Goal: Task Accomplishment & Management: Manage account settings

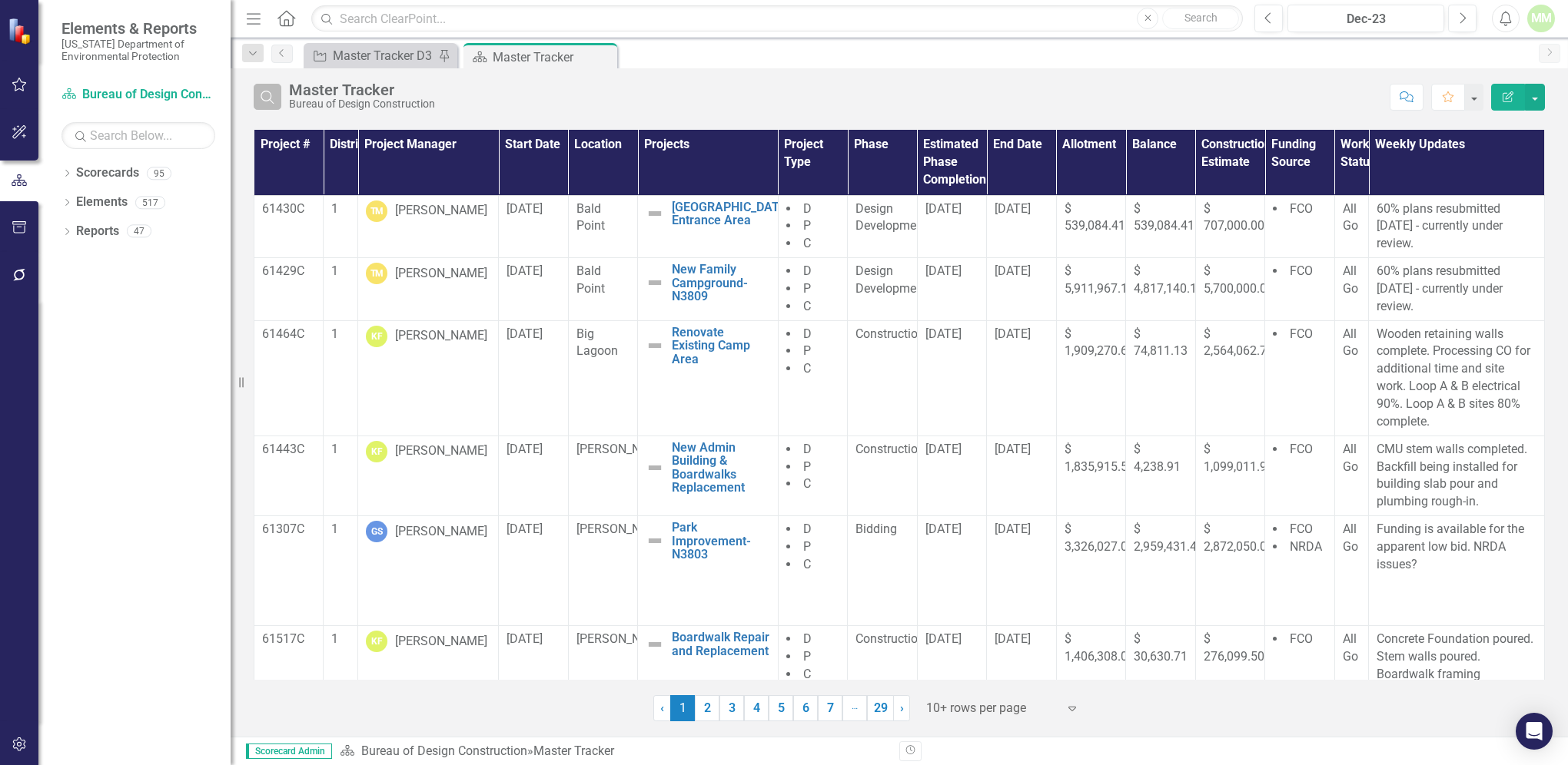
click at [275, 94] on icon "Search" at bounding box center [267, 97] width 17 height 14
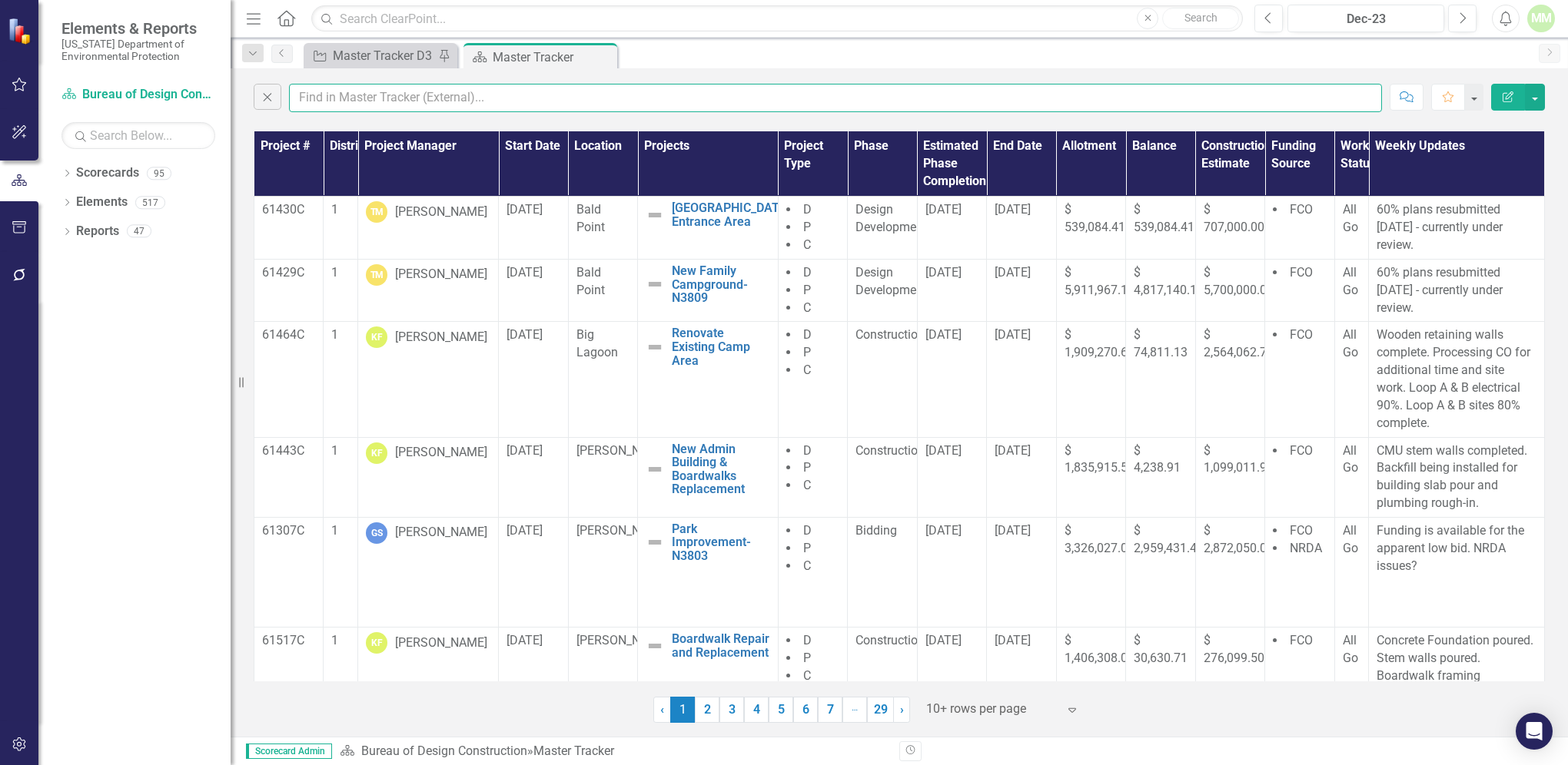
click at [345, 92] on input "text" at bounding box center [836, 97] width 1093 height 28
type input "[PERSON_NAME]"
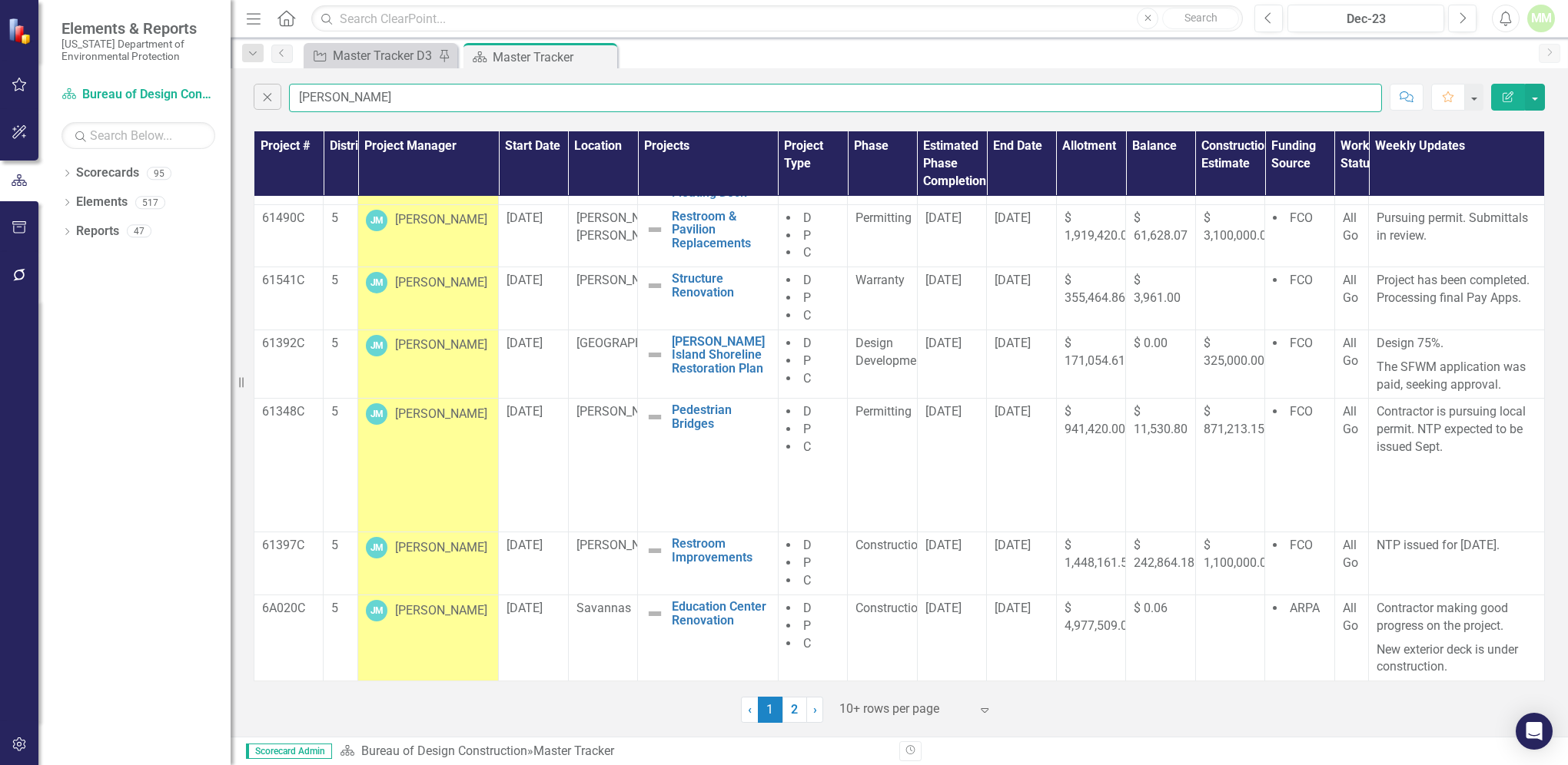
scroll to position [241, 0]
click at [1068, 380] on td "$ 171,054.61" at bounding box center [1091, 364] width 69 height 69
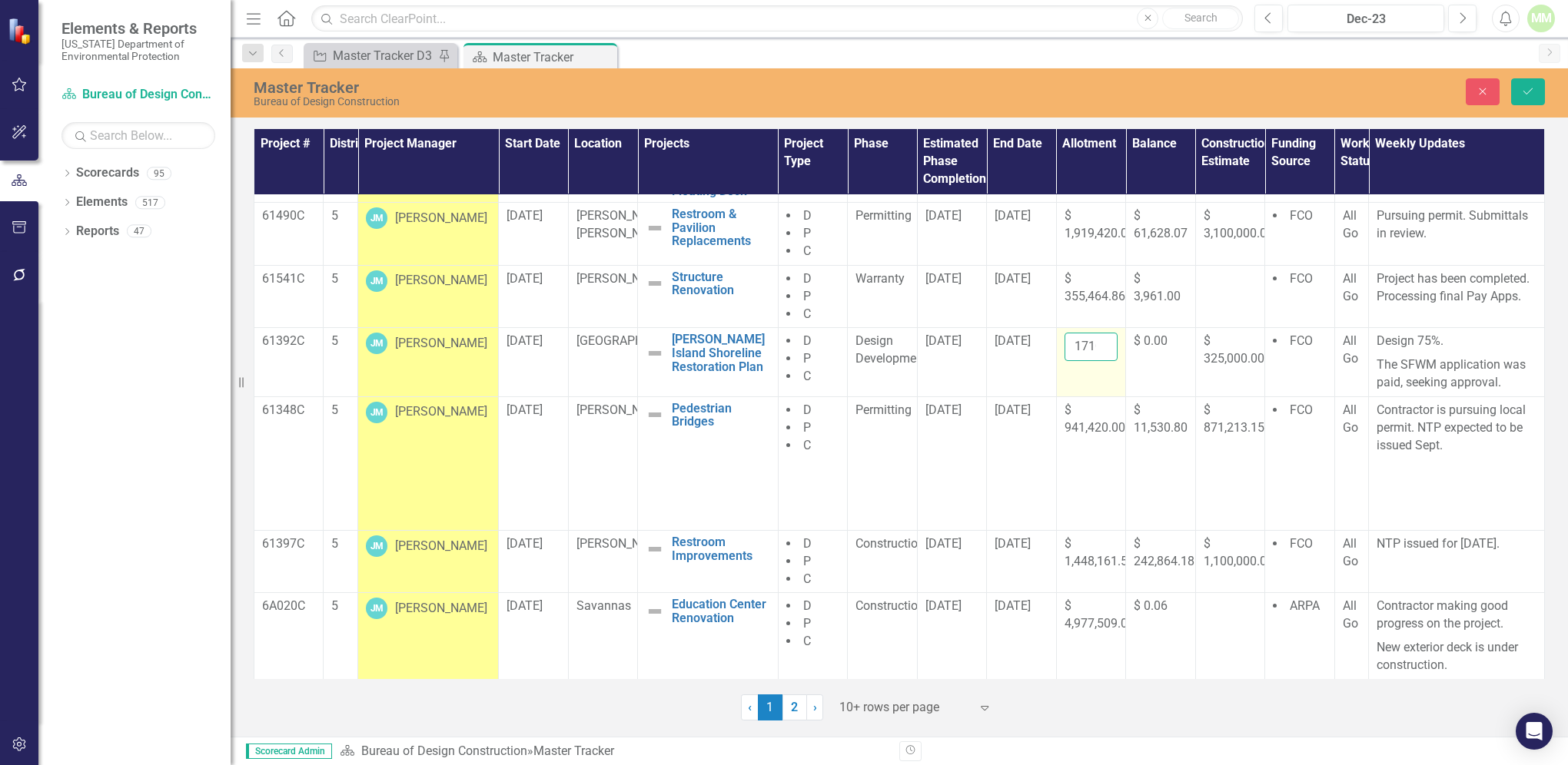
drag, startPoint x: 1068, startPoint y: 380, endPoint x: 1060, endPoint y: 340, distance: 40.8
click at [1065, 339] on input "171054.61" at bounding box center [1091, 346] width 53 height 28
drag, startPoint x: 1067, startPoint y: 346, endPoint x: 1096, endPoint y: 342, distance: 29.3
click at [1096, 342] on input "171054.61" at bounding box center [1091, 346] width 53 height 28
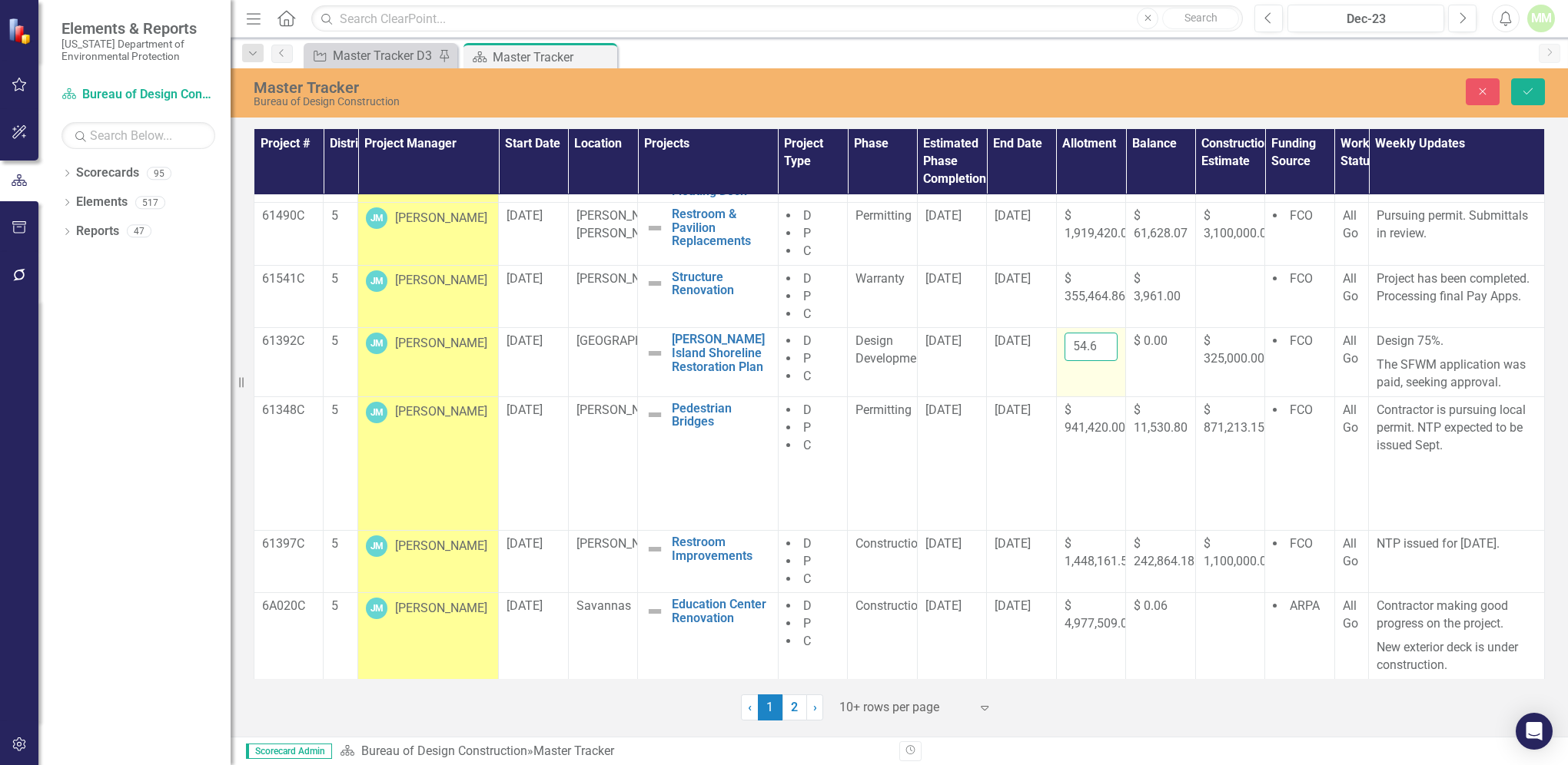
scroll to position [0, 36]
type input "174554.61"
click at [1519, 90] on button "Save" at bounding box center [1528, 91] width 34 height 27
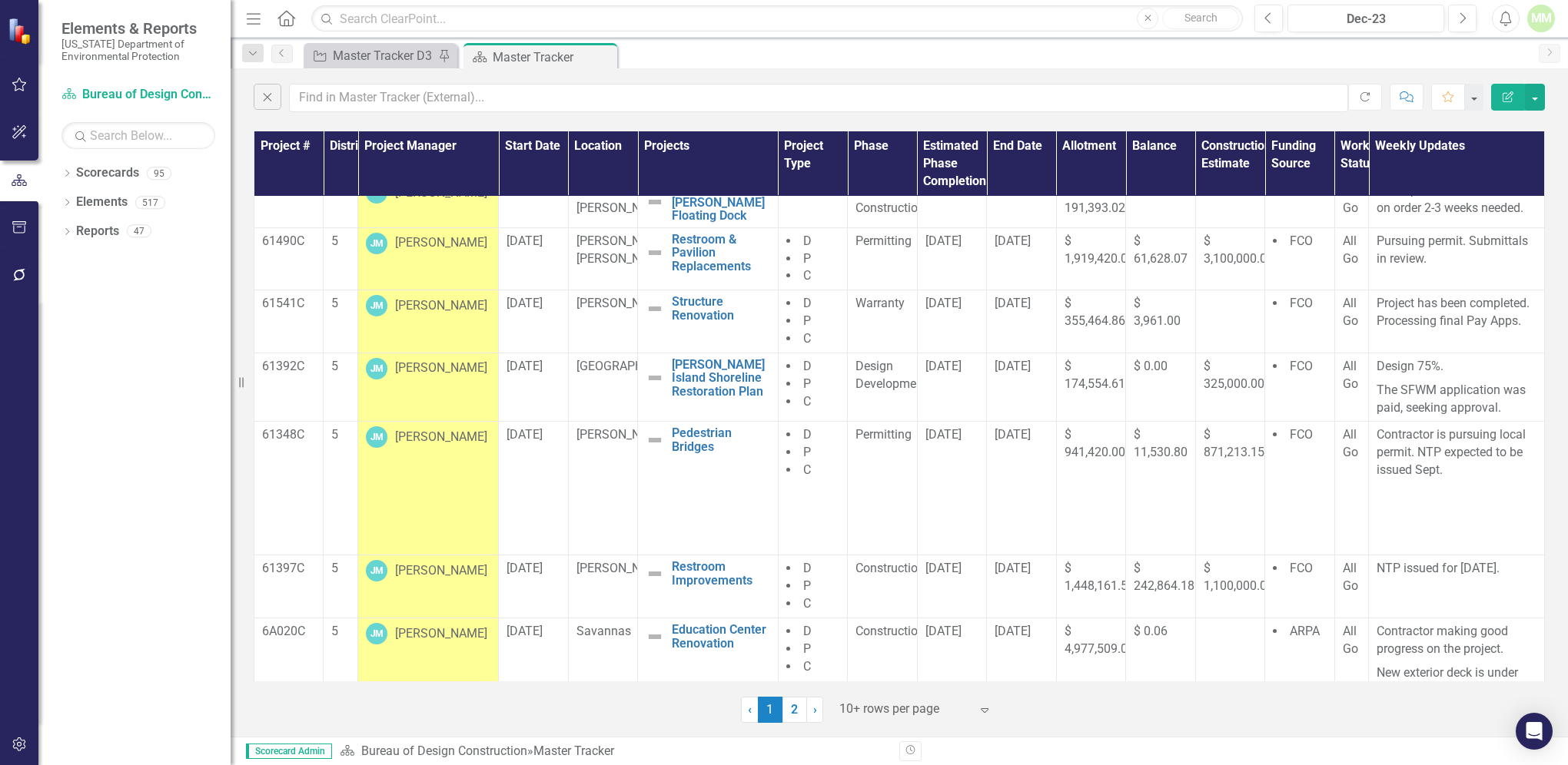
scroll to position [241, 0]
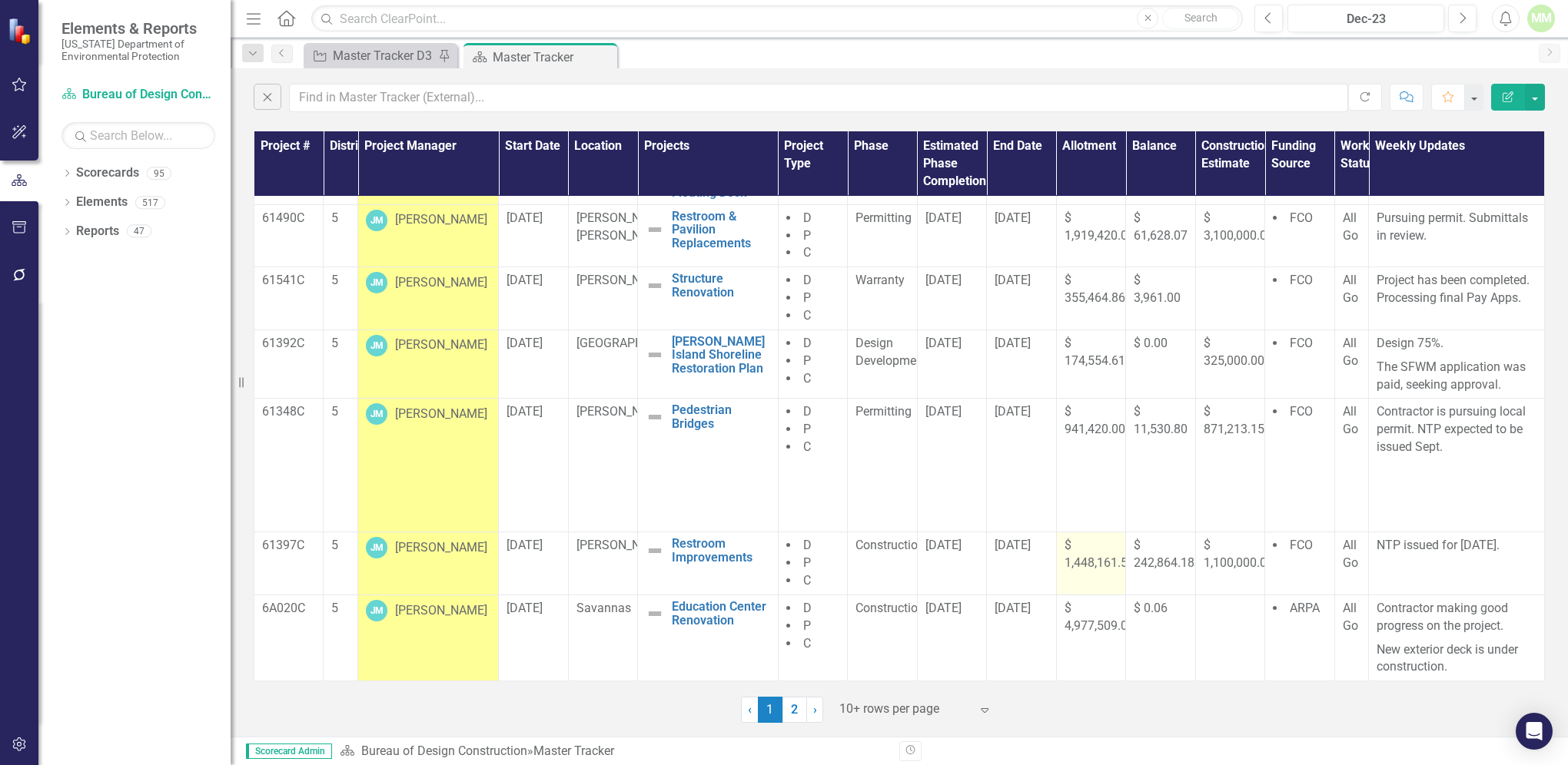
click at [1067, 571] on td "$ 1,448,161.50" at bounding box center [1091, 564] width 69 height 63
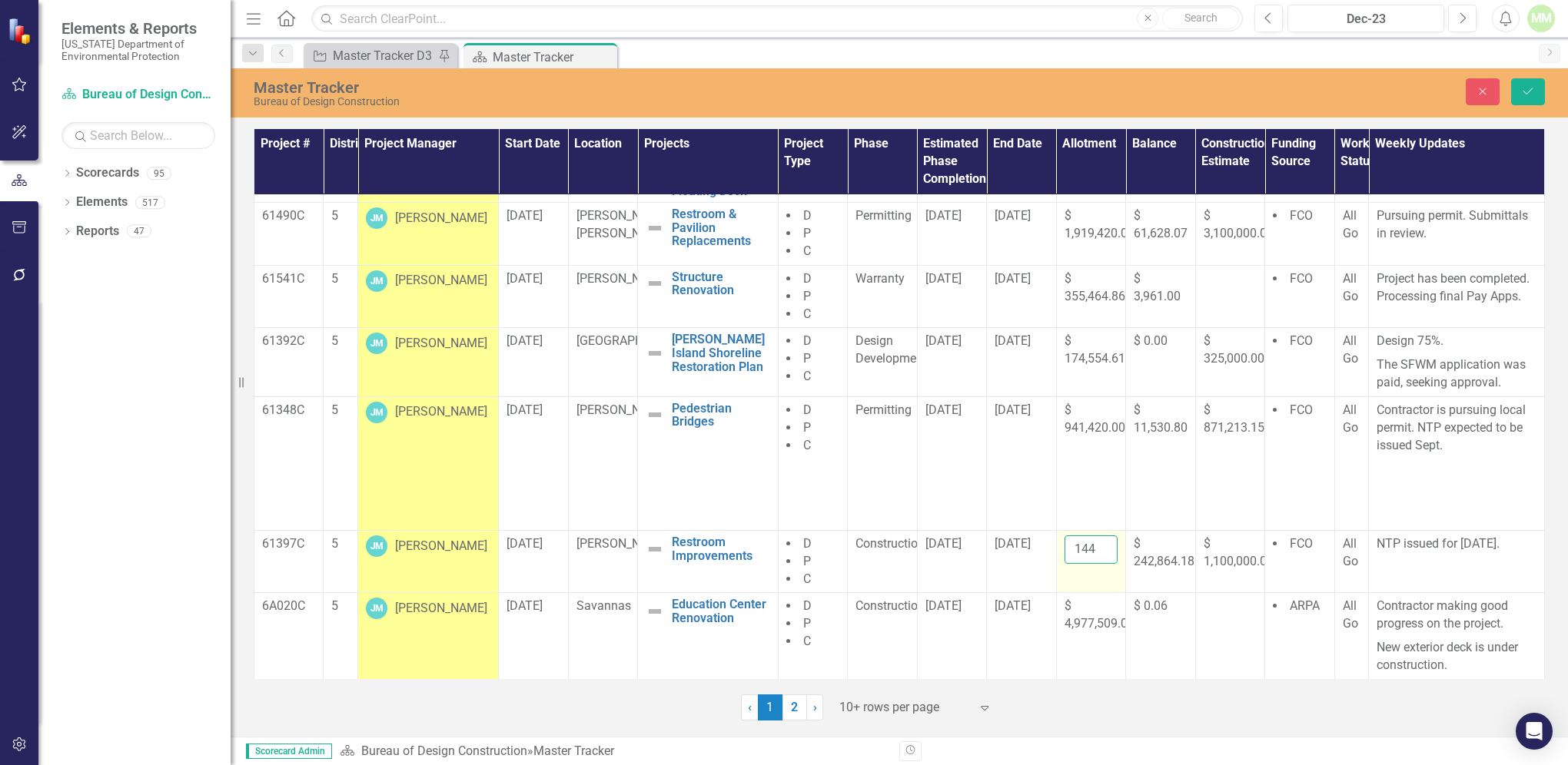
drag, startPoint x: 1067, startPoint y: 571, endPoint x: 1066, endPoint y: 548, distance: 23.0
click at [1066, 548] on input "1448161.5" at bounding box center [1091, 549] width 53 height 28
drag, startPoint x: 1065, startPoint y: 550, endPoint x: 1093, endPoint y: 545, distance: 28.4
click at [1093, 545] on input "1448161.5" at bounding box center [1091, 549] width 53 height 28
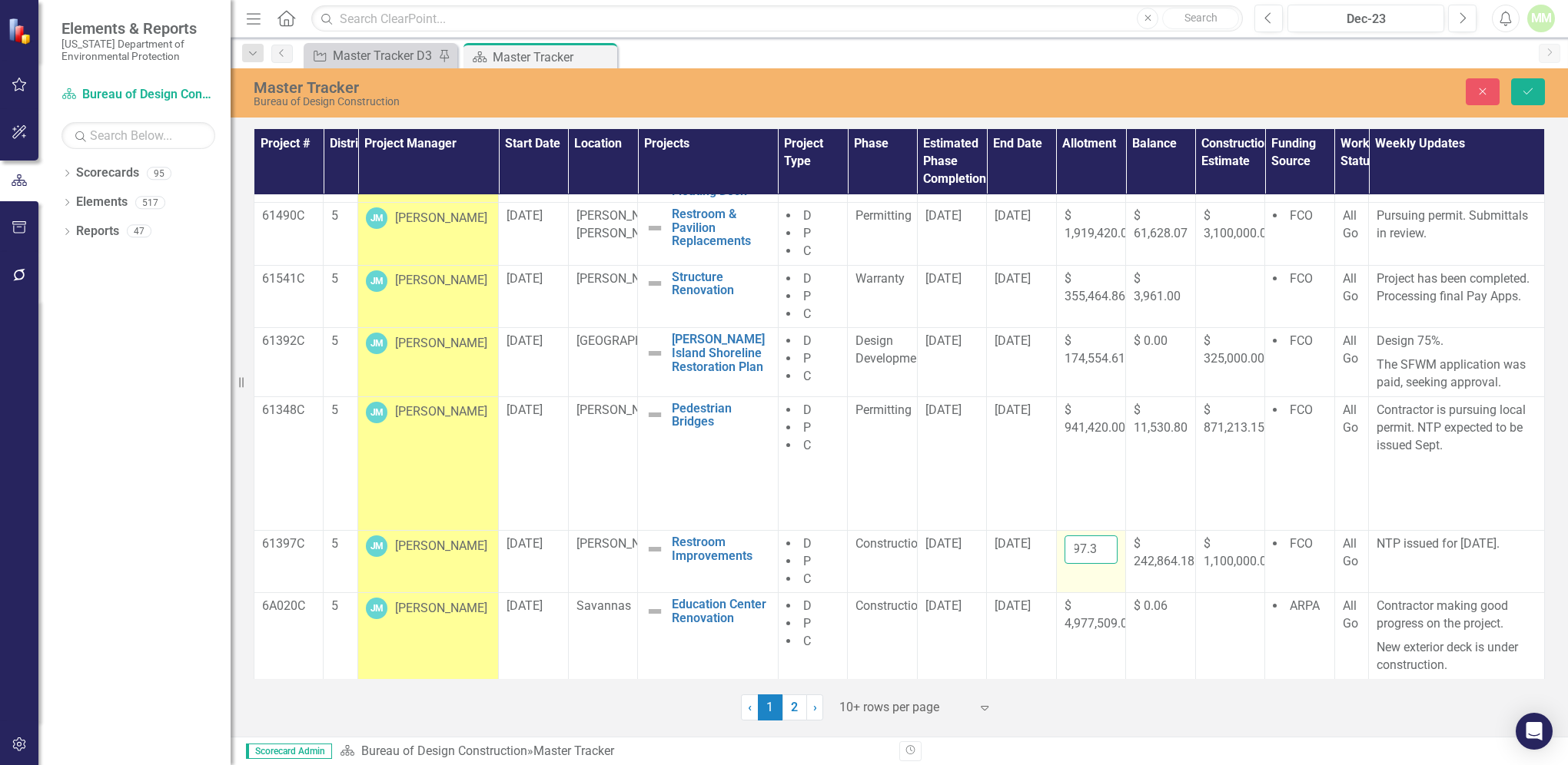
scroll to position [0, 43]
type input "1205297.32"
click at [1521, 93] on icon "Save" at bounding box center [1528, 91] width 14 height 10
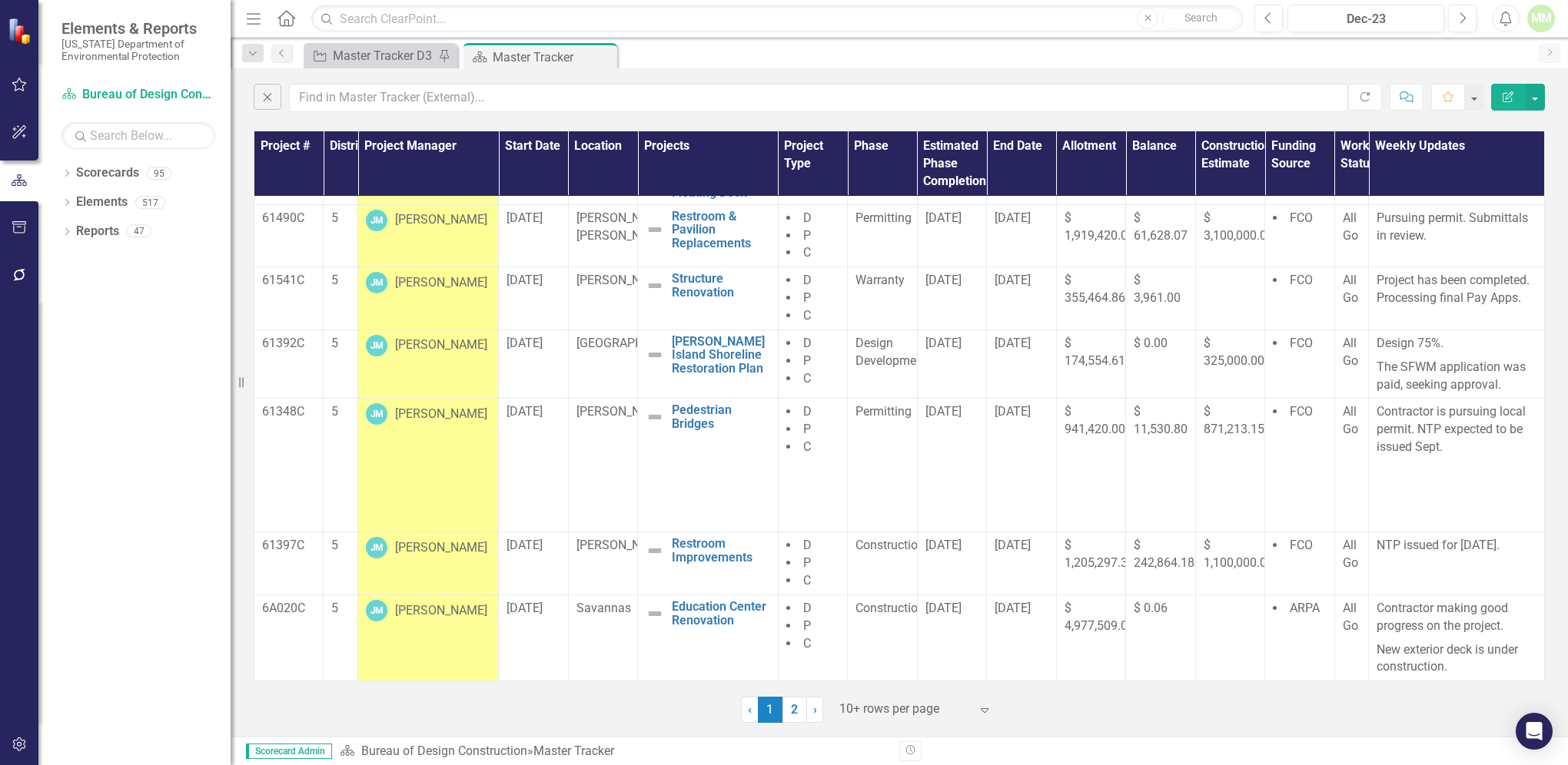
scroll to position [241, 0]
click at [1139, 577] on td "$ 242,864.18" at bounding box center [1161, 564] width 69 height 63
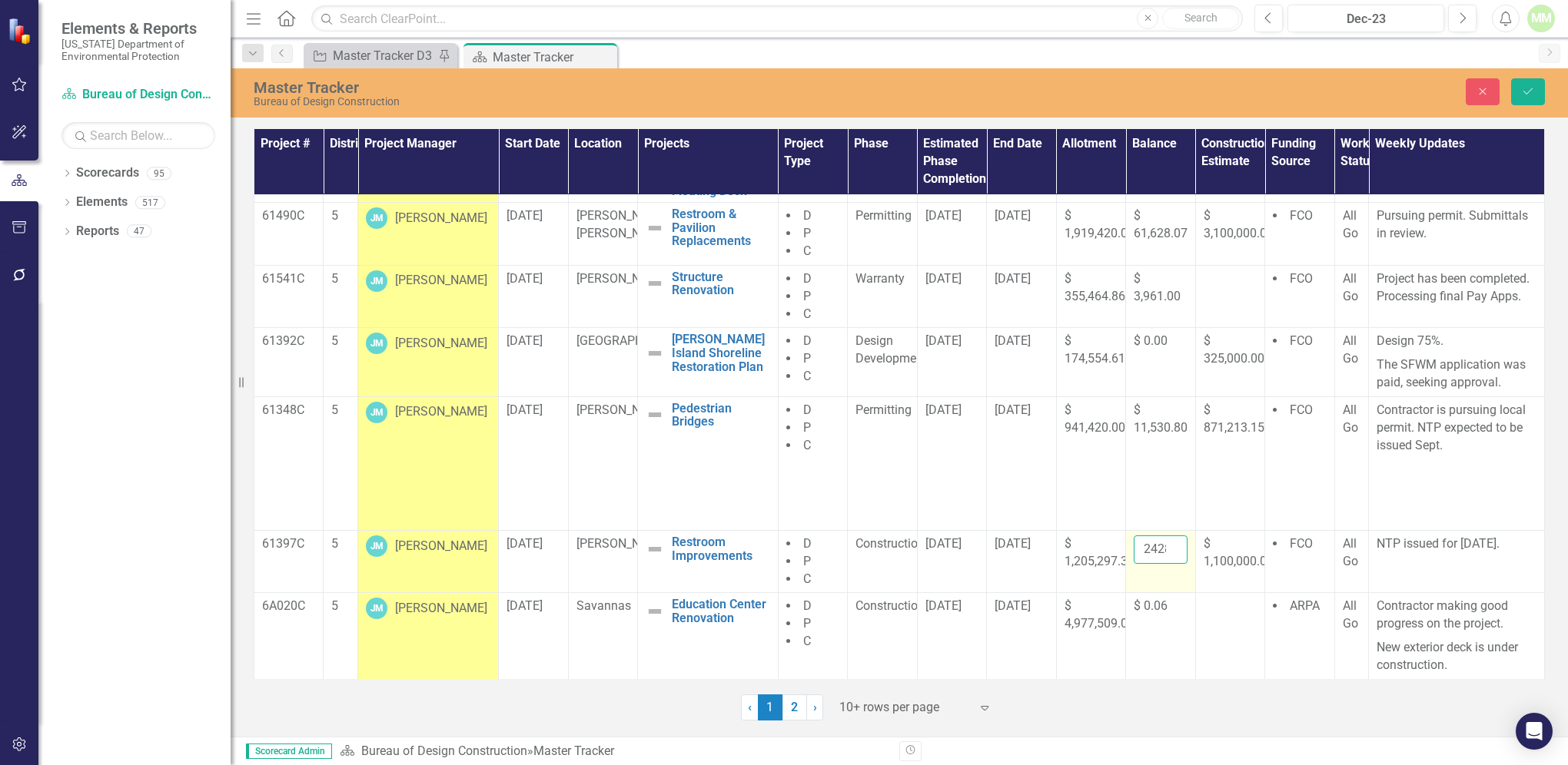
drag, startPoint x: 1139, startPoint y: 577, endPoint x: 1141, endPoint y: 546, distance: 31.1
click at [1141, 546] on input "242864.18" at bounding box center [1160, 549] width 53 height 28
drag, startPoint x: 1132, startPoint y: 546, endPoint x: 1162, endPoint y: 547, distance: 30.0
click at [1162, 547] on input "242864.18" at bounding box center [1160, 549] width 53 height 28
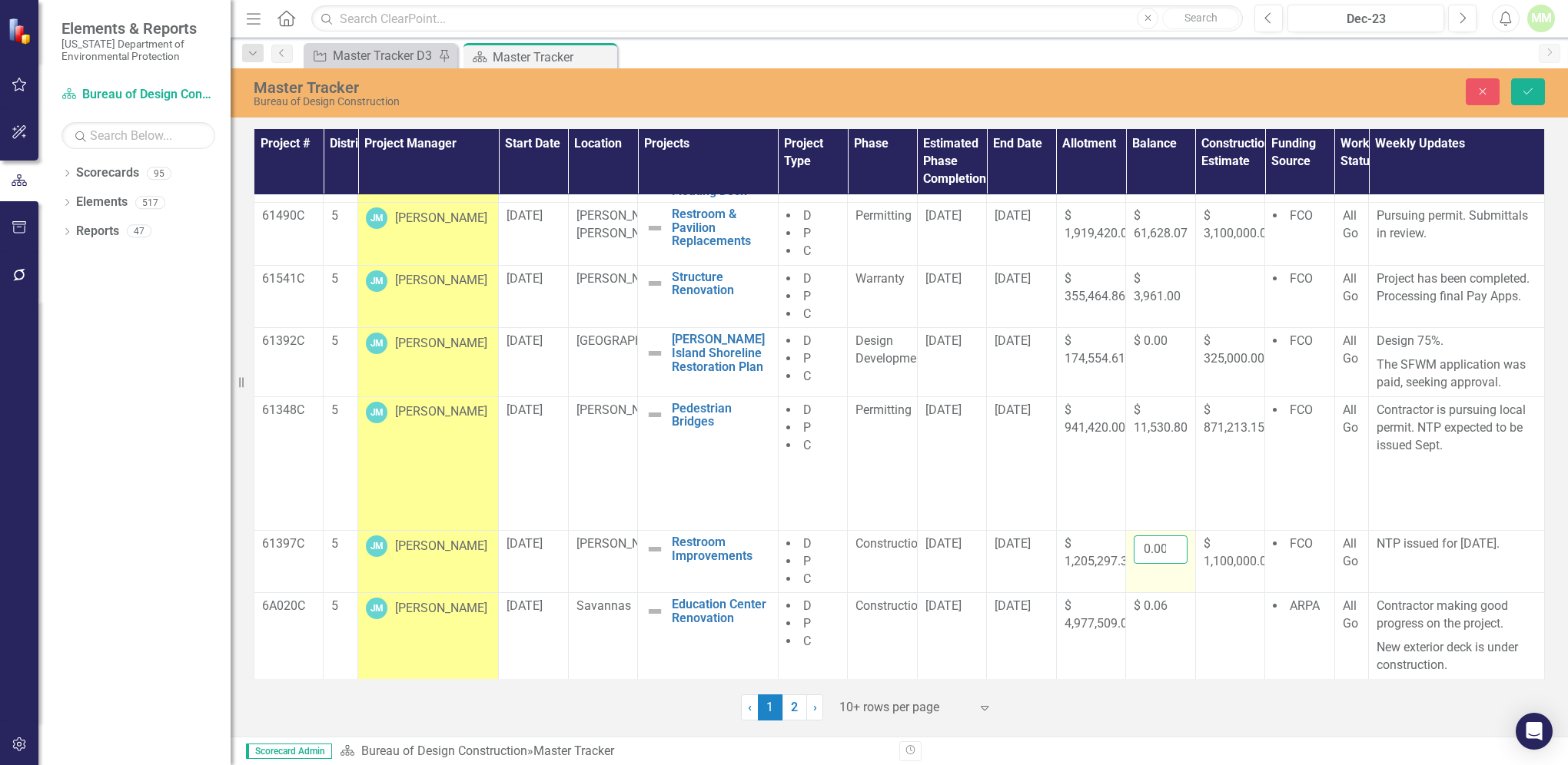
scroll to position [0, 2]
type input "0.00"
click at [1522, 86] on icon "Save" at bounding box center [1528, 91] width 14 height 10
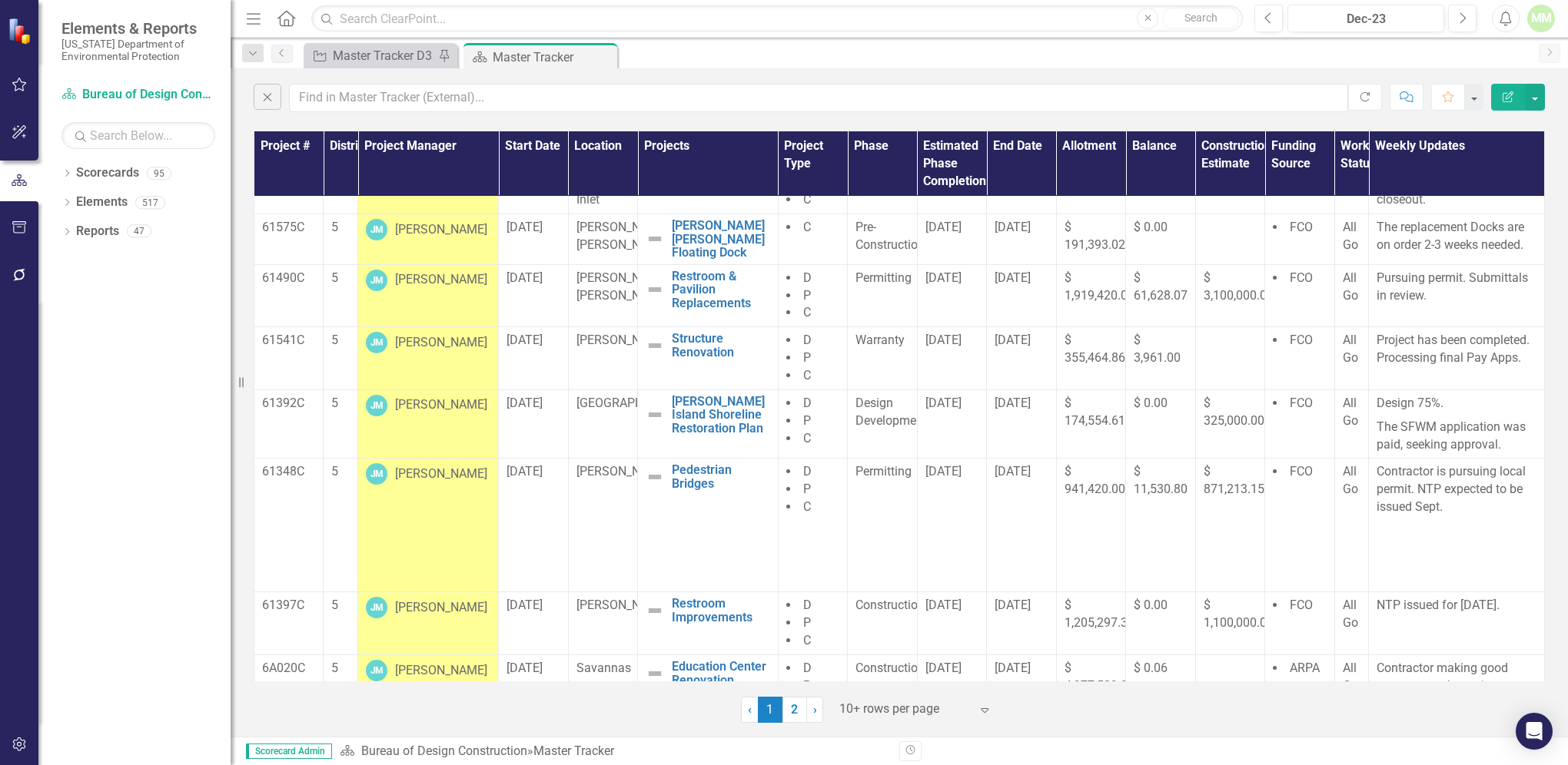
scroll to position [241, 0]
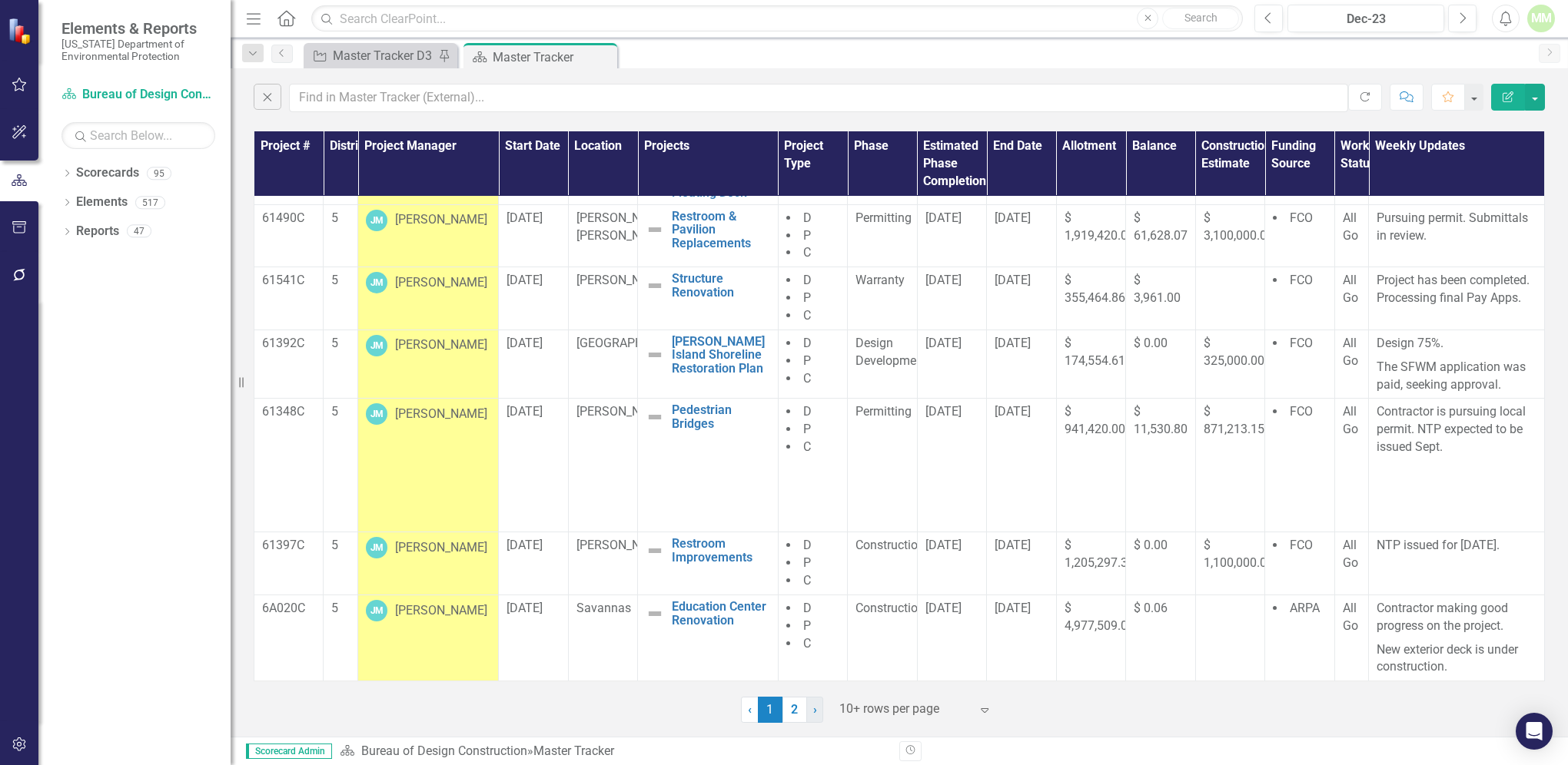
click at [813, 709] on span "›" at bounding box center [815, 709] width 4 height 14
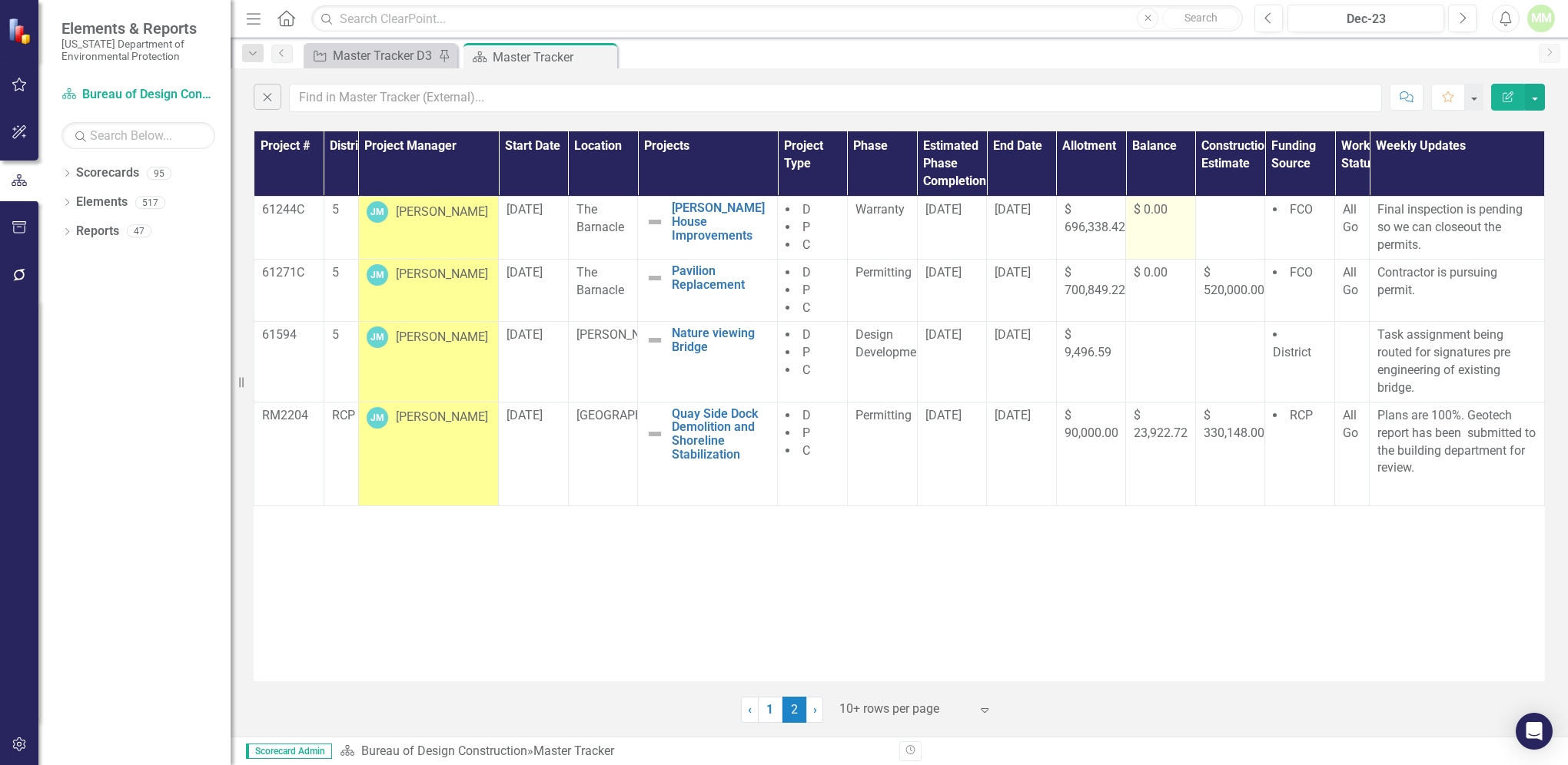
click at [1152, 208] on span "$ 0.00" at bounding box center [1150, 209] width 34 height 14
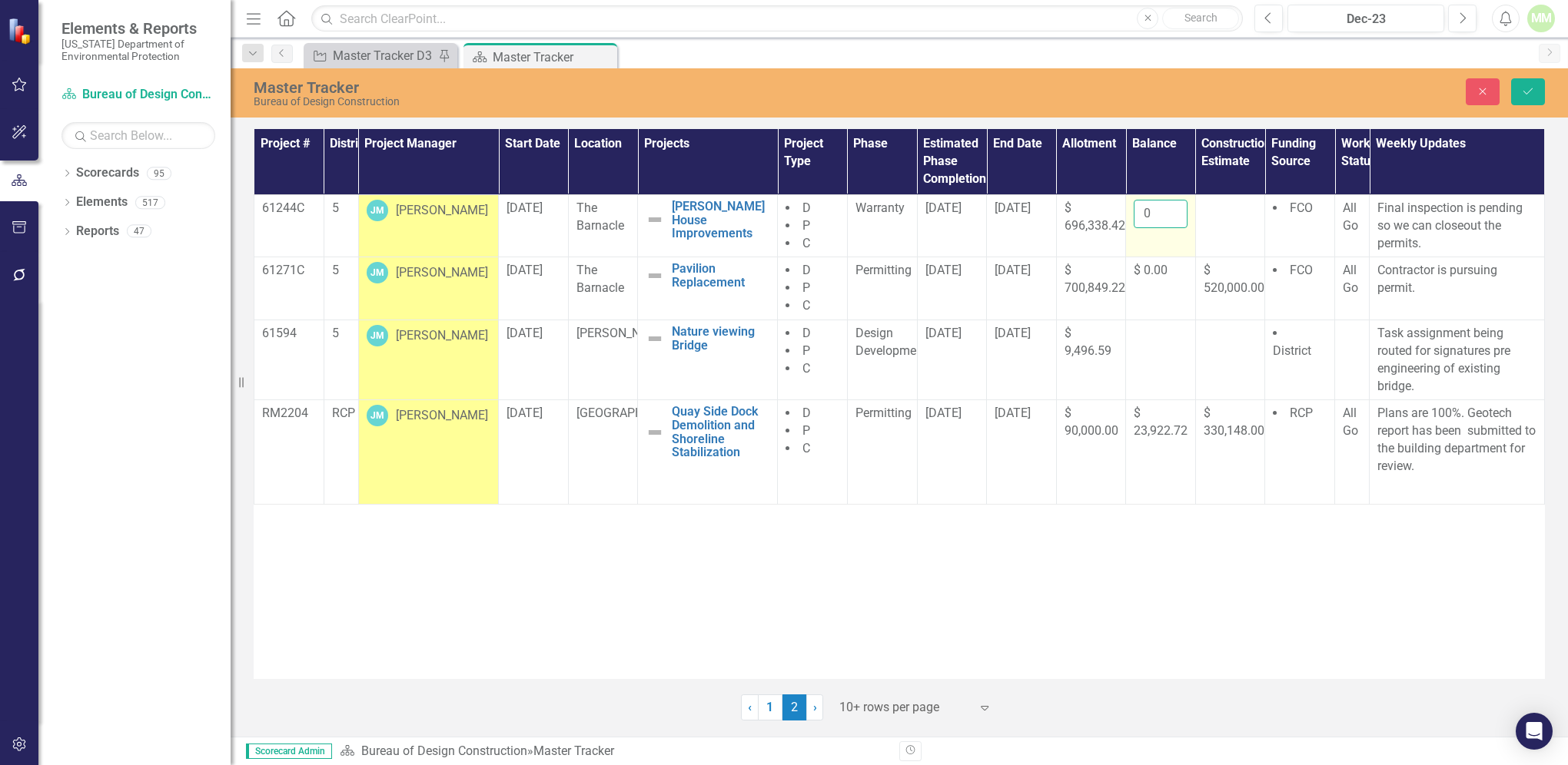
drag, startPoint x: 1139, startPoint y: 210, endPoint x: 1157, endPoint y: 209, distance: 18.0
click at [1157, 209] on input "0" at bounding box center [1160, 213] width 54 height 28
type input "2697.37"
click at [1519, 89] on button "Save" at bounding box center [1528, 91] width 34 height 27
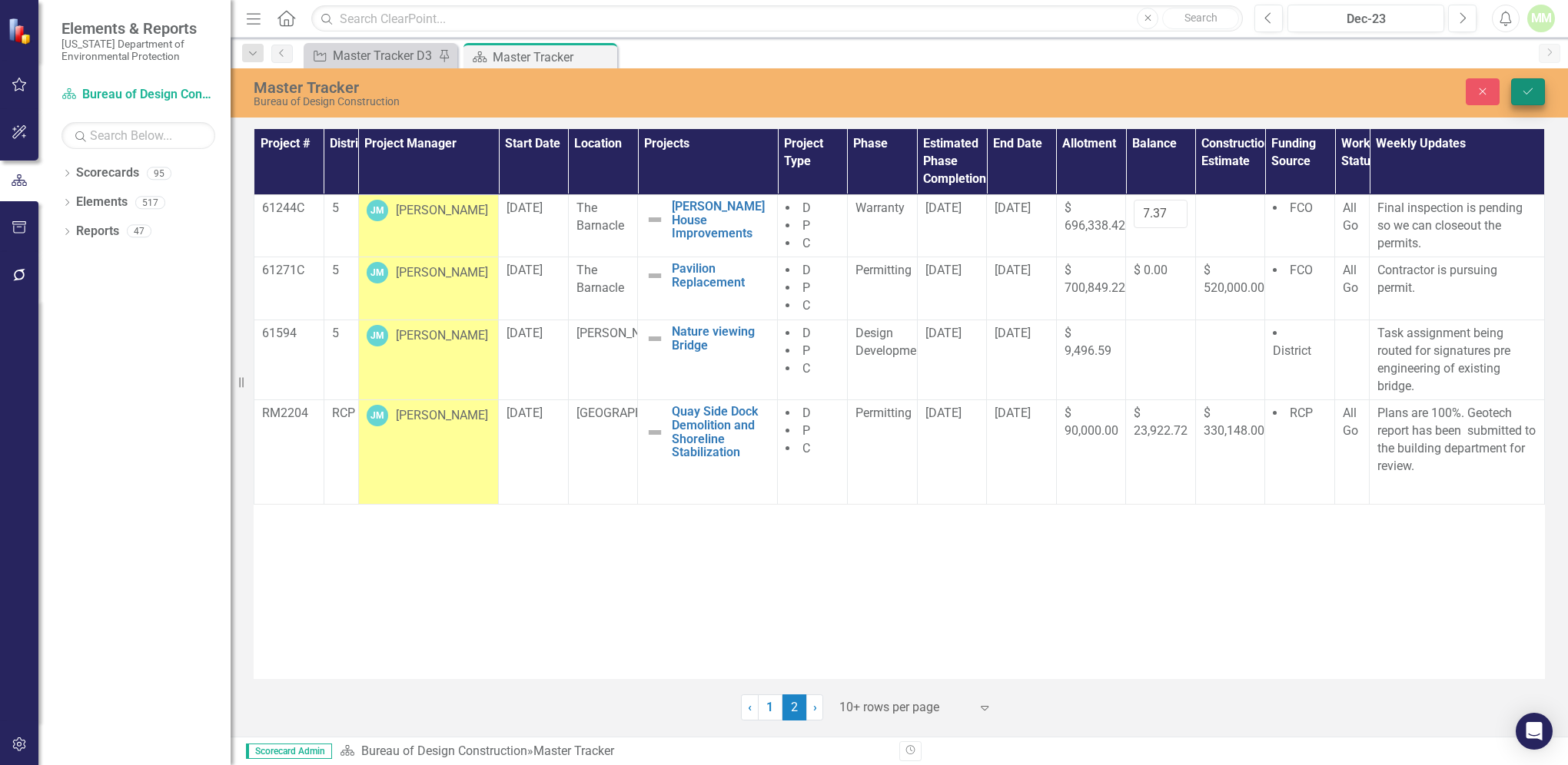
scroll to position [0, 0]
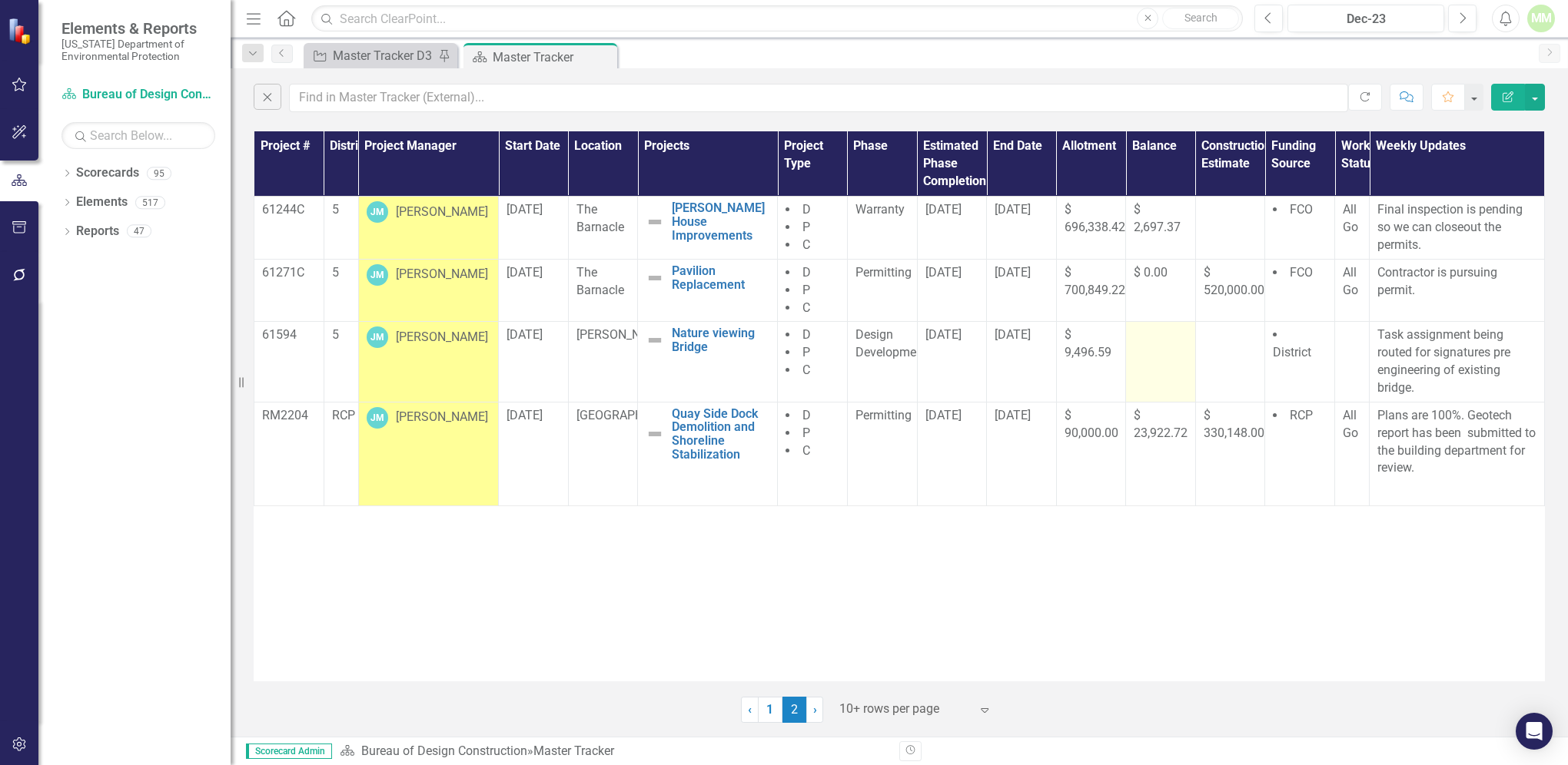
click at [1155, 339] on div at bounding box center [1160, 335] width 54 height 19
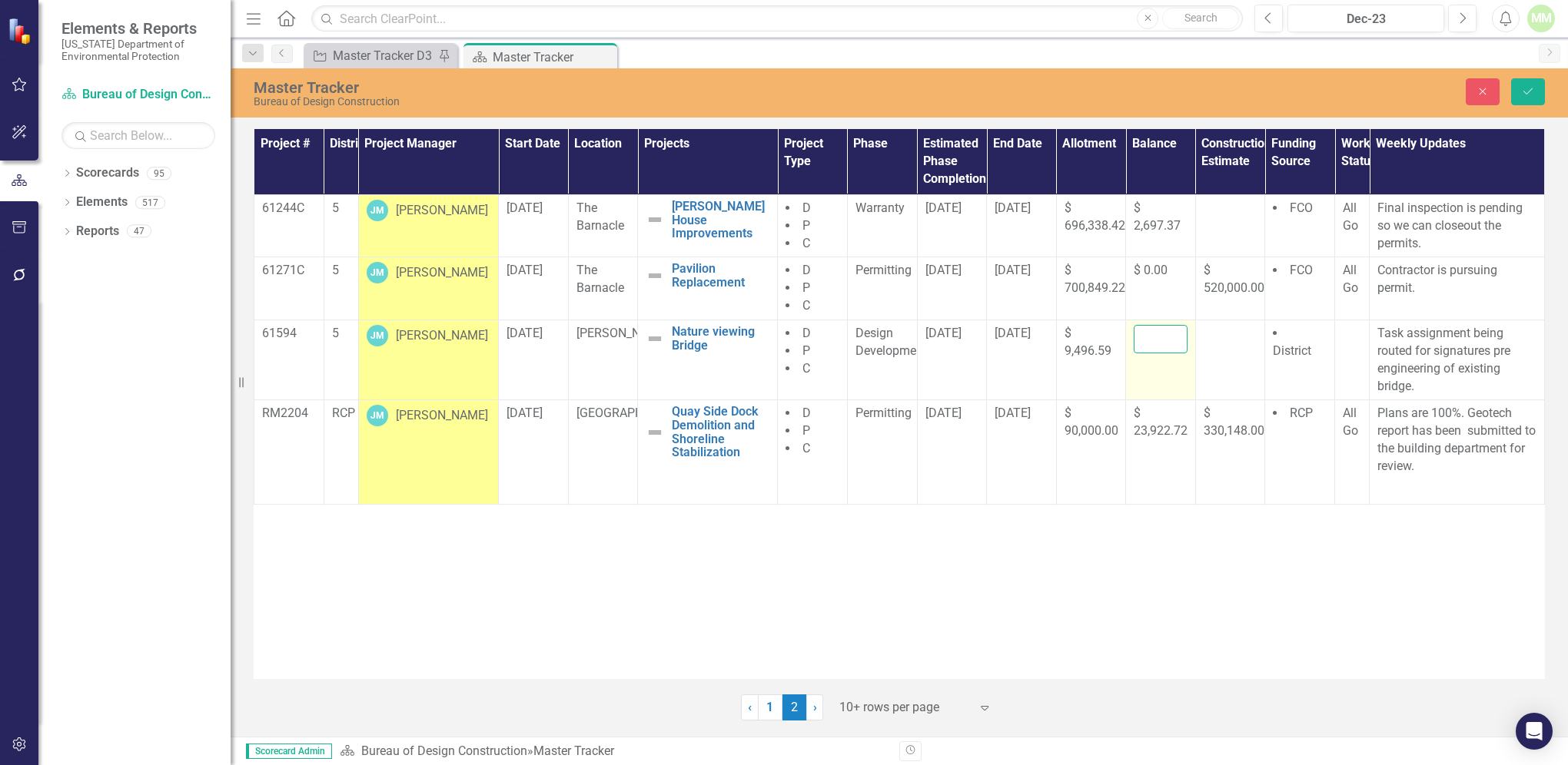
click at [1142, 339] on input "number" at bounding box center [1160, 339] width 54 height 28
type input "13.77"
click at [1524, 88] on icon "Save" at bounding box center [1528, 91] width 14 height 10
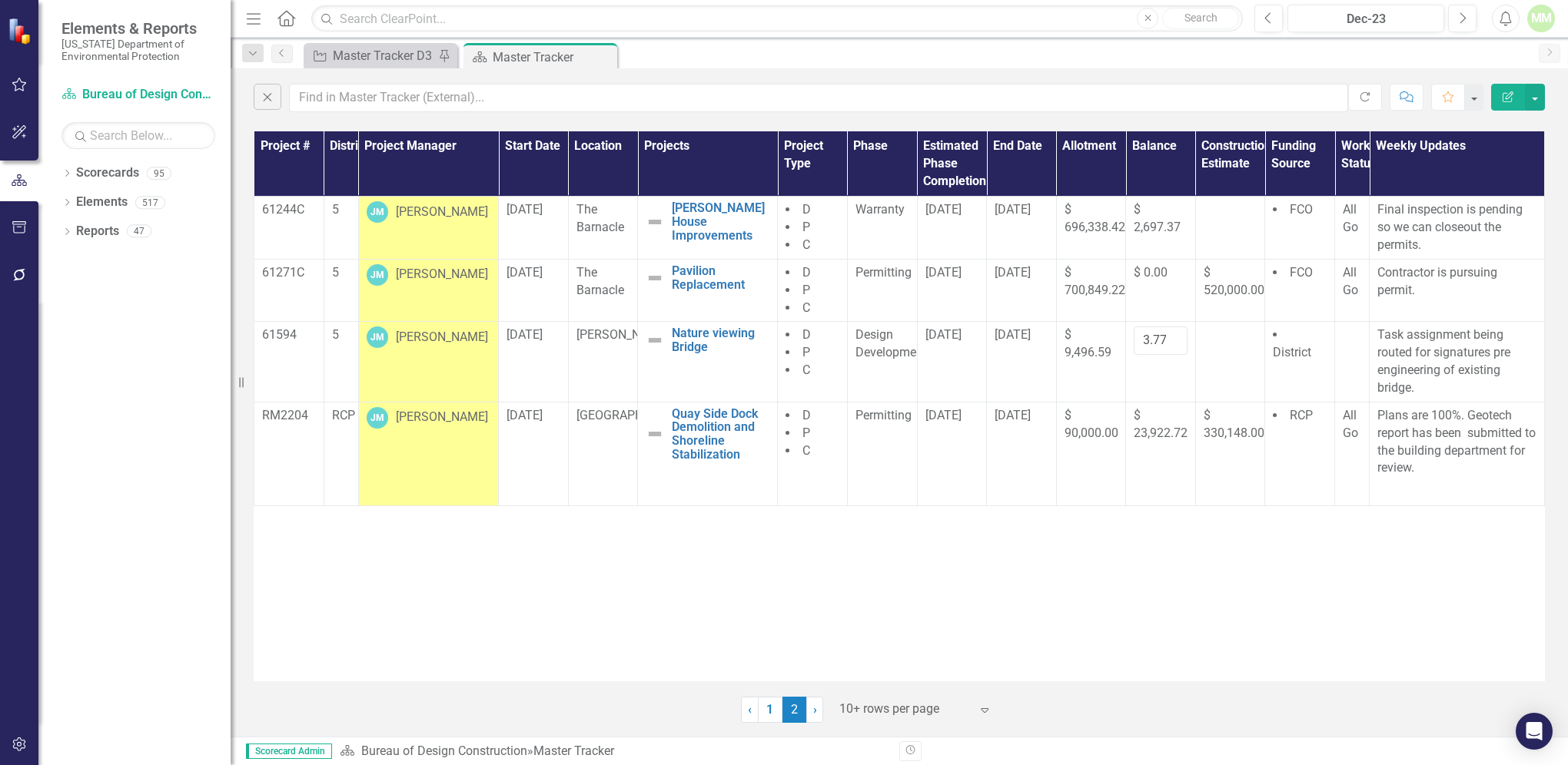
scroll to position [0, 0]
click at [345, 94] on input "text" at bounding box center [819, 97] width 1059 height 28
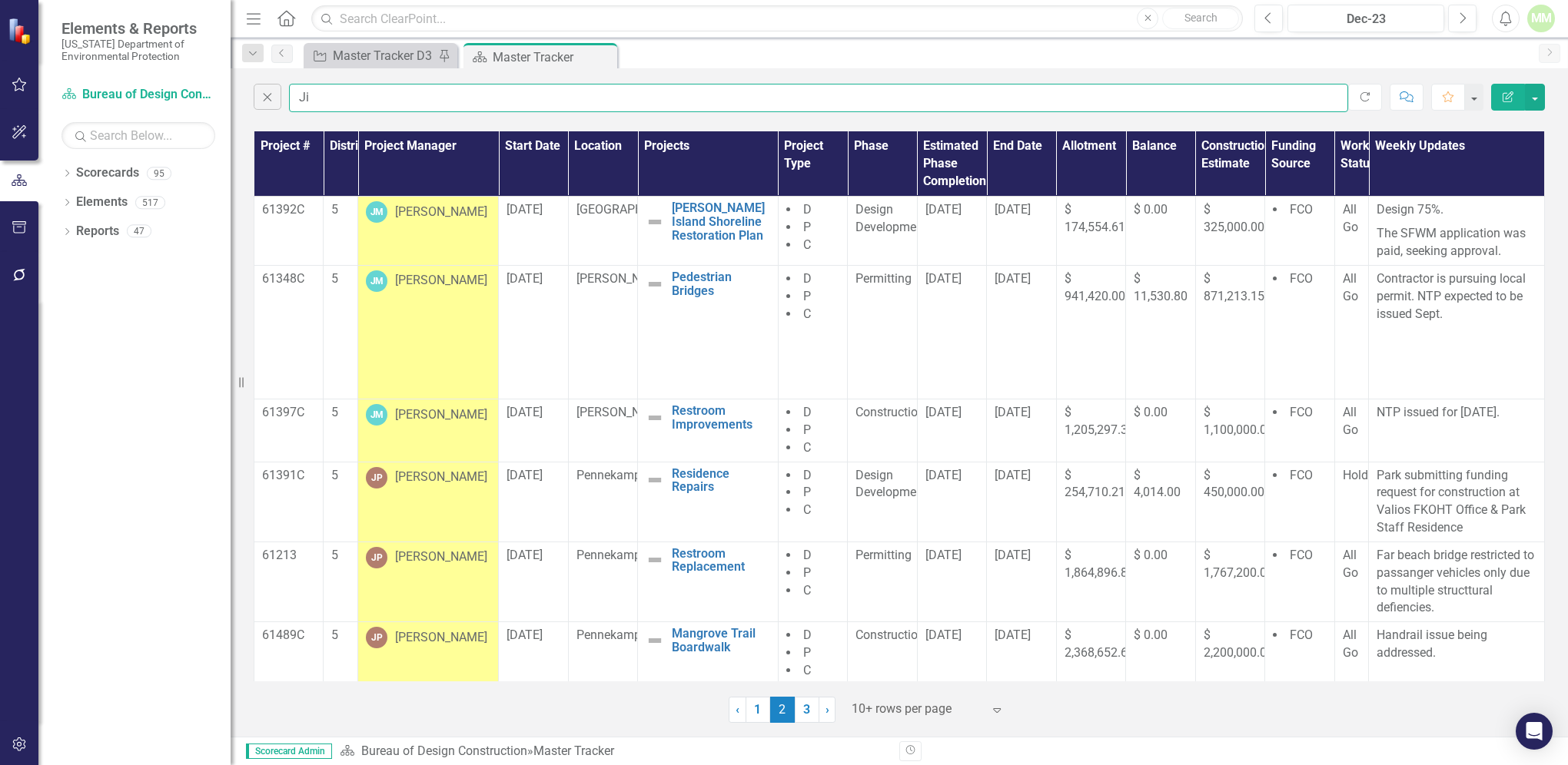
type input "[PERSON_NAME]"
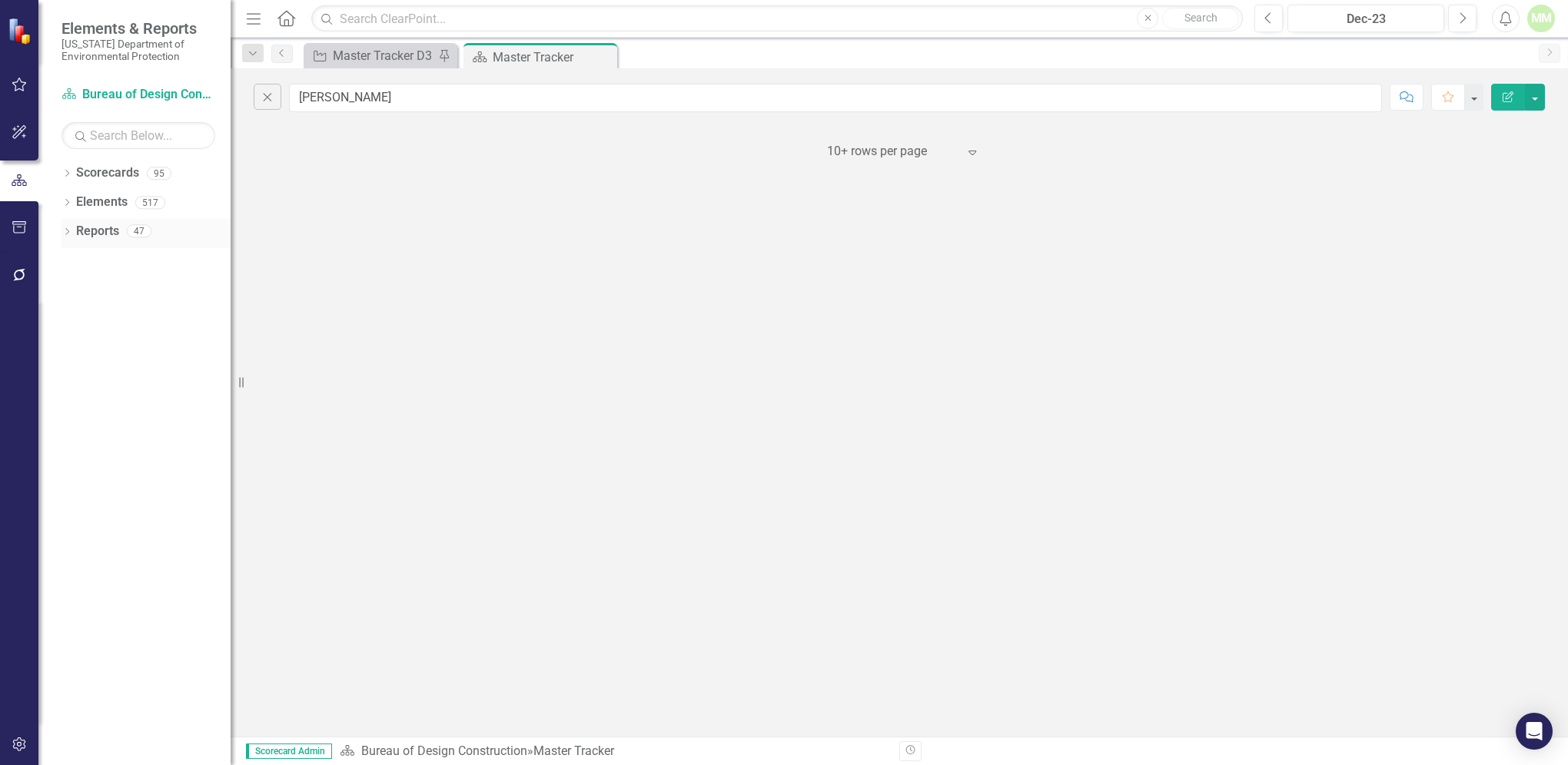
click at [95, 227] on link "Reports" at bounding box center [97, 232] width 43 height 18
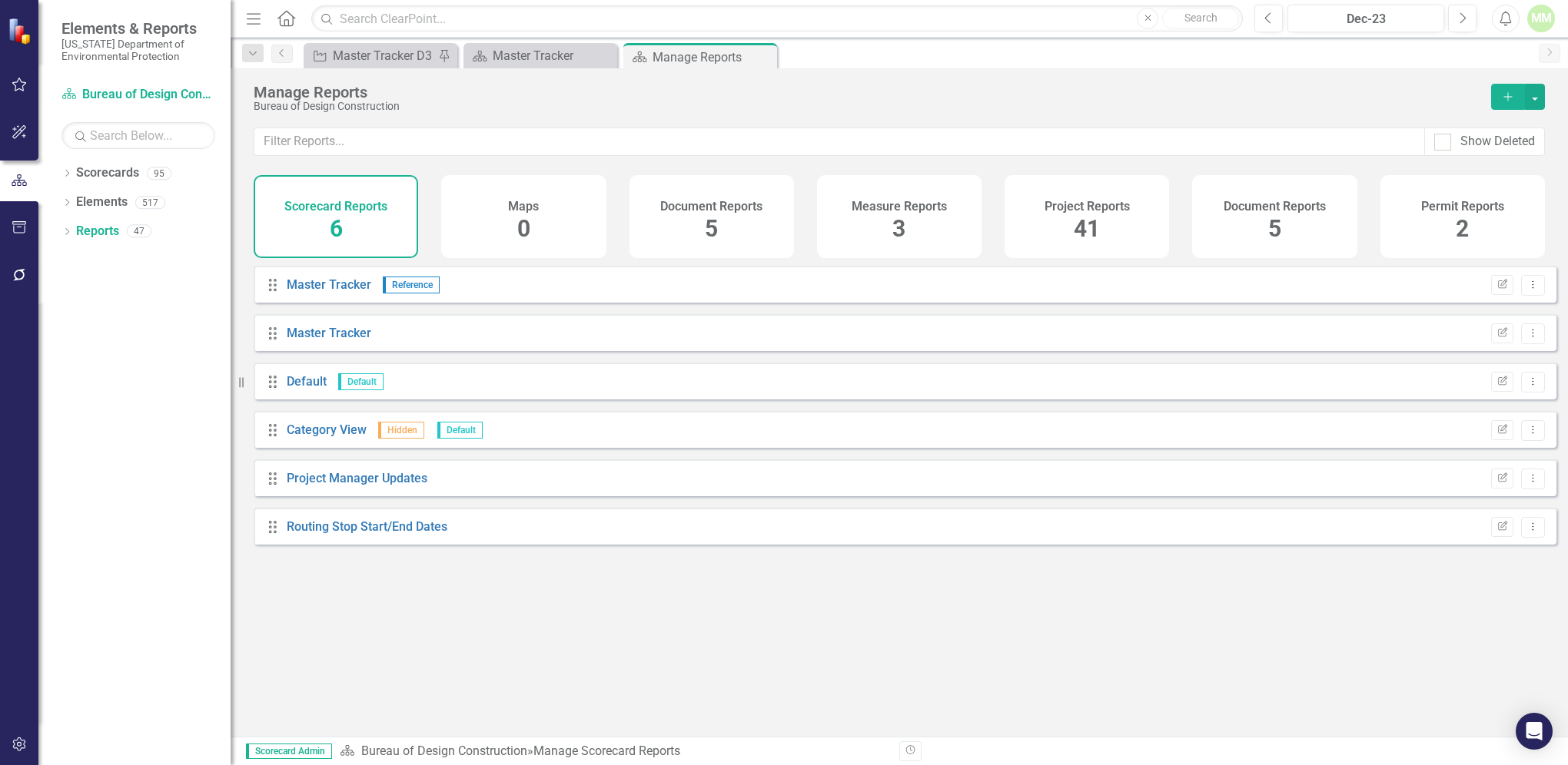
click at [1074, 220] on span "41" at bounding box center [1087, 228] width 26 height 27
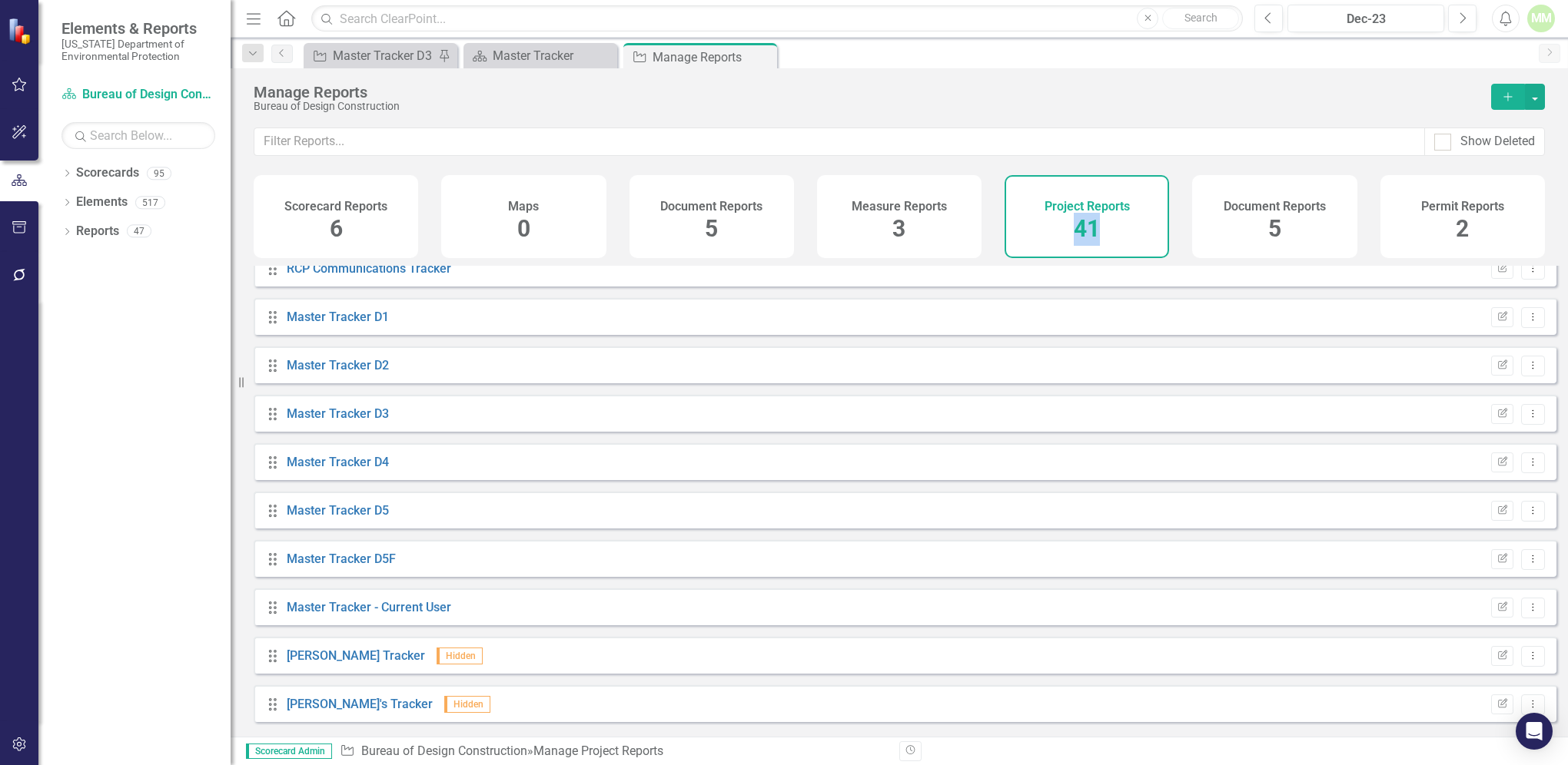
scroll to position [726, 0]
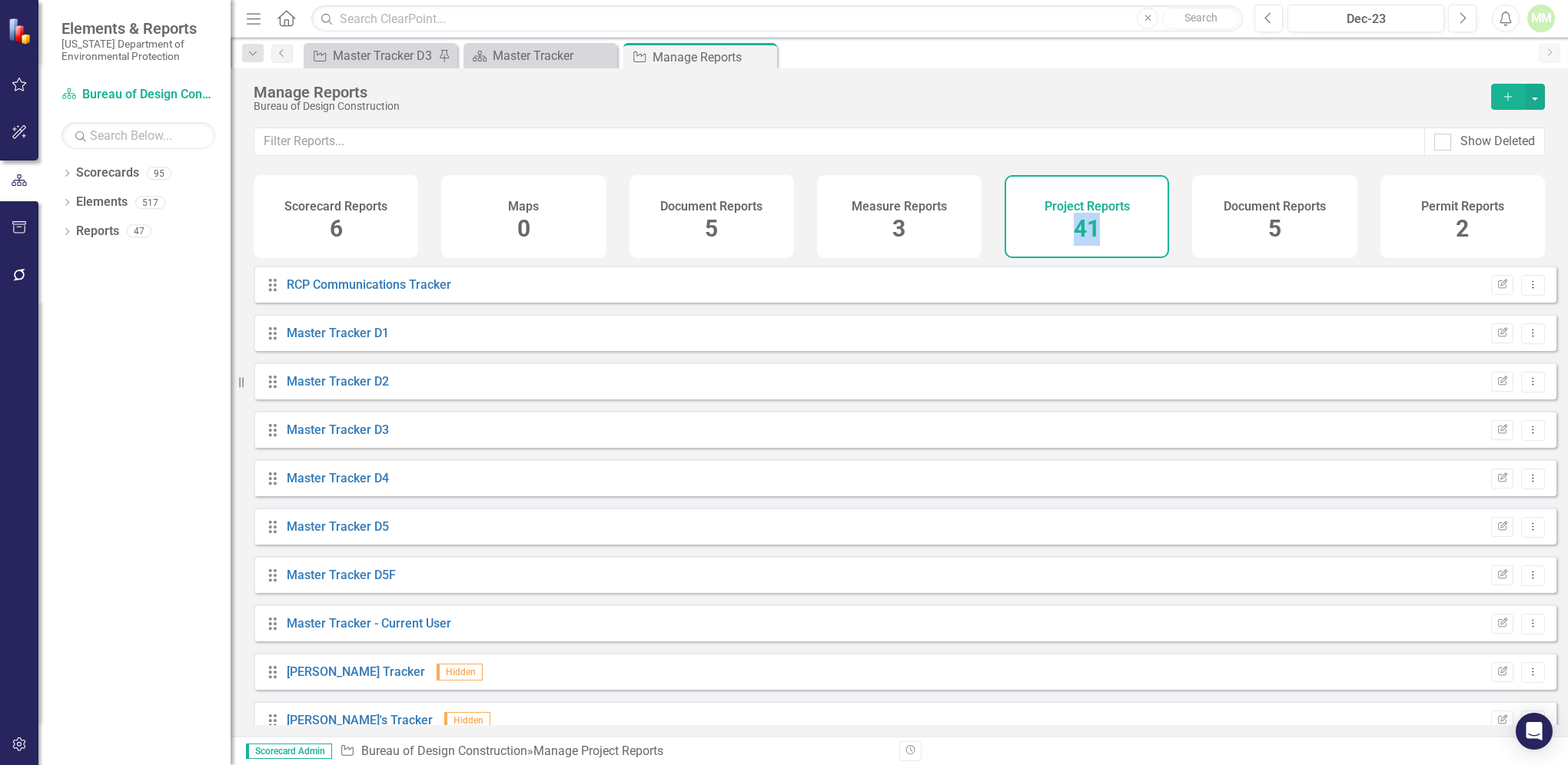
click at [357, 545] on div "Drag Master Tracker D5 Edit Report Dropdown Menu" at bounding box center [905, 526] width 1303 height 37
drag, startPoint x: 357, startPoint y: 546, endPoint x: 332, endPoint y: 537, distance: 26.6
click at [332, 534] on link "Master Tracker D5" at bounding box center [337, 527] width 102 height 14
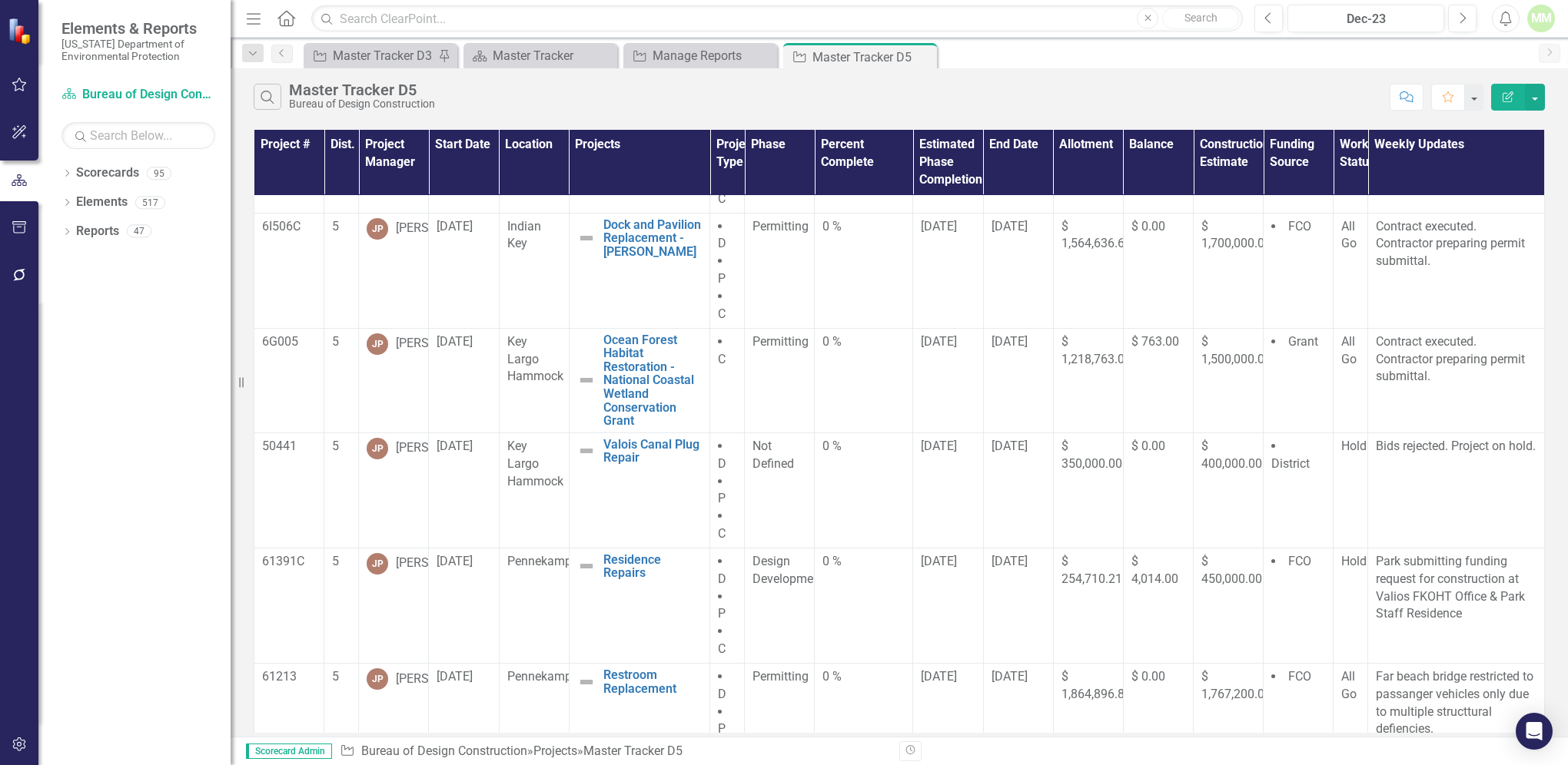
scroll to position [98, 0]
click at [1067, 243] on span "$ 1,564,636.67" at bounding box center [1096, 234] width 70 height 32
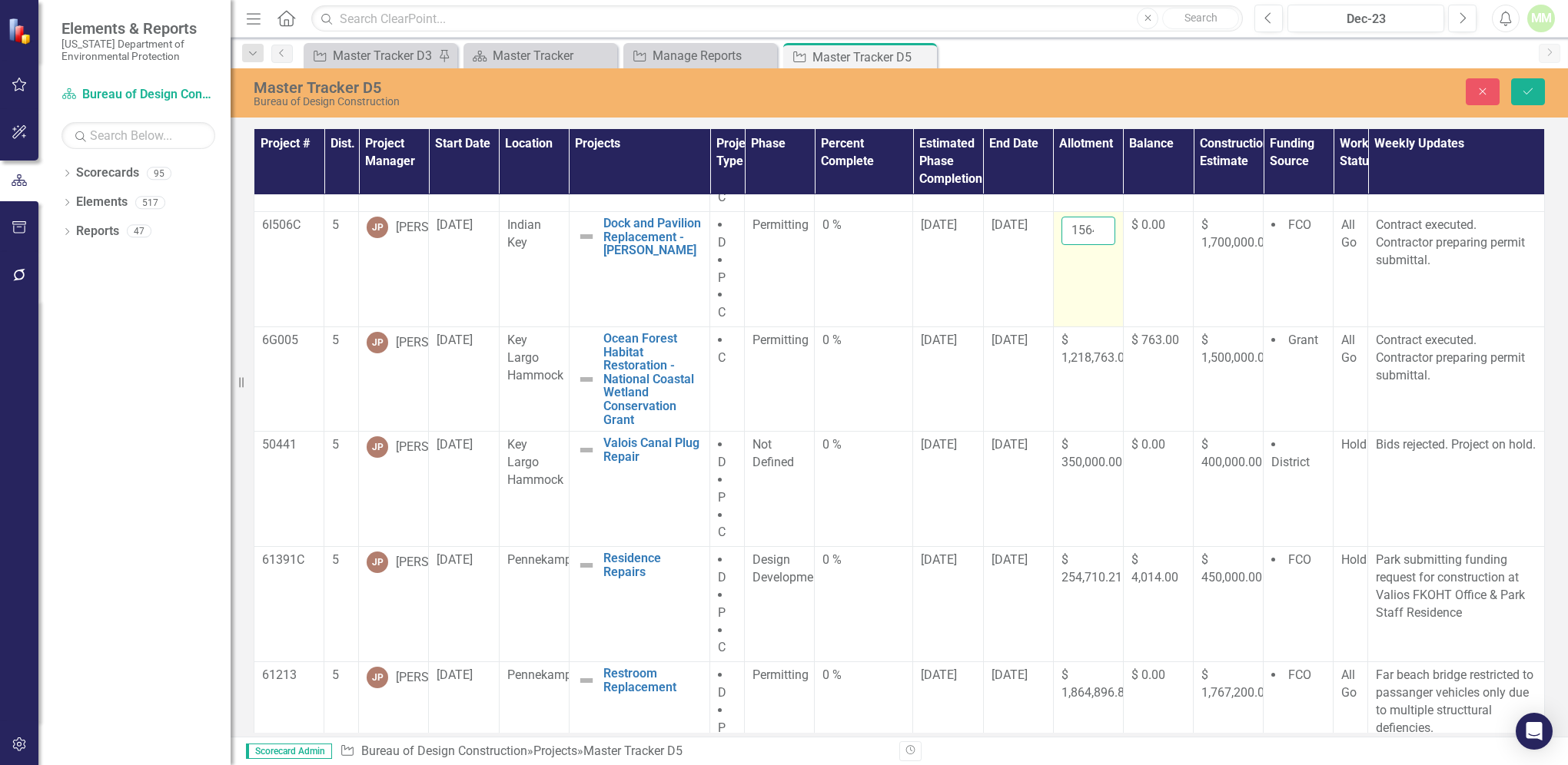
scroll to position [0, 43]
drag, startPoint x: 1058, startPoint y: 232, endPoint x: 1098, endPoint y: 229, distance: 40.1
click at [1098, 229] on input "1564636.67" at bounding box center [1088, 230] width 54 height 28
type input "1588686.02"
click at [1527, 90] on icon "Save" at bounding box center [1528, 91] width 14 height 10
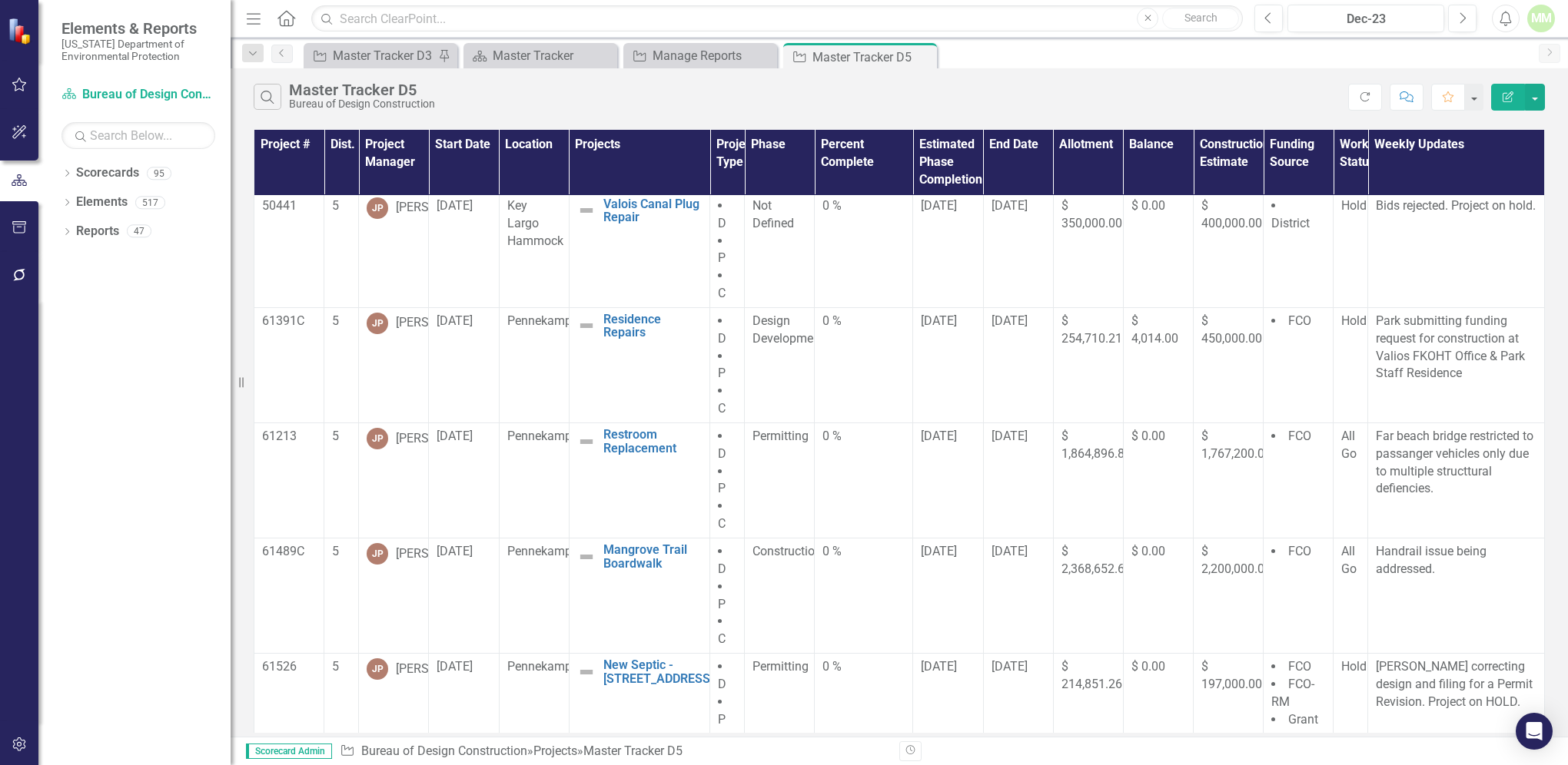
scroll to position [372, 0]
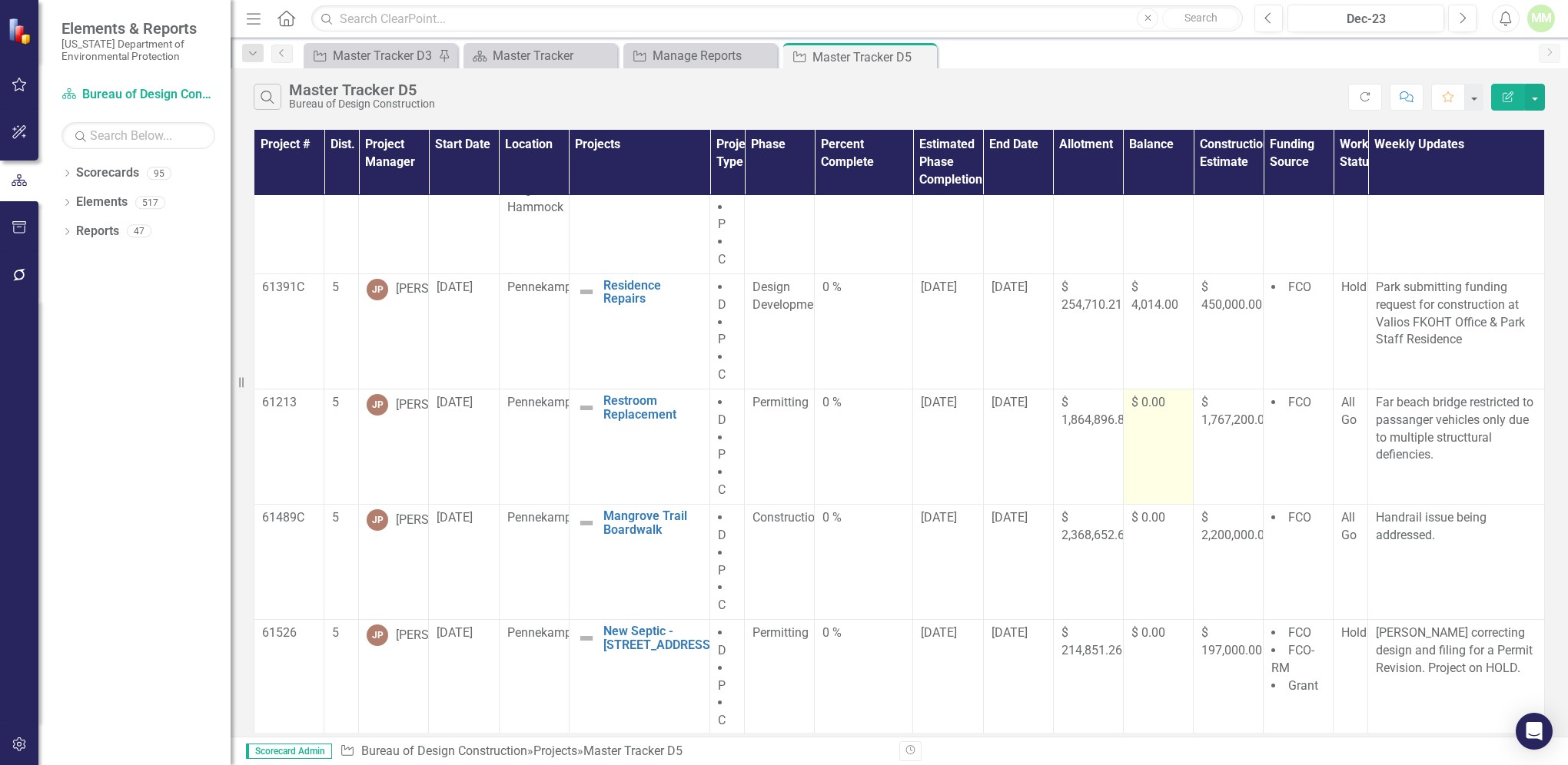
click at [1137, 403] on span "$ 0.00" at bounding box center [1149, 402] width 34 height 14
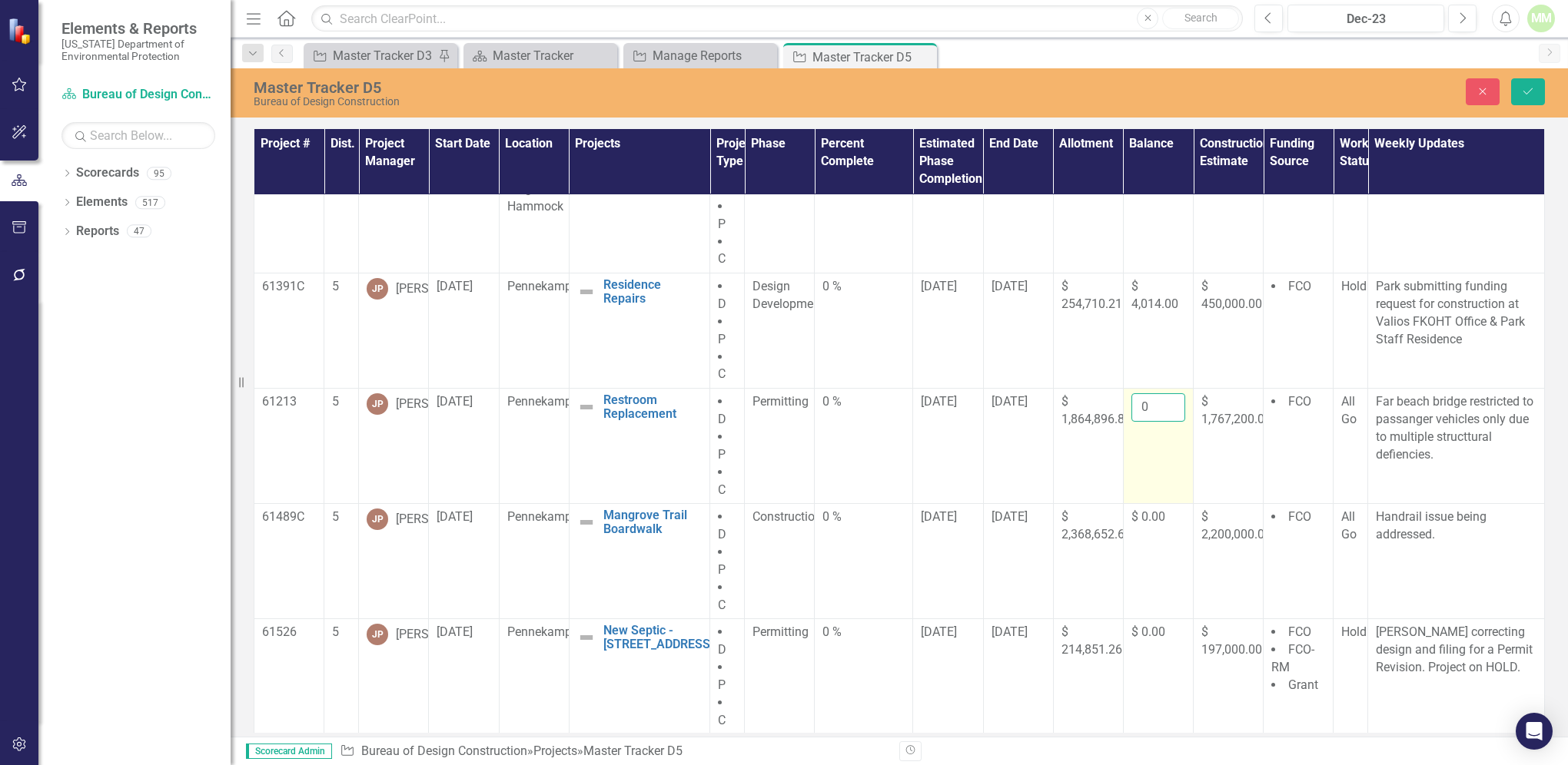
drag, startPoint x: 1127, startPoint y: 406, endPoint x: 1155, endPoint y: 404, distance: 28.1
click at [1155, 404] on input "0" at bounding box center [1158, 407] width 54 height 28
type input "12192.80"
click at [1520, 91] on button "Save" at bounding box center [1528, 91] width 34 height 27
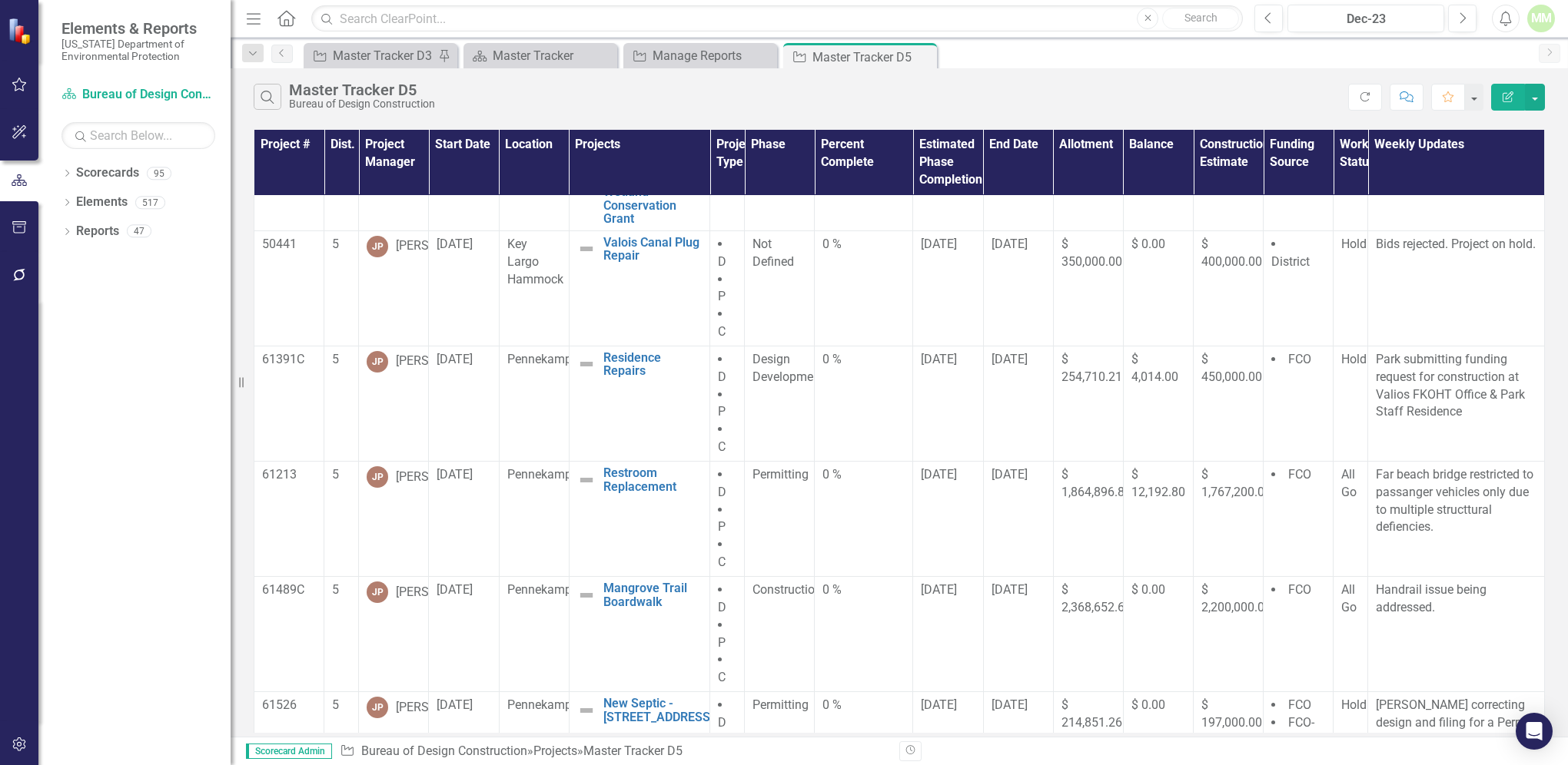
scroll to position [372, 0]
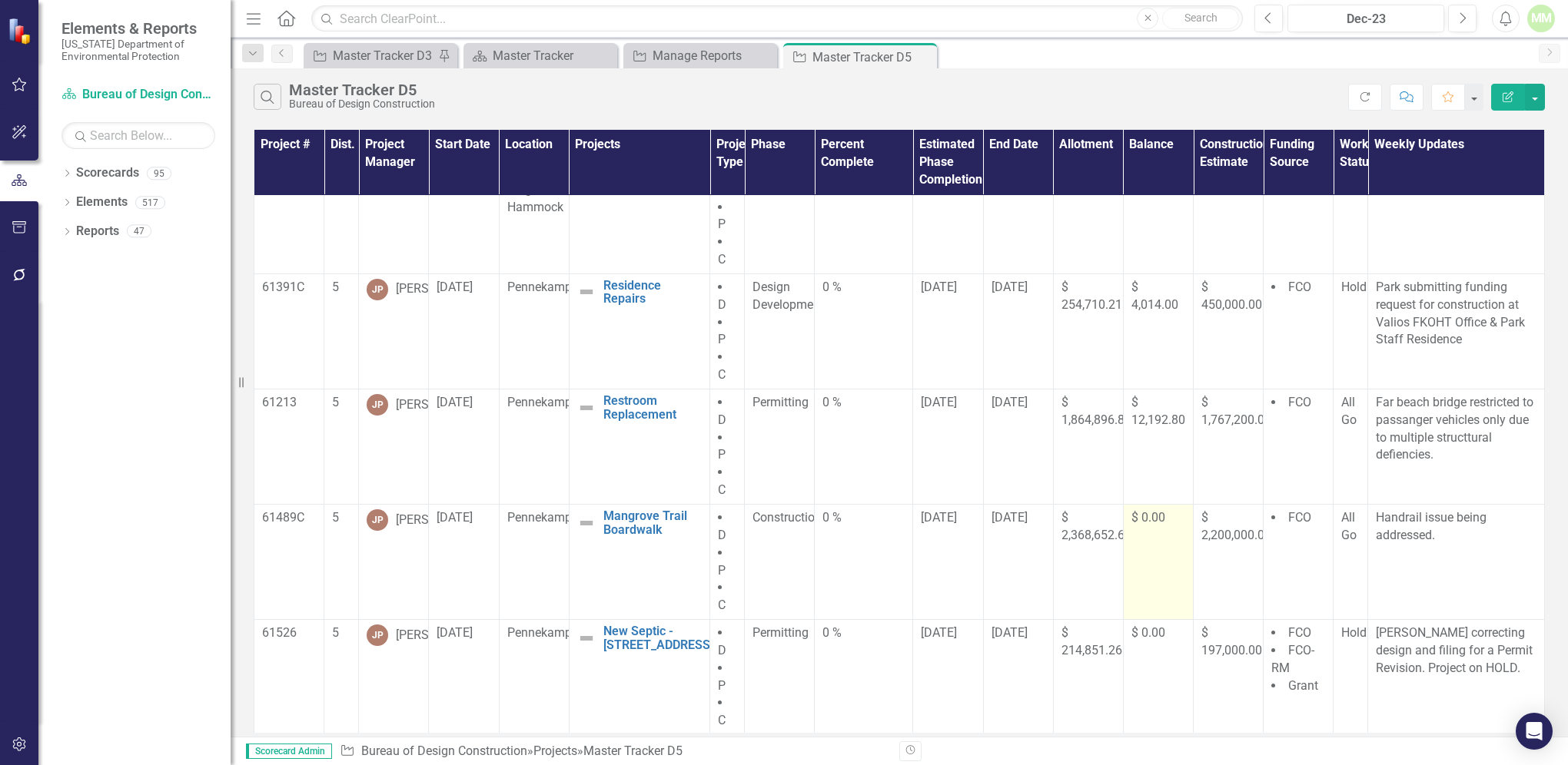
click at [1150, 509] on div "$ 0.00" at bounding box center [1158, 518] width 54 height 18
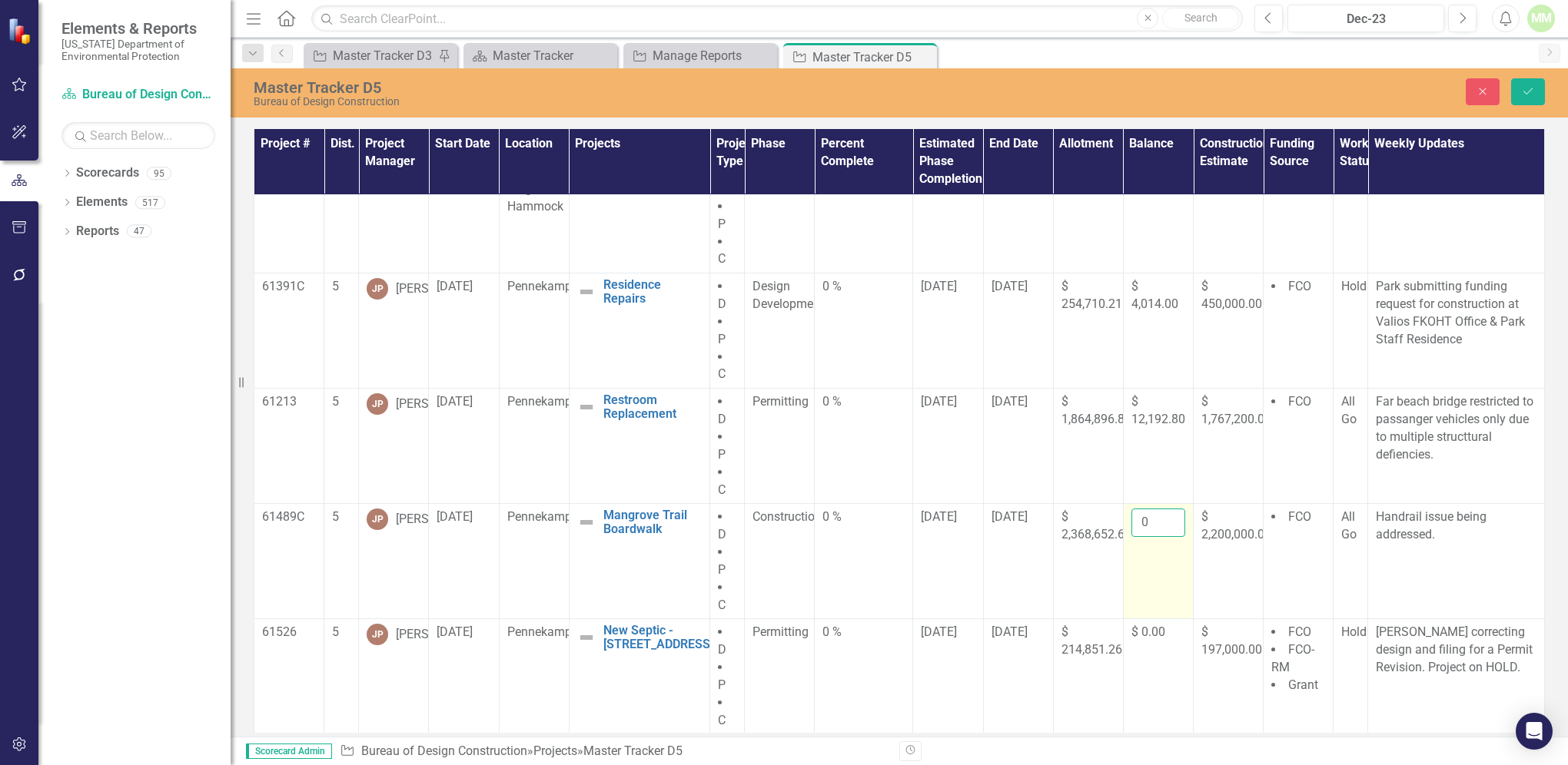
drag, startPoint x: 1124, startPoint y: 520, endPoint x: 1152, endPoint y: 518, distance: 28.1
click at [1152, 518] on input "0" at bounding box center [1158, 522] width 54 height 28
type input "23457.00"
click at [1529, 91] on icon "submit" at bounding box center [1528, 92] width 9 height 6
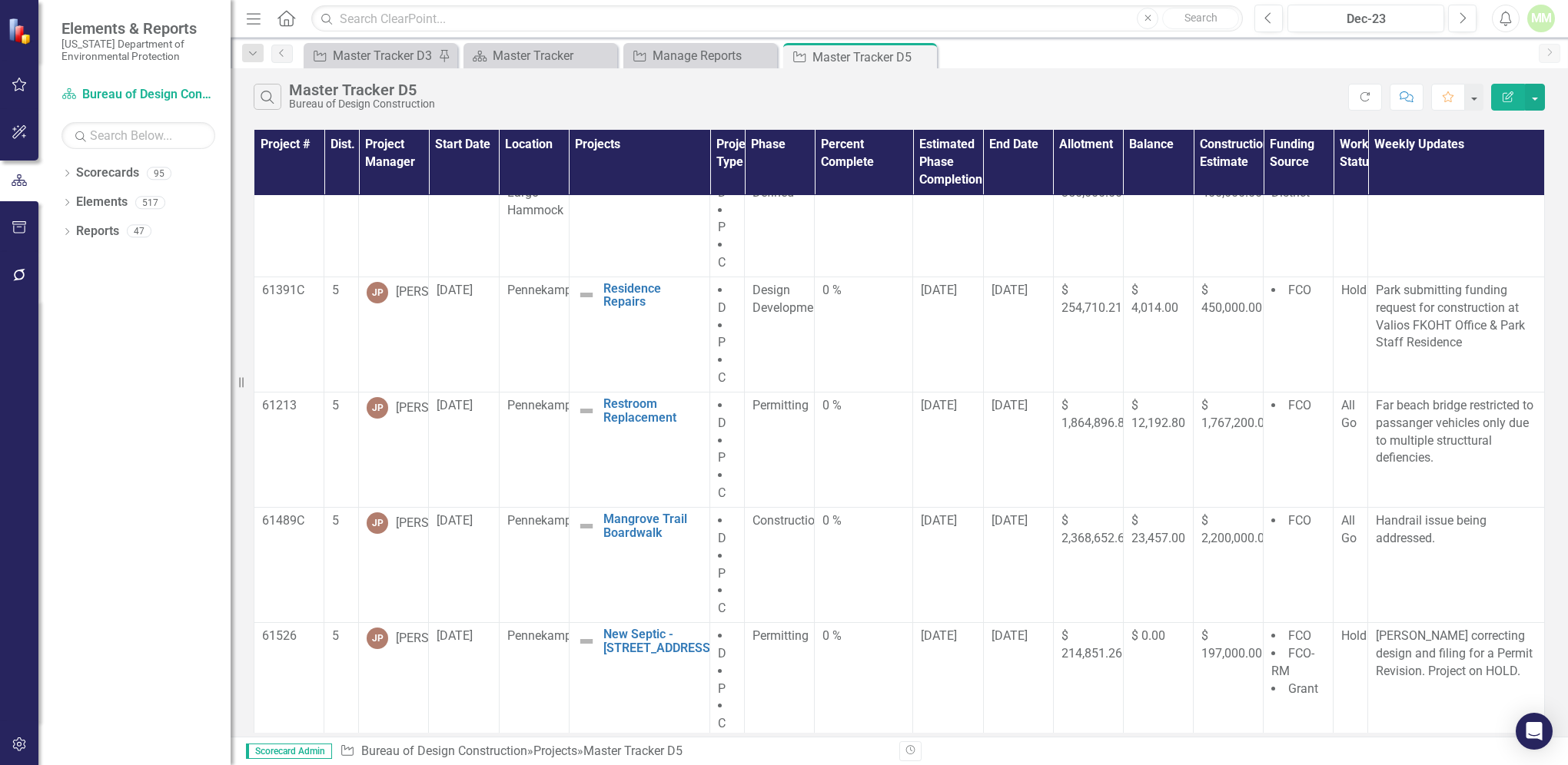
scroll to position [372, 0]
click at [1141, 635] on span "$ 0.00" at bounding box center [1149, 632] width 34 height 14
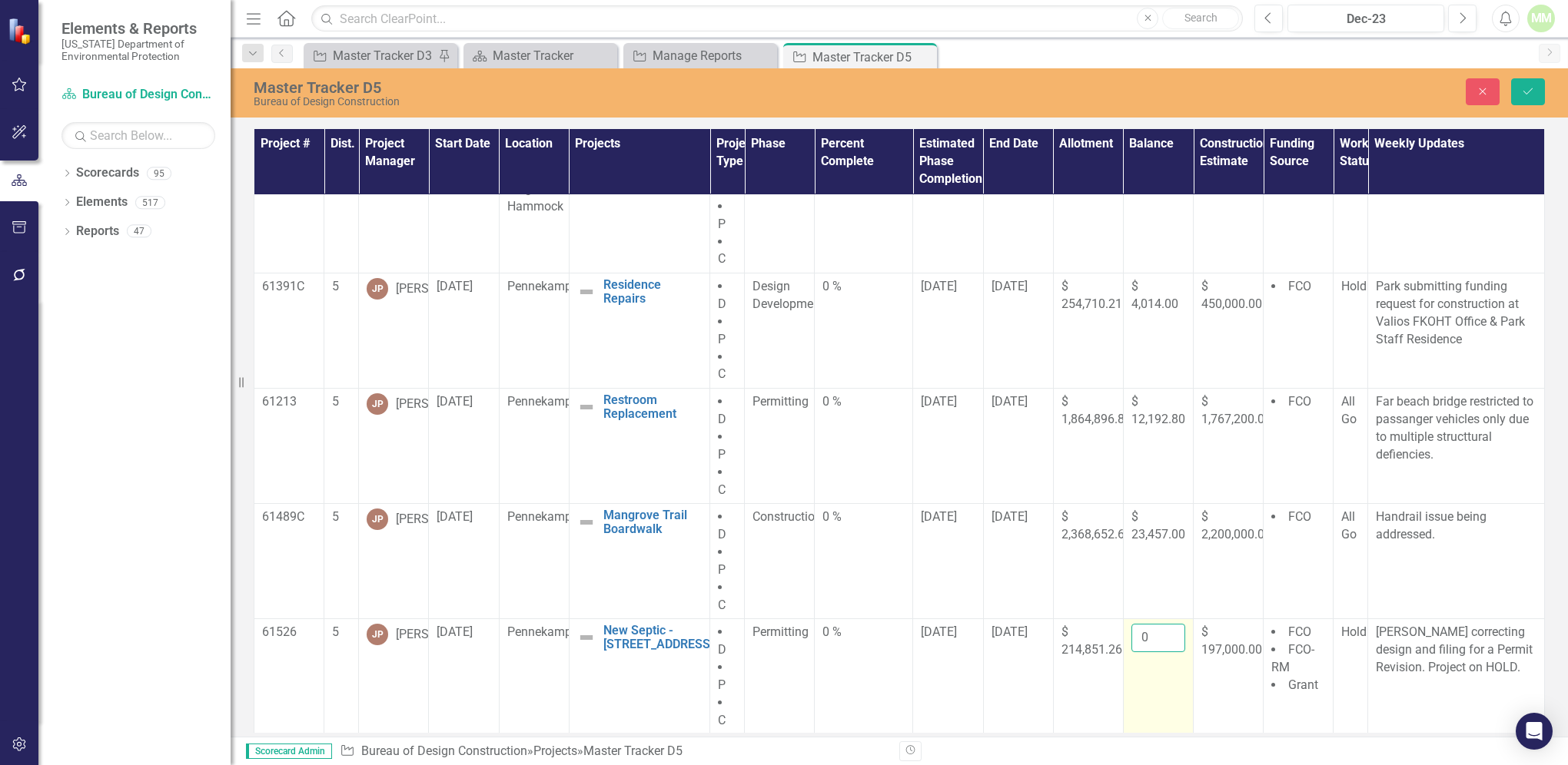
drag, startPoint x: 1126, startPoint y: 635, endPoint x: 1148, endPoint y: 633, distance: 22.1
click at [1148, 633] on input "0" at bounding box center [1158, 637] width 54 height 28
type input "5626.00"
click at [1531, 89] on icon "submit" at bounding box center [1528, 92] width 9 height 6
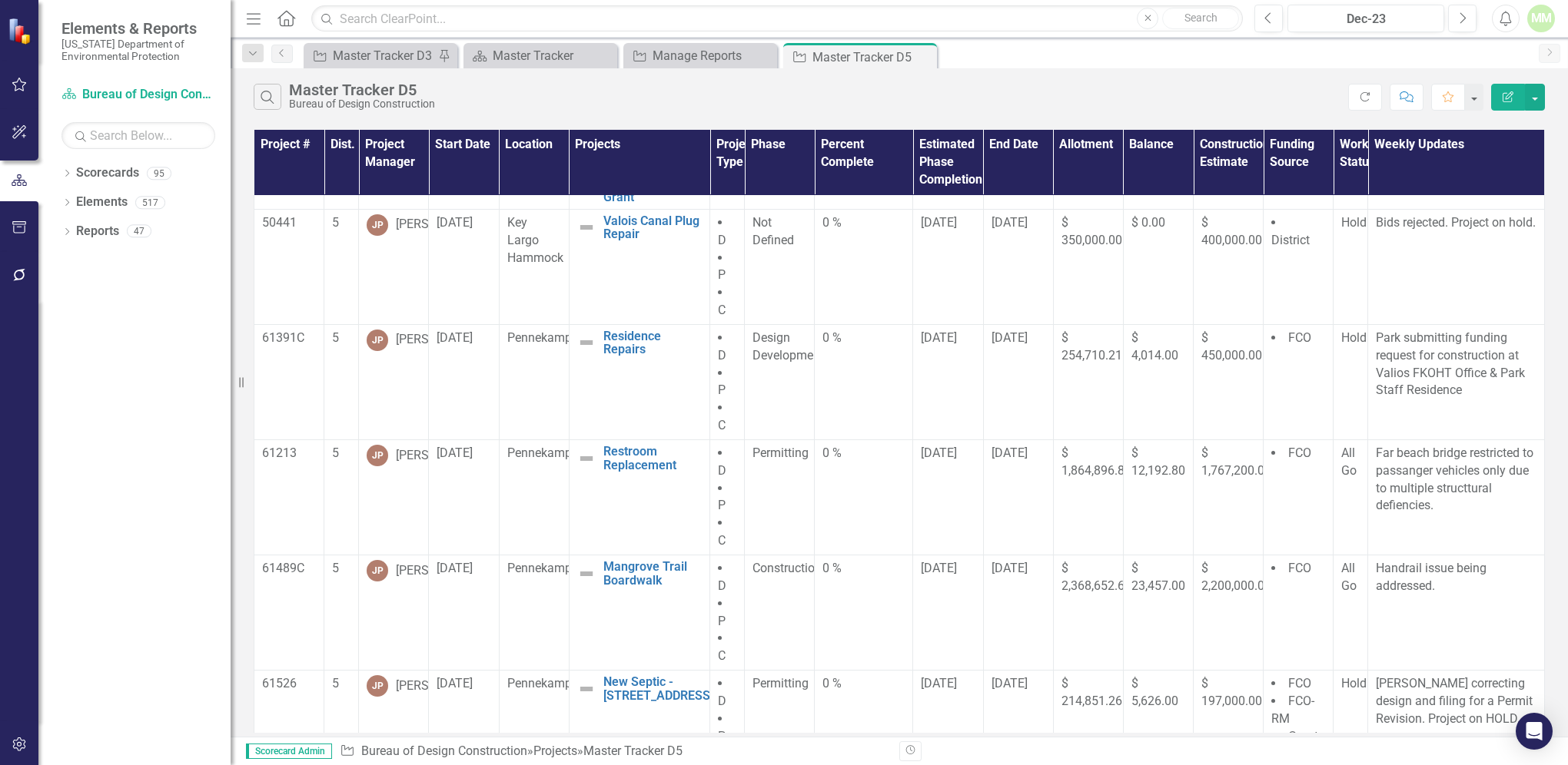
scroll to position [372, 0]
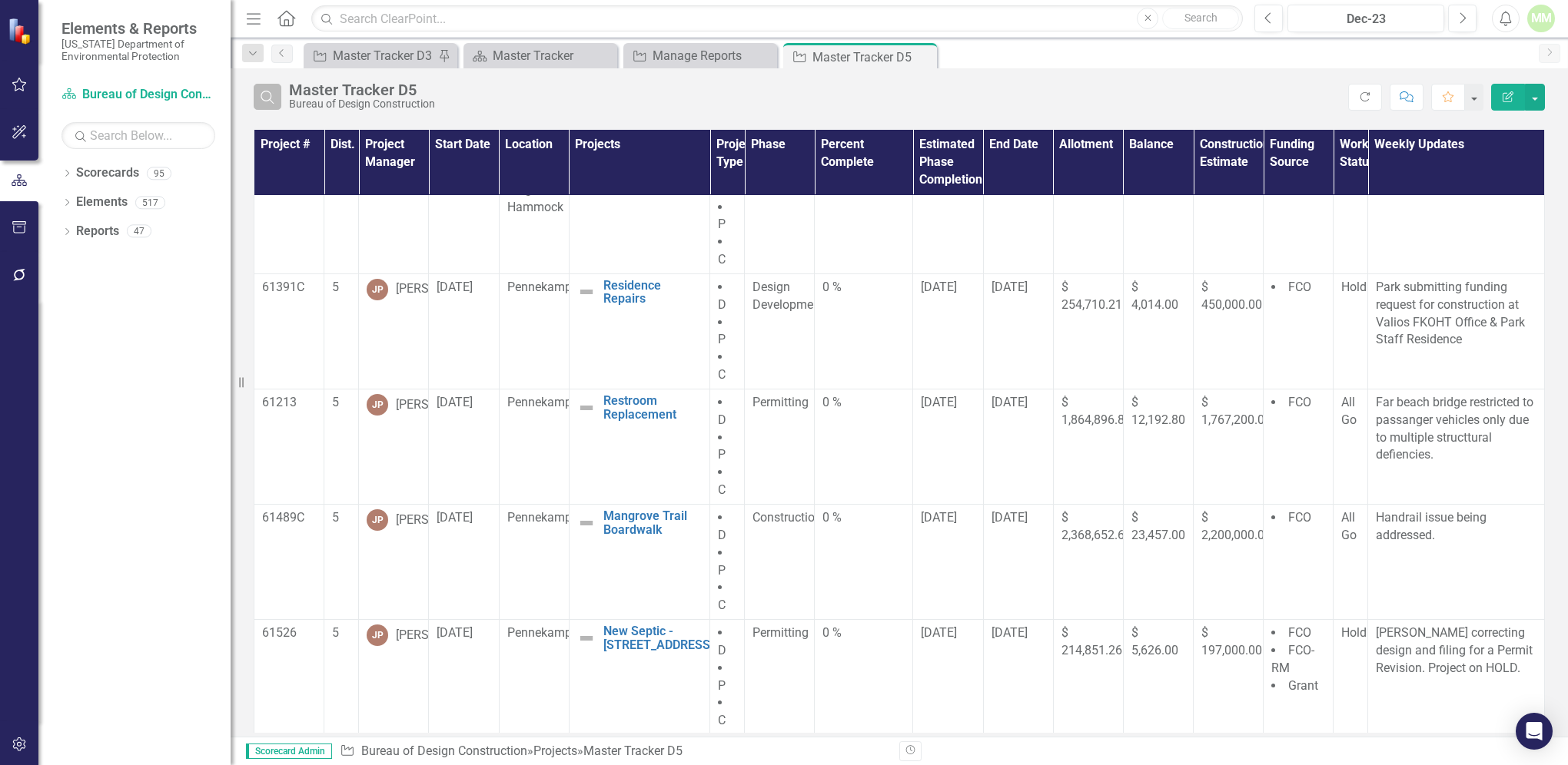
click at [270, 102] on icon "Search" at bounding box center [267, 97] width 17 height 14
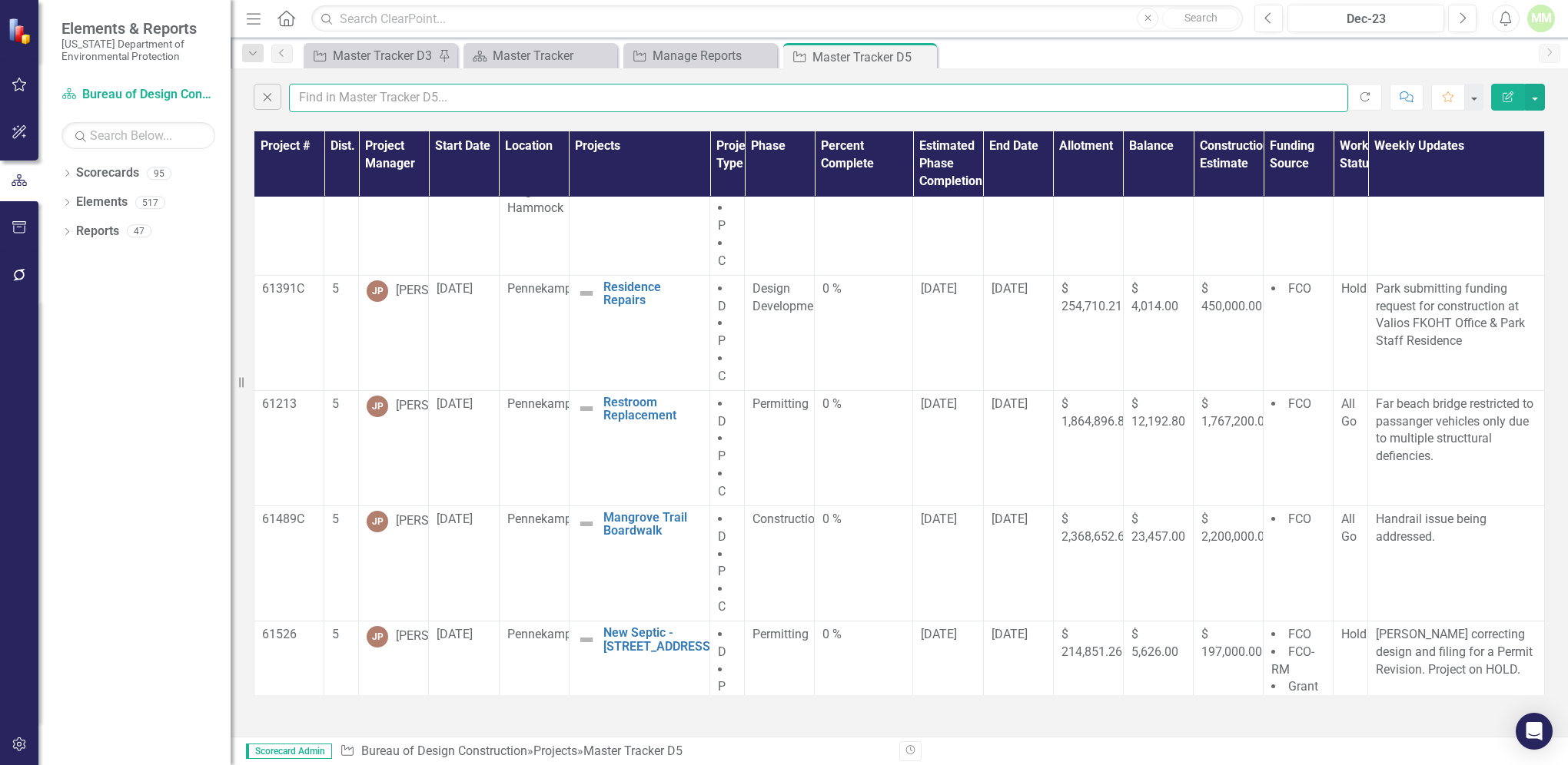
click at [331, 102] on input "text" at bounding box center [819, 97] width 1059 height 28
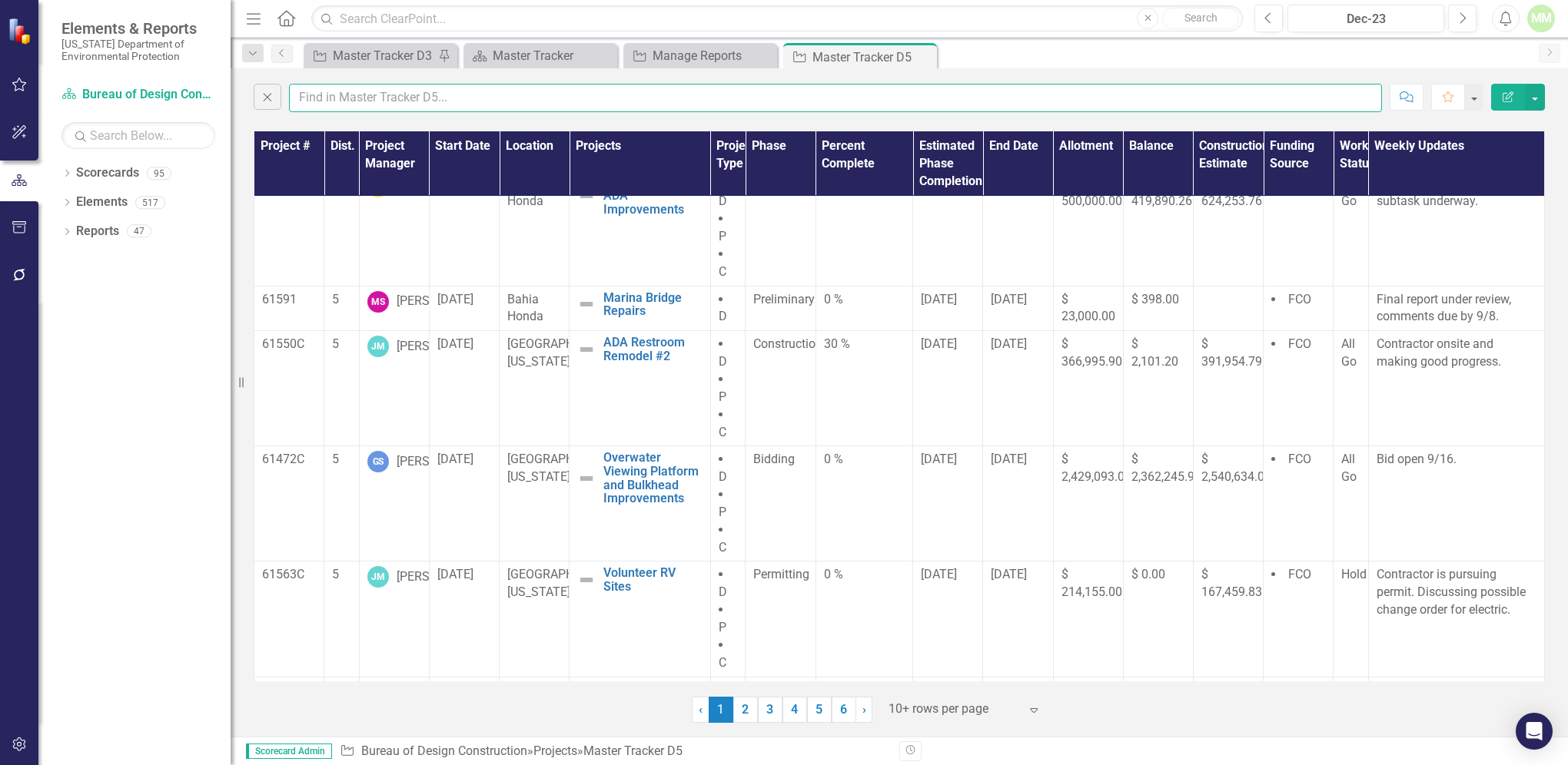
scroll to position [0, 0]
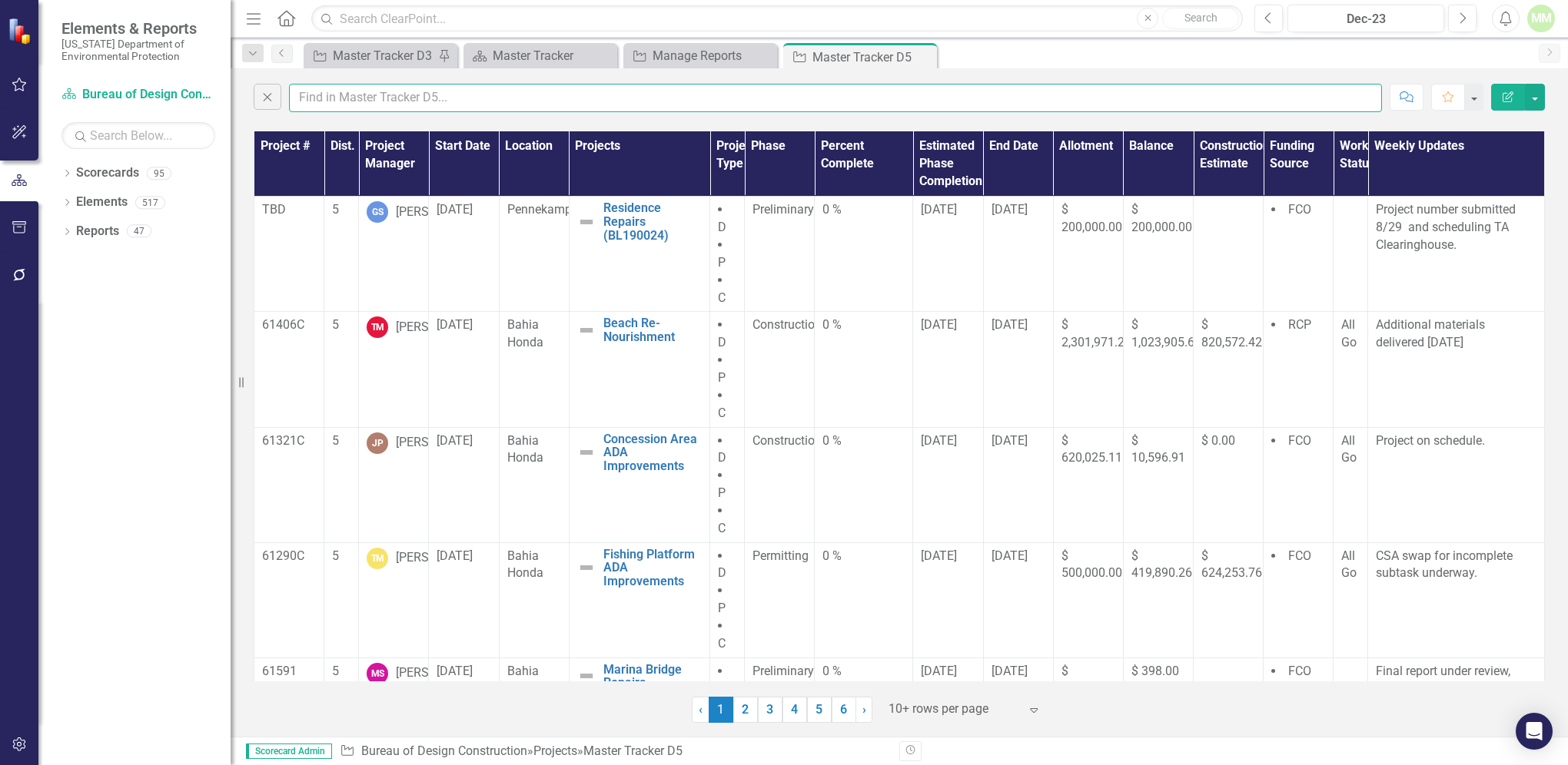
click at [314, 89] on input "text" at bounding box center [836, 97] width 1093 height 28
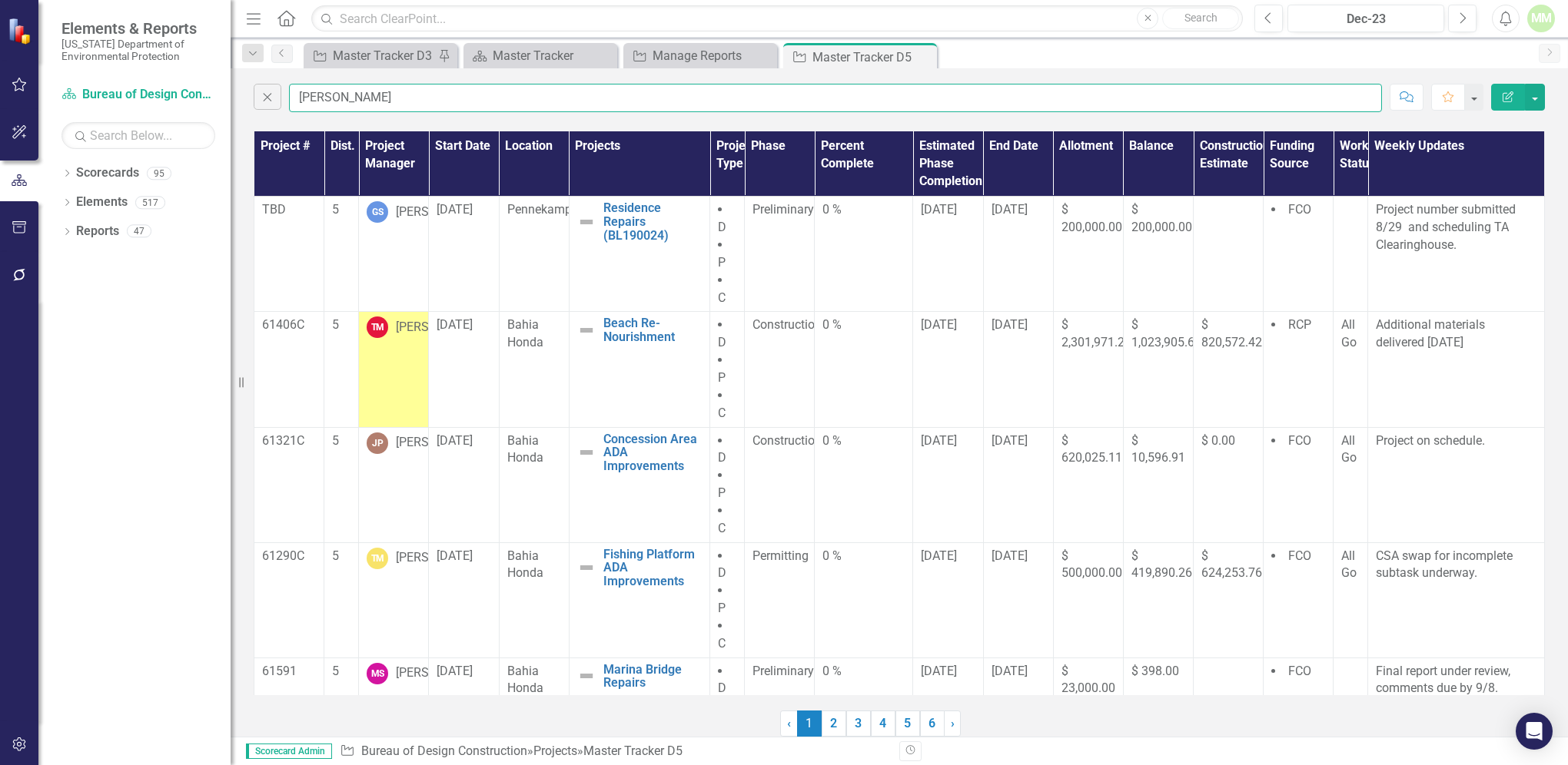
type input "[PERSON_NAME]"
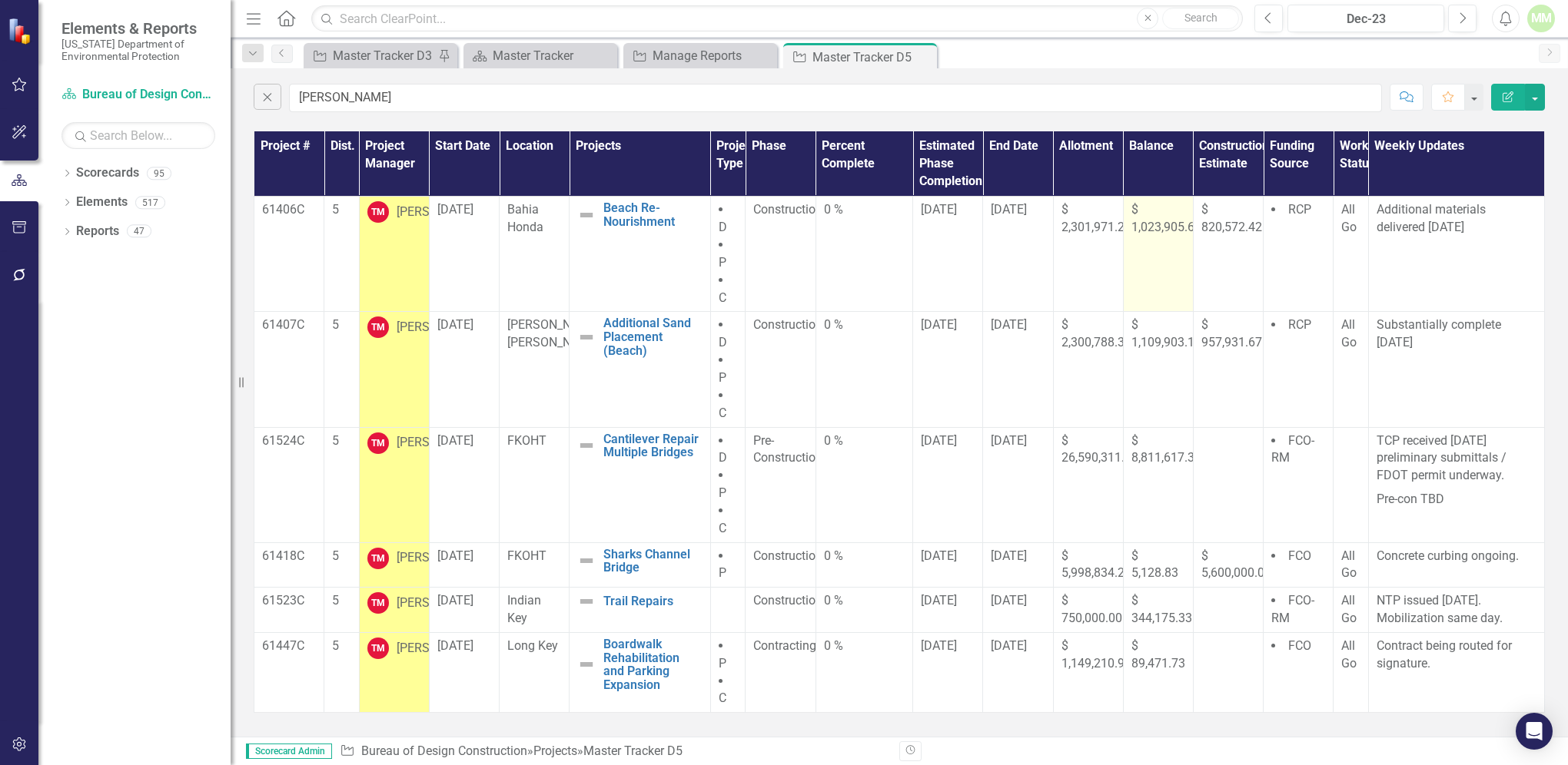
click at [1138, 233] on span "$ 1,023,905.62" at bounding box center [1166, 218] width 70 height 32
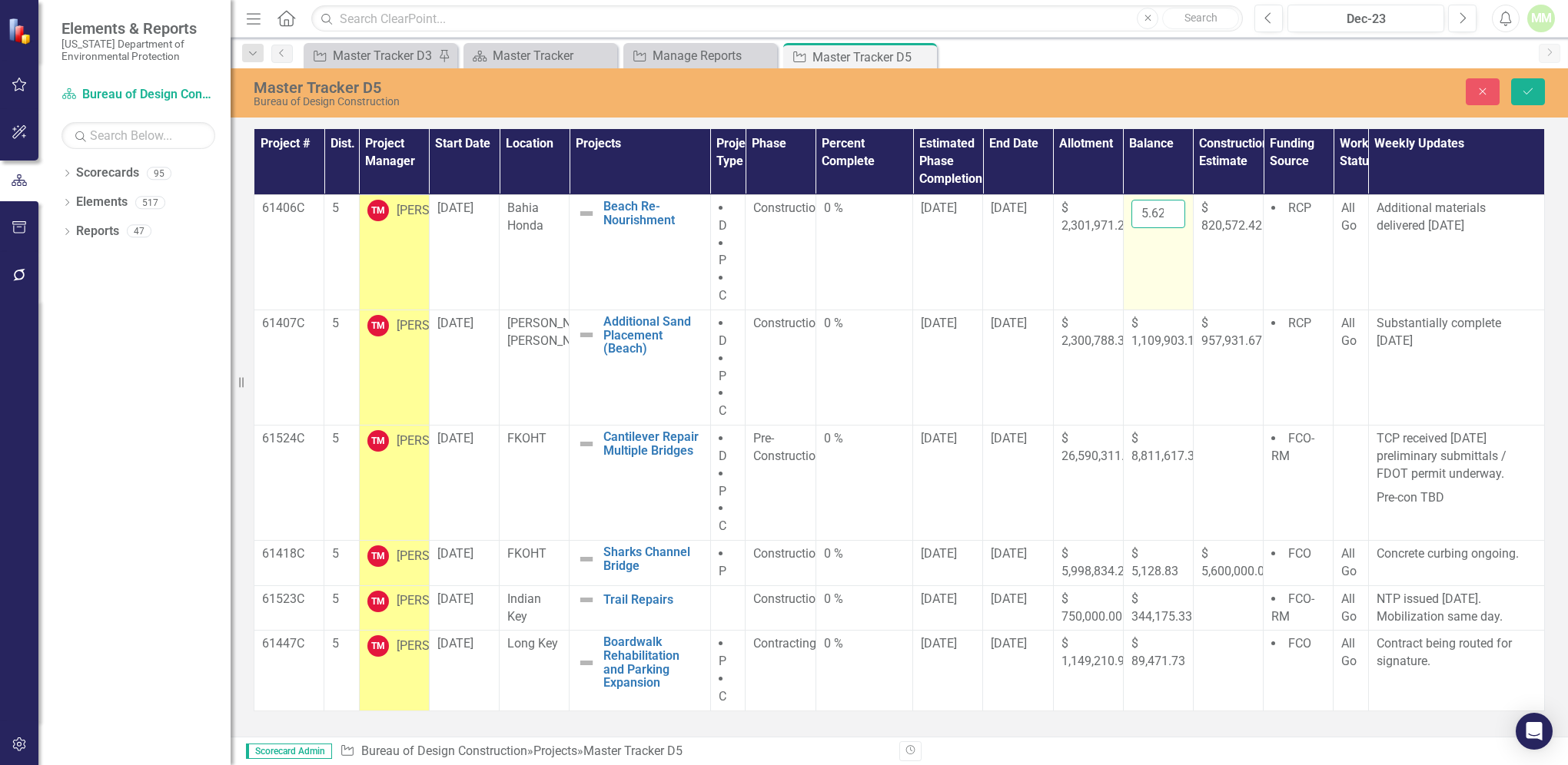
scroll to position [0, 43]
drag, startPoint x: 1140, startPoint y: 214, endPoint x: 1175, endPoint y: 209, distance: 35.4
click at [1175, 209] on input "1023905.62" at bounding box center [1158, 213] width 54 height 28
type input "1014803.97"
click at [1527, 93] on icon "Save" at bounding box center [1528, 91] width 14 height 10
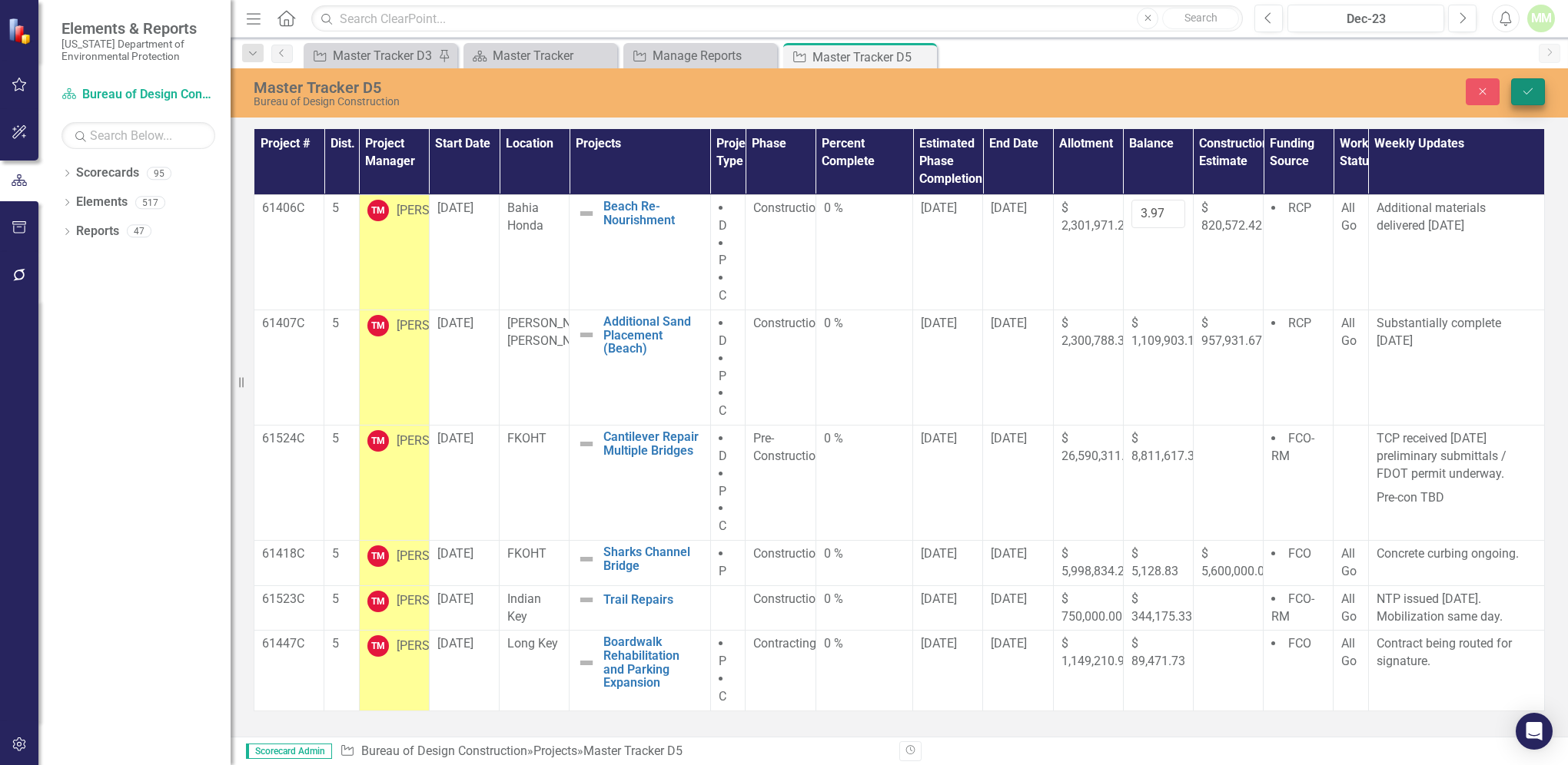
scroll to position [0, 0]
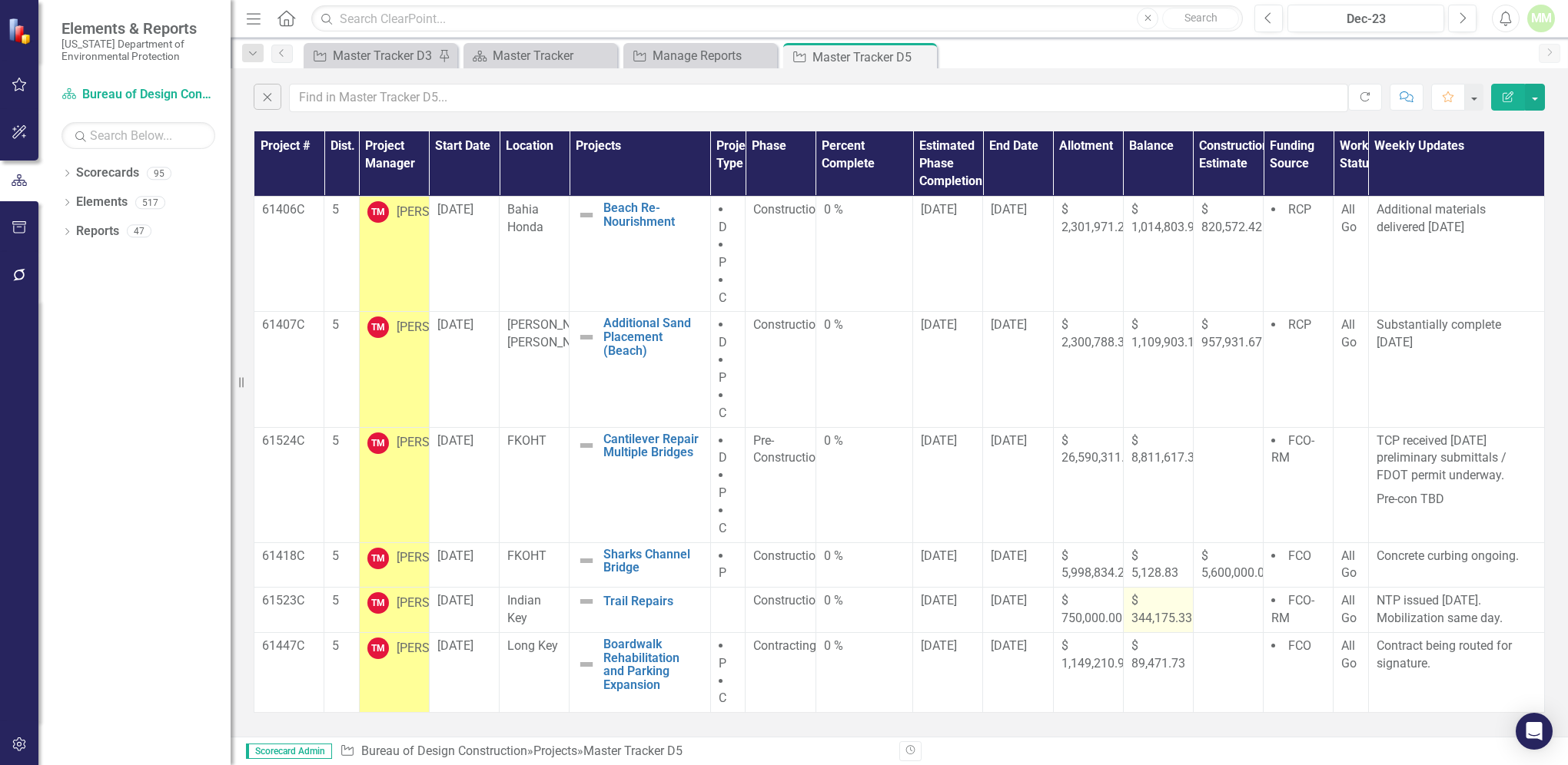
click at [1146, 614] on span "$ 344,175.33" at bounding box center [1162, 609] width 60 height 32
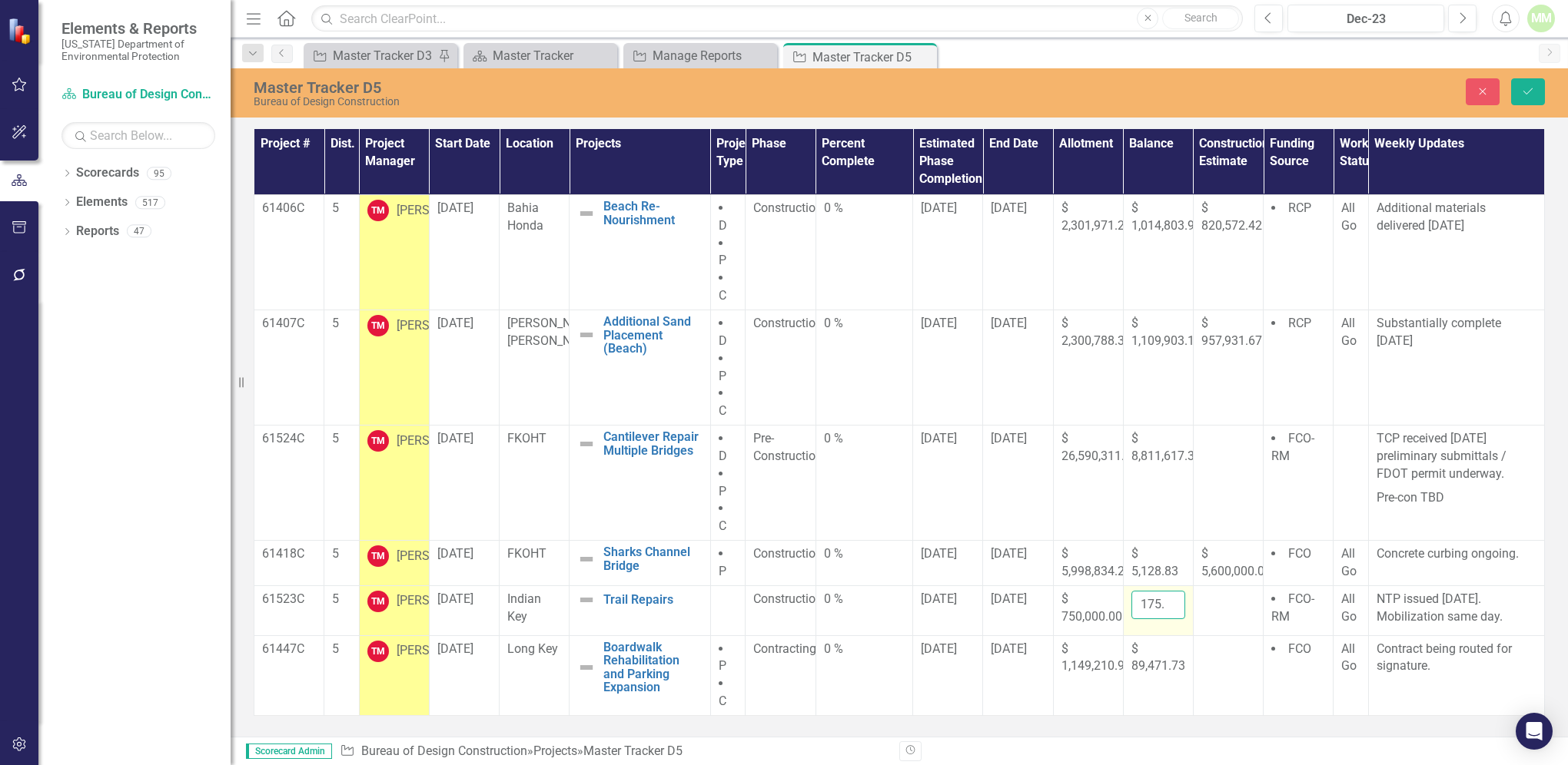
scroll to position [0, 35]
drag, startPoint x: 1137, startPoint y: 605, endPoint x: 1169, endPoint y: 603, distance: 32.1
click at [1169, 603] on input "344175.33" at bounding box center [1158, 604] width 54 height 28
type input "344072.43"
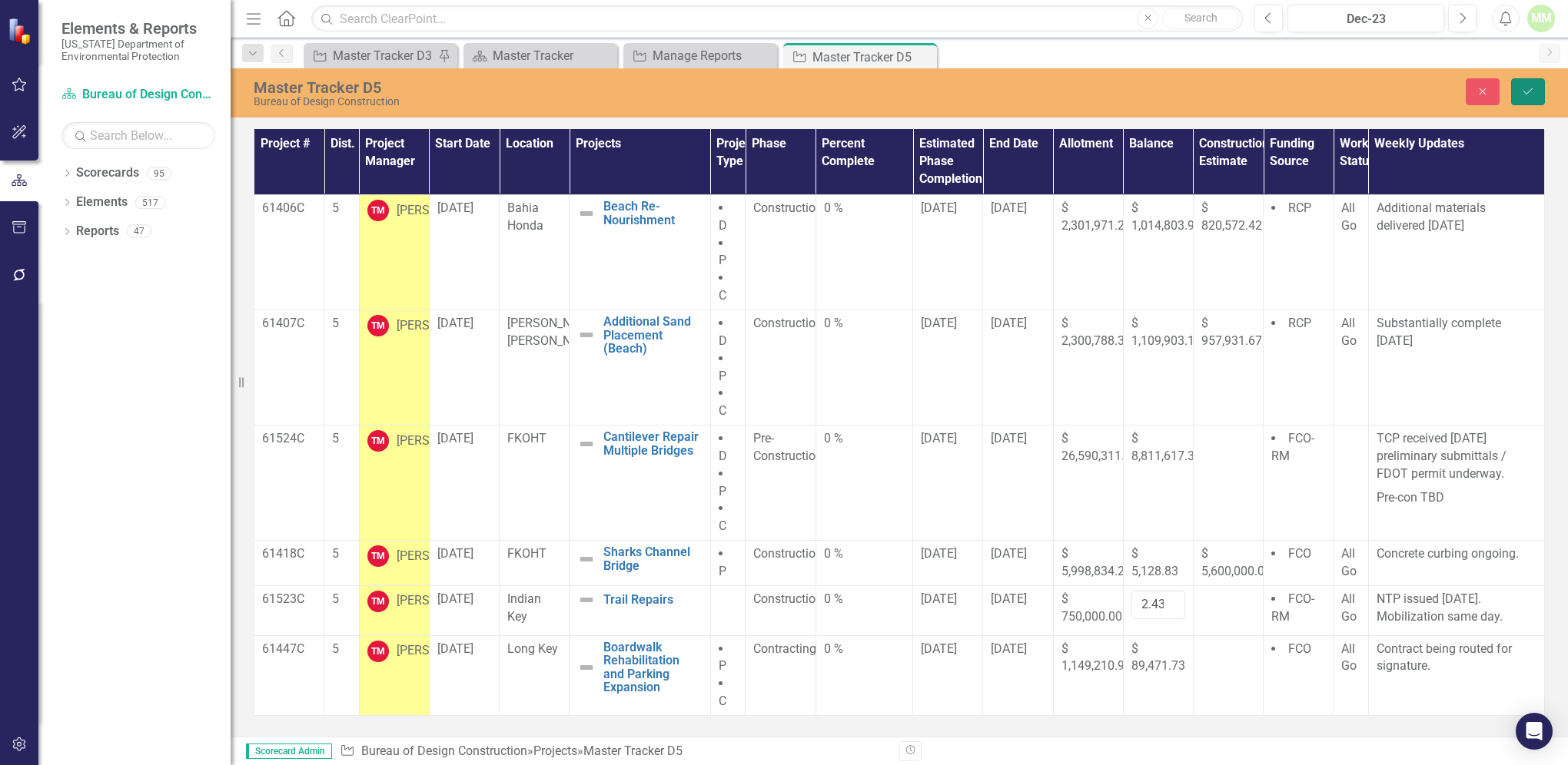
click at [1525, 90] on icon "Save" at bounding box center [1528, 91] width 14 height 10
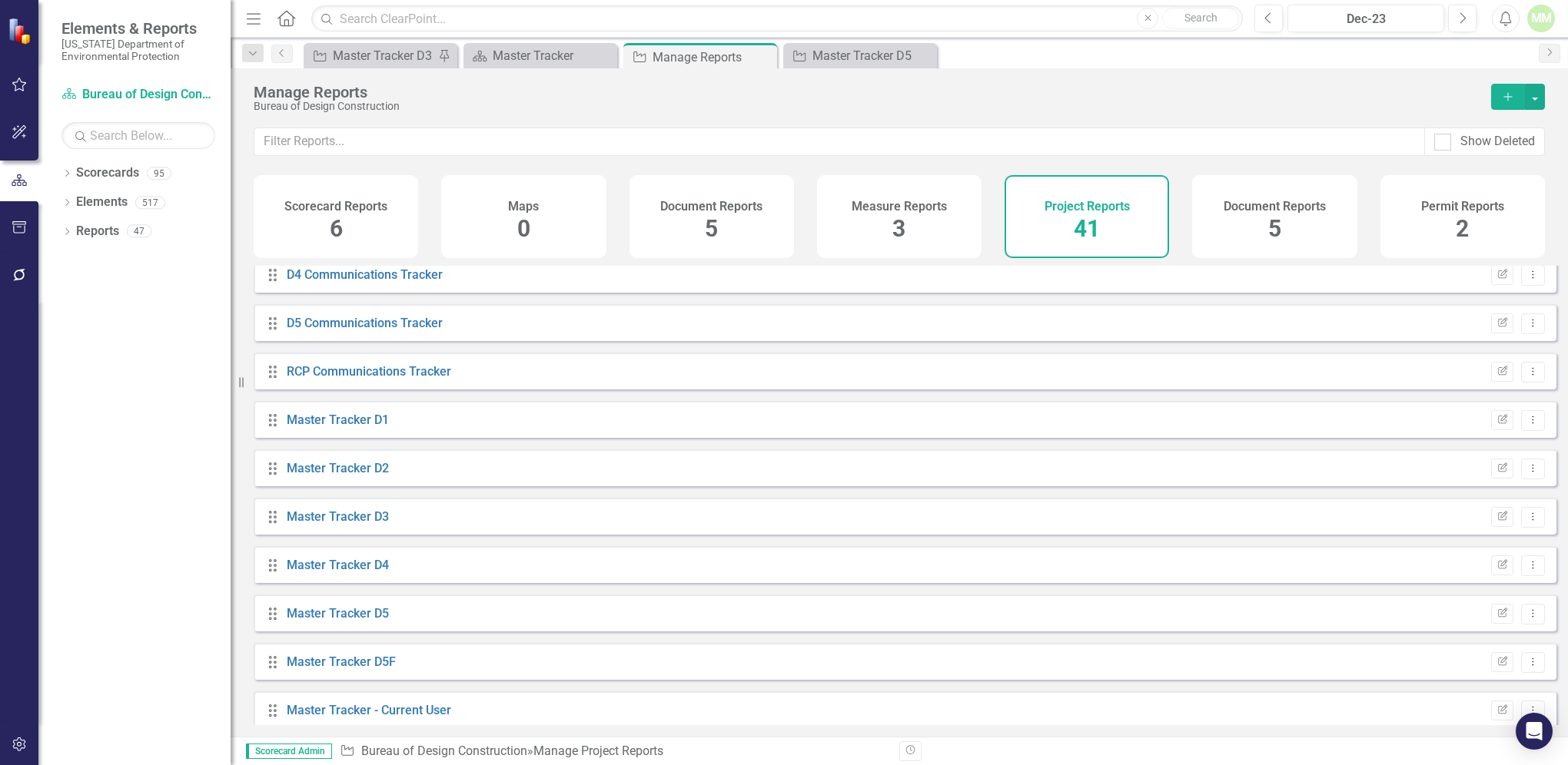
scroll to position [649, 0]
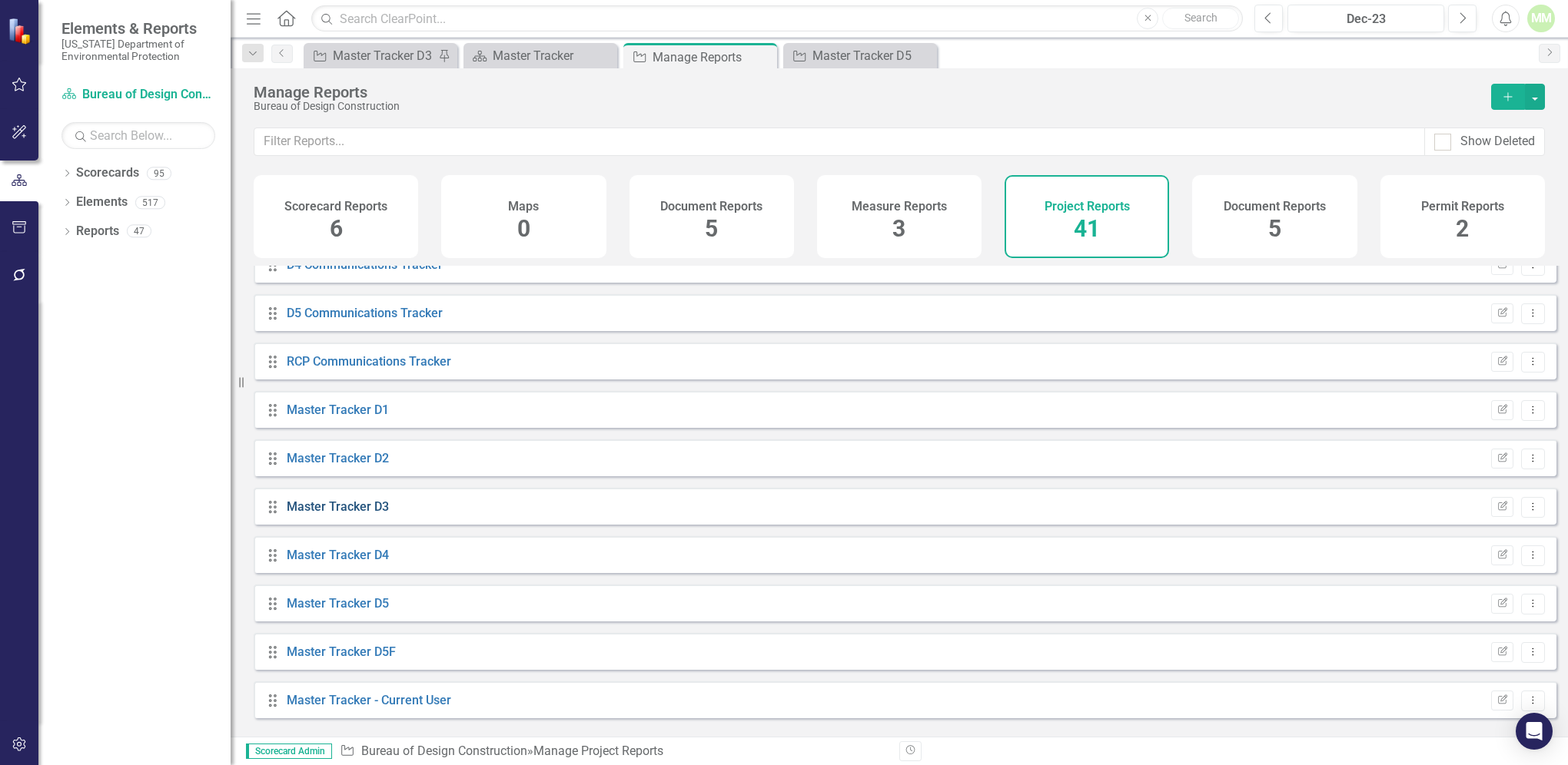
click at [369, 514] on link "Master Tracker D3" at bounding box center [337, 507] width 102 height 14
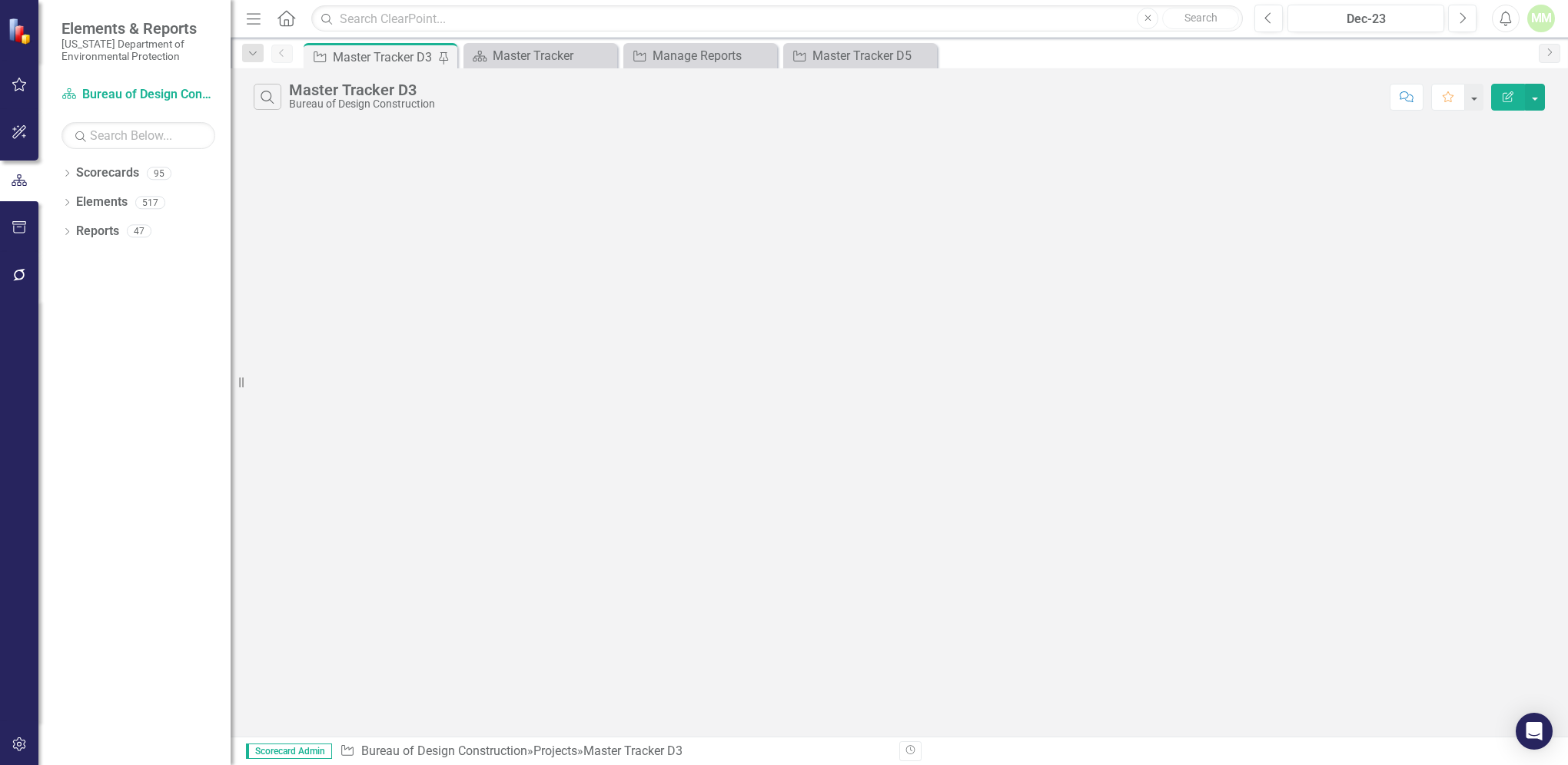
click at [369, 517] on div "Search Master Tracker D3 Bureau of Design Construction Comment Favorite Edit Re…" at bounding box center [899, 402] width 1338 height 668
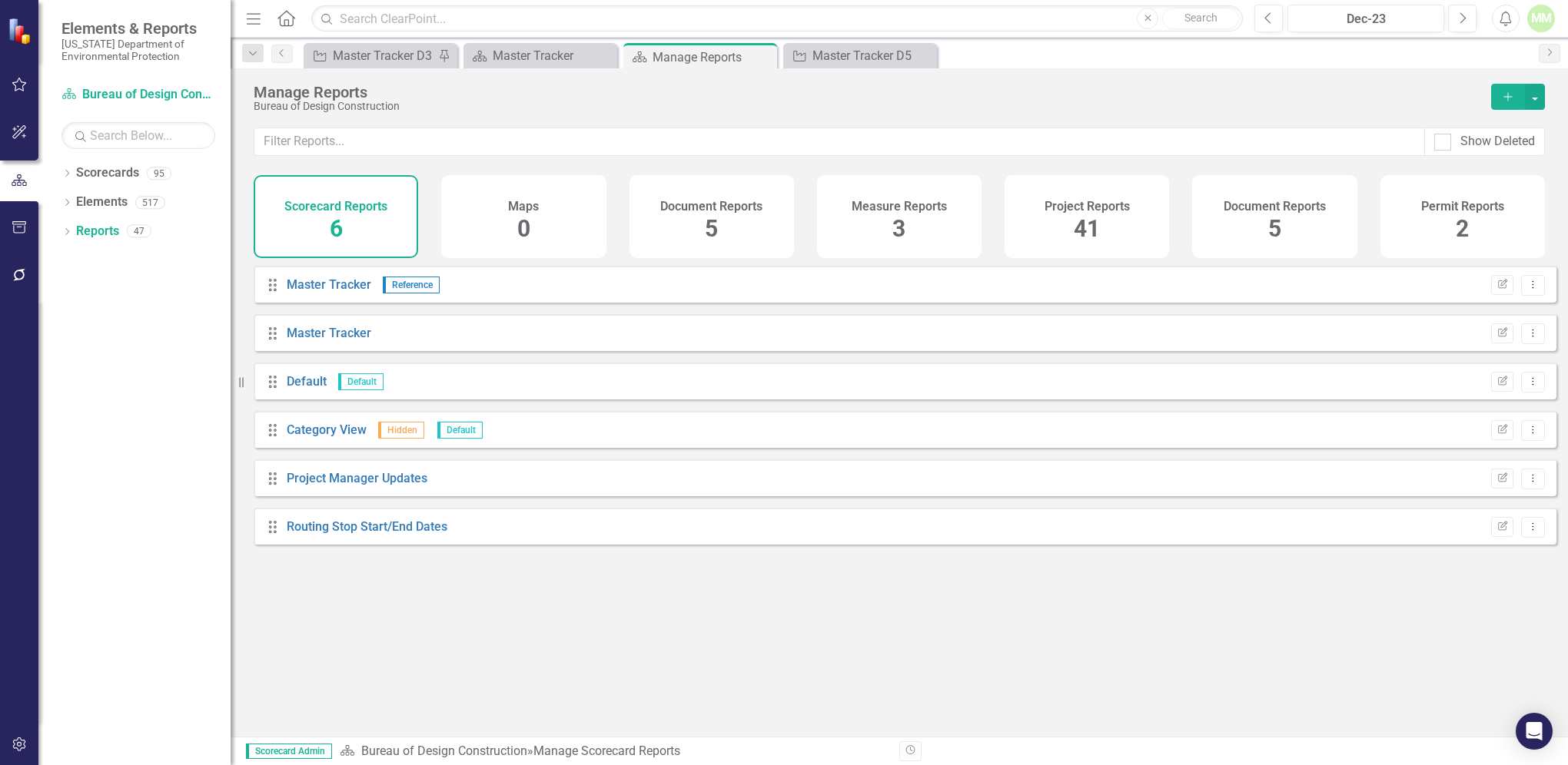
click at [1084, 226] on span "41" at bounding box center [1087, 228] width 26 height 27
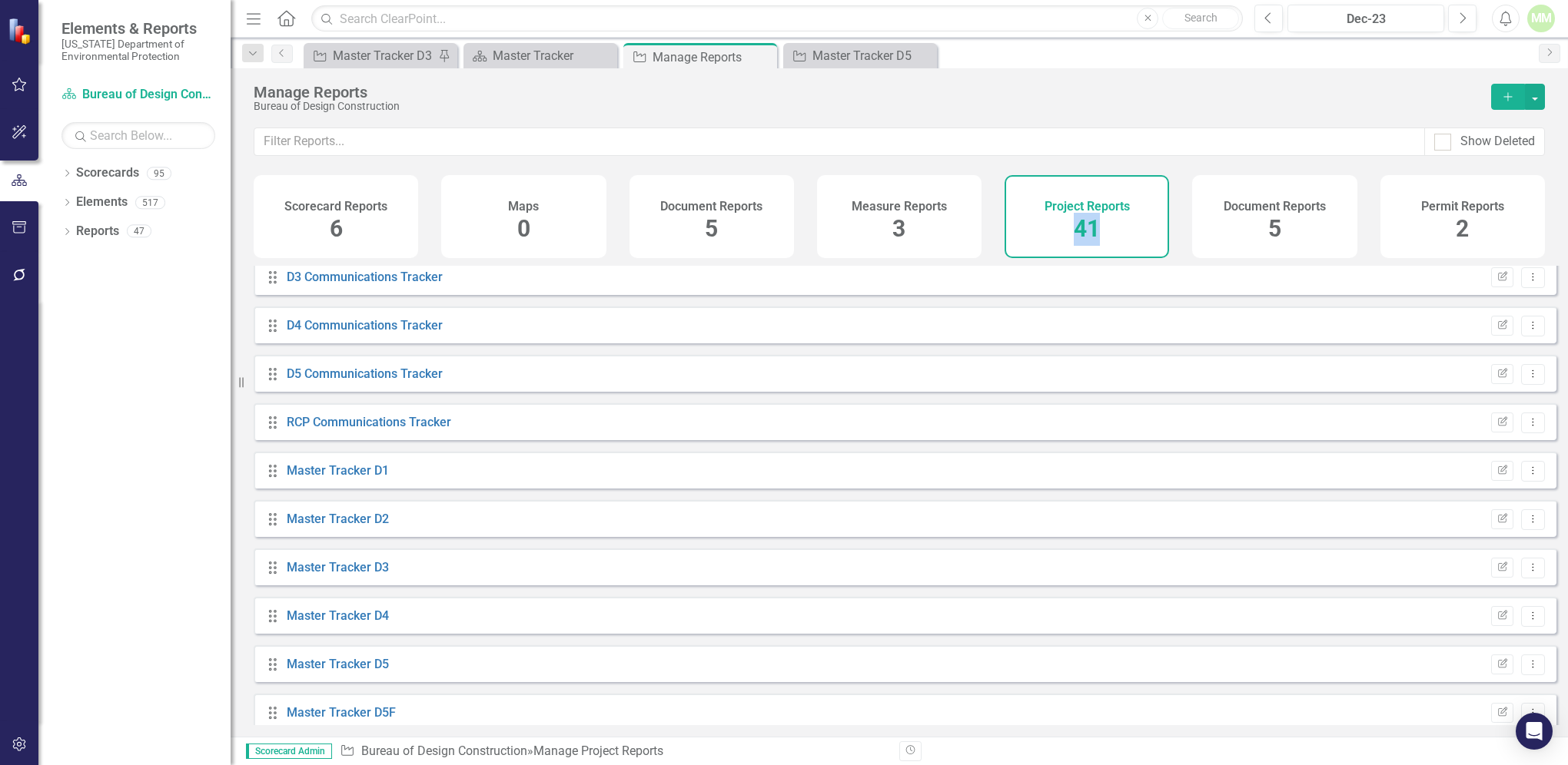
scroll to position [672, 0]
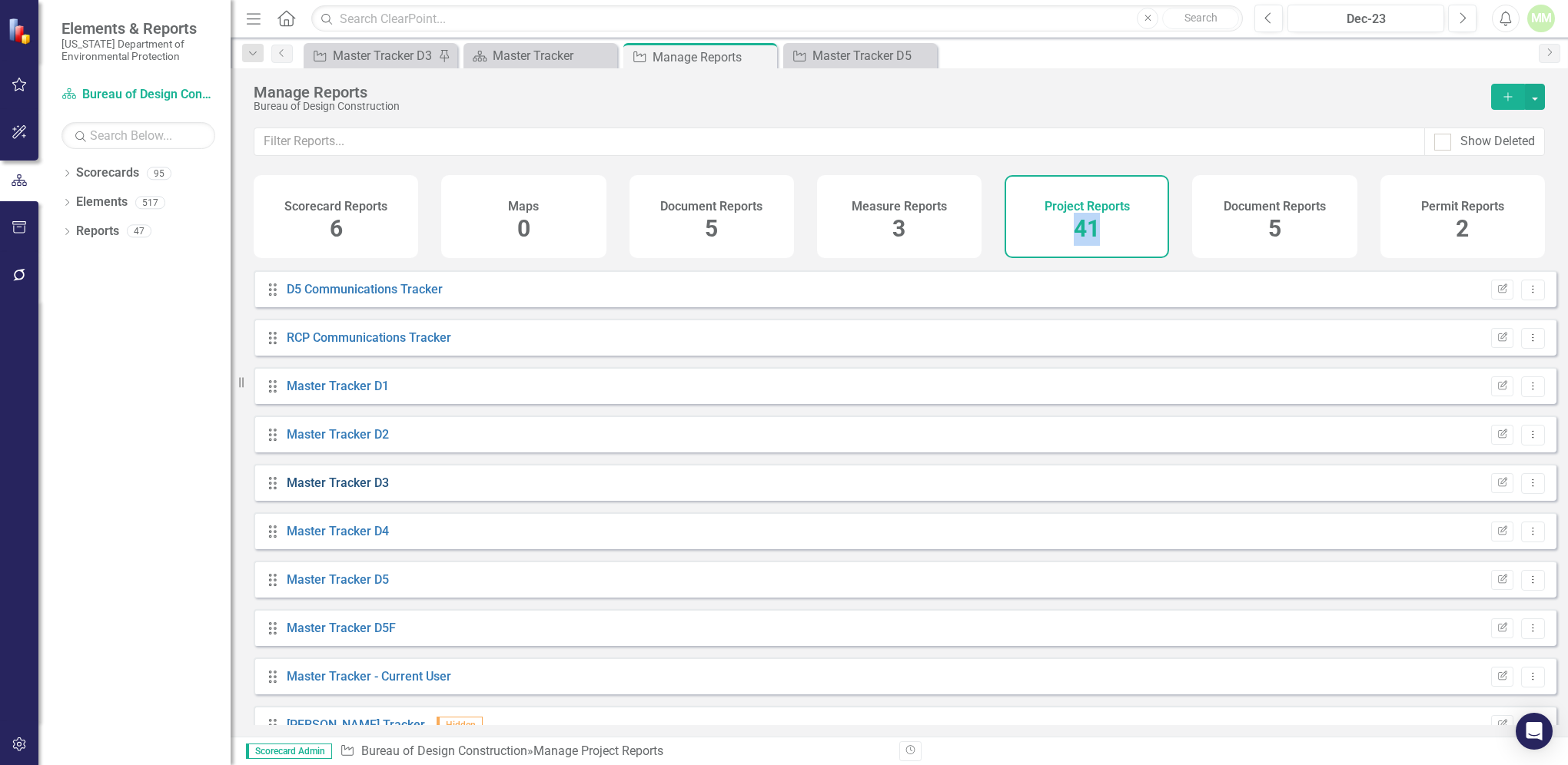
click at [296, 490] on link "Master Tracker D3" at bounding box center [337, 483] width 102 height 14
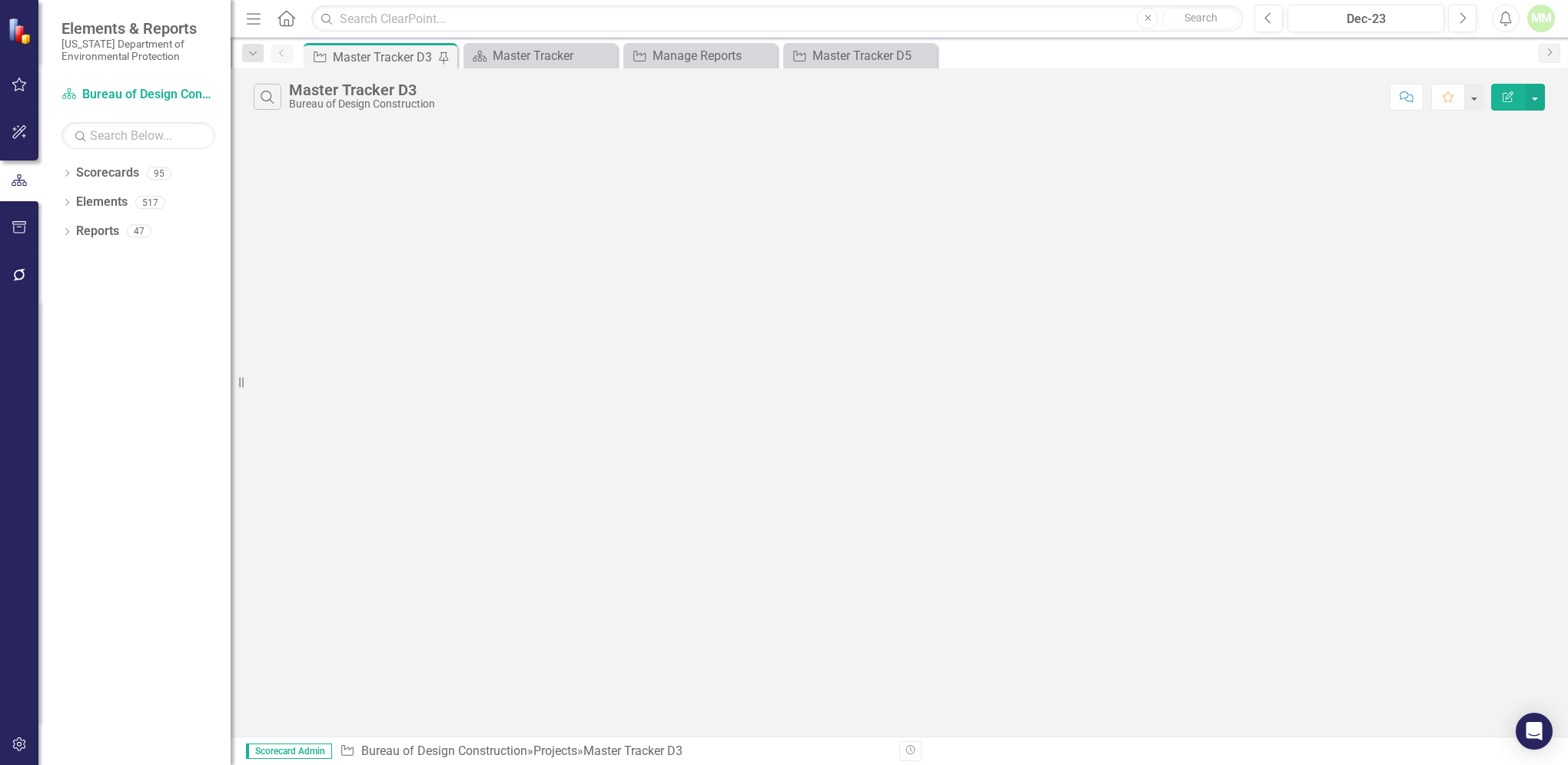
click at [296, 492] on div "Search Master Tracker D3 Bureau of Design Construction Comment Favorite Edit Re…" at bounding box center [899, 402] width 1338 height 668
click at [270, 94] on icon "Search" at bounding box center [267, 97] width 17 height 14
click at [360, 101] on input "text" at bounding box center [836, 97] width 1093 height 28
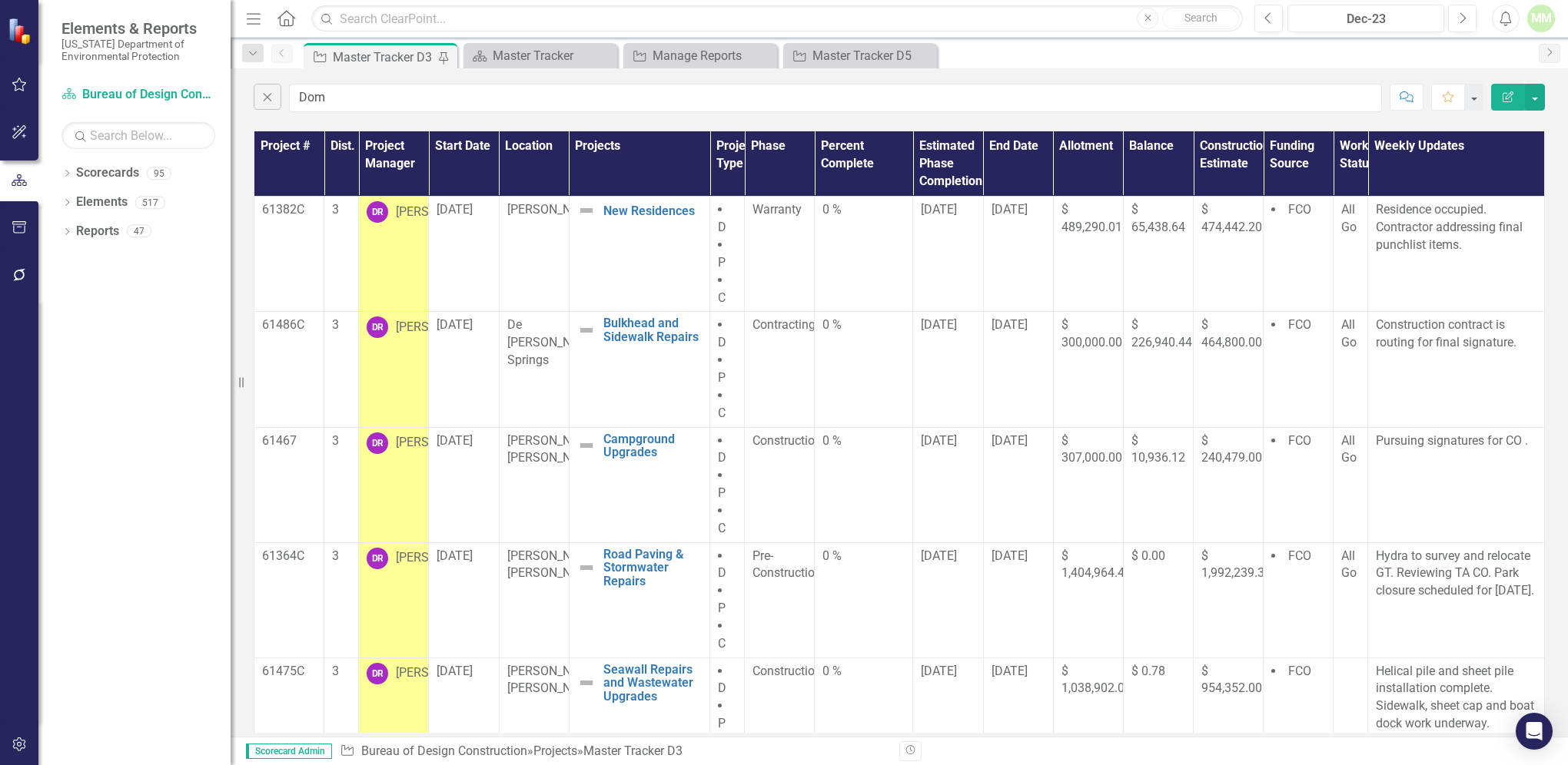
type input "Dom"
click at [105, 417] on div "Dropdown Scorecards 95 Dropdown Florida Department of Environmental Protection …" at bounding box center [134, 463] width 192 height 605
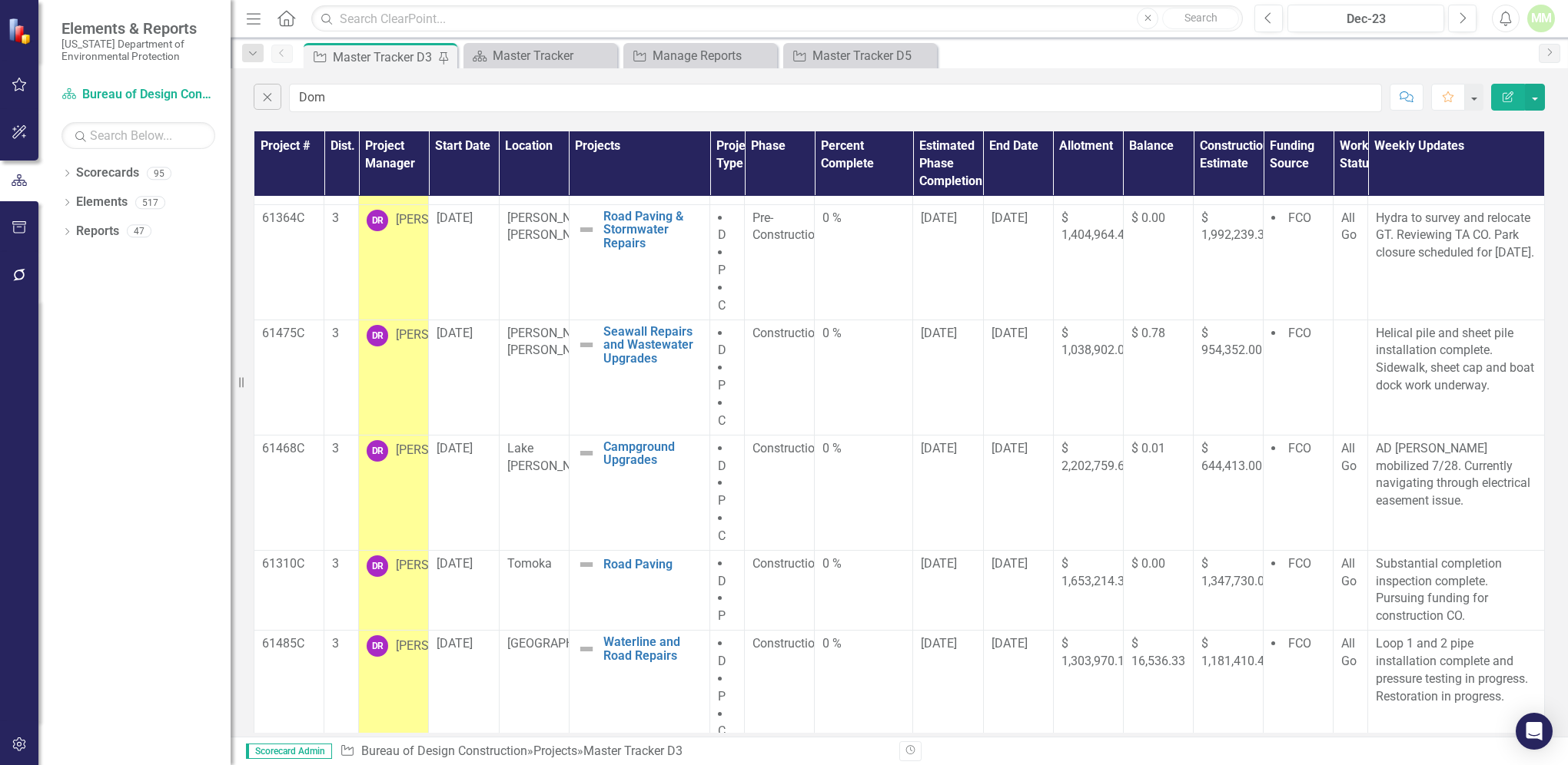
scroll to position [349, 0]
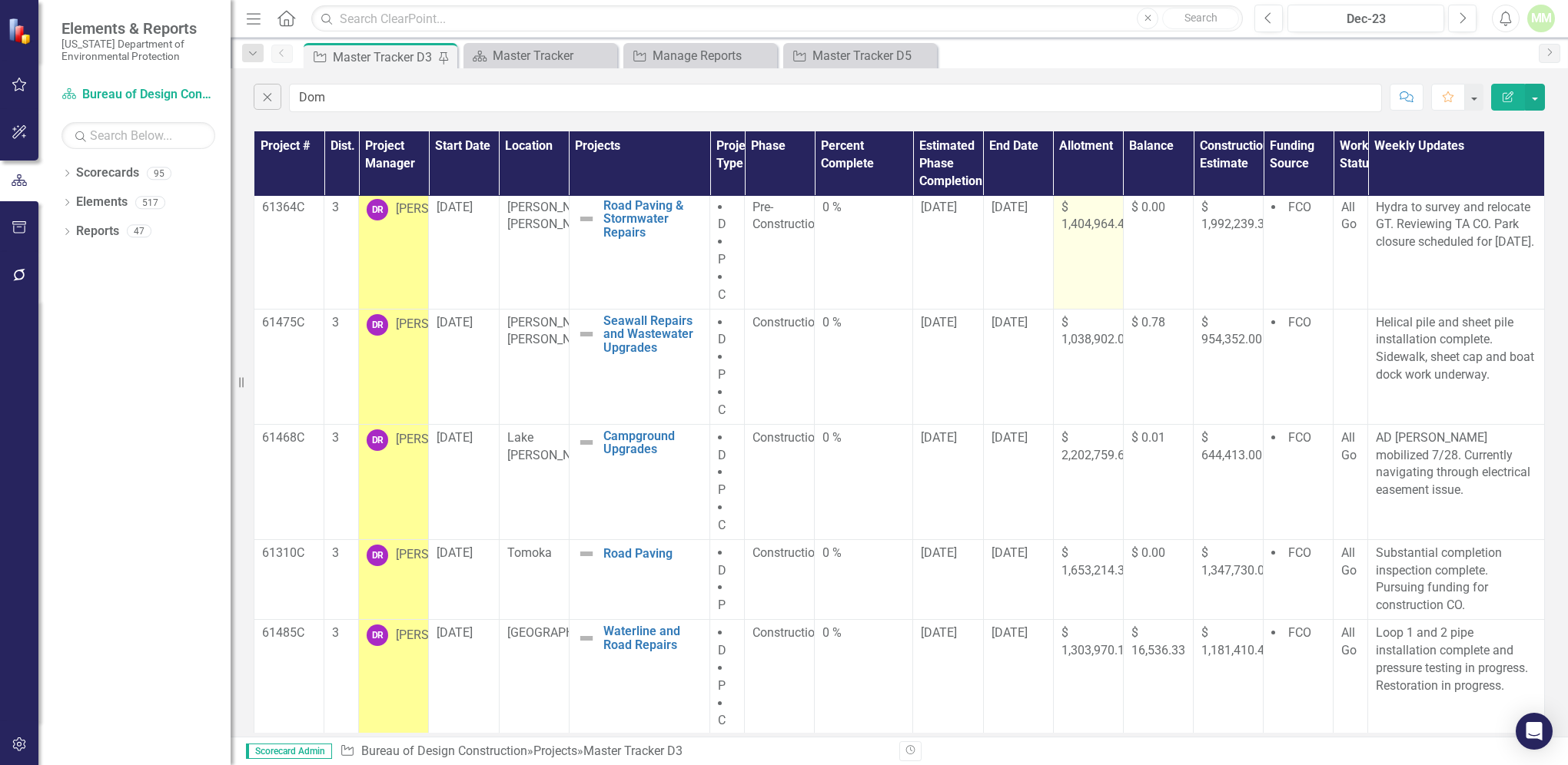
click at [1068, 225] on span "$ 1,404,964.46" at bounding box center [1096, 216] width 70 height 32
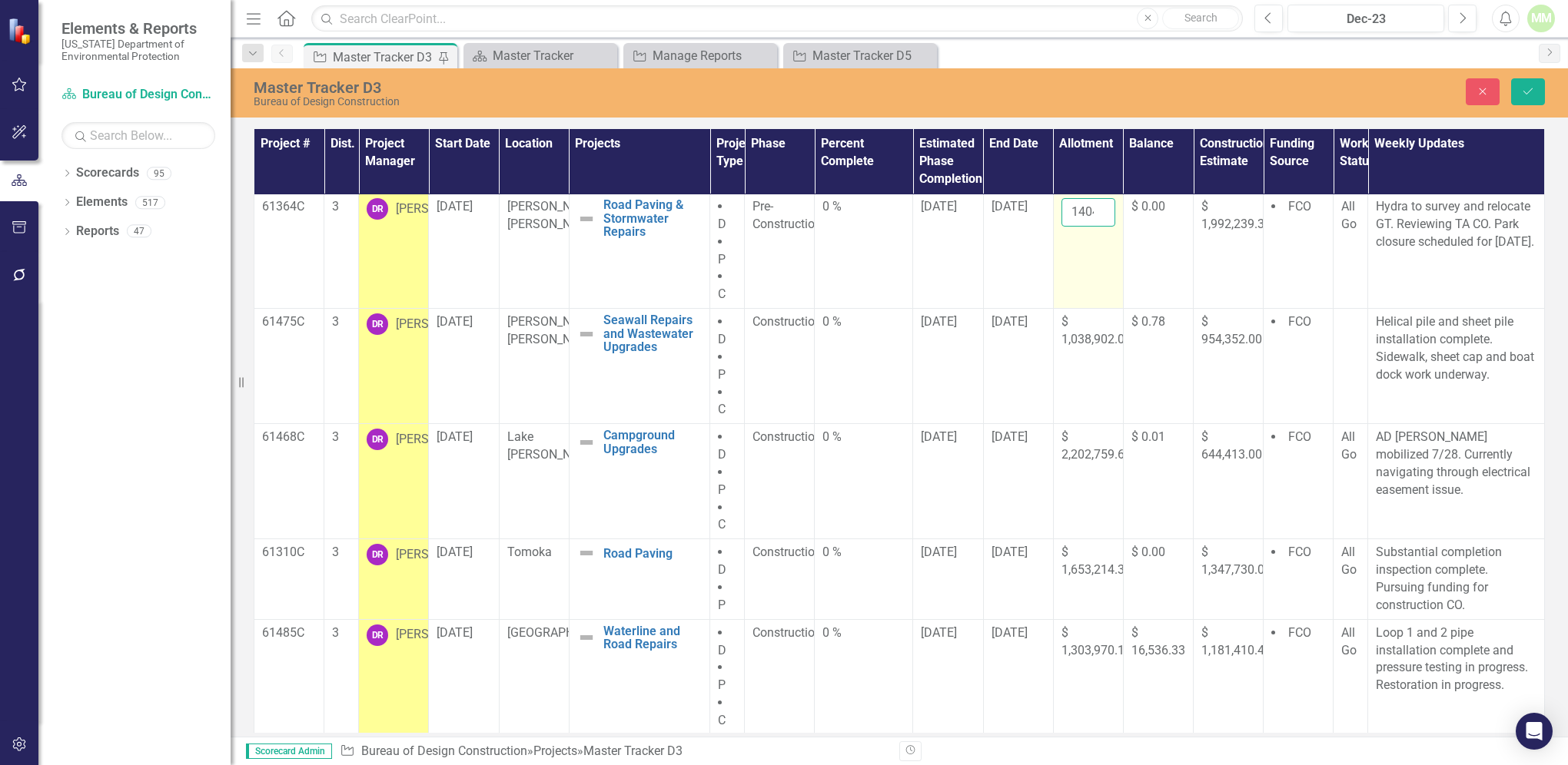
scroll to position [0, 43]
drag, startPoint x: 1062, startPoint y: 212, endPoint x: 1092, endPoint y: 212, distance: 30.0
click at [1092, 212] on input "1404964.46" at bounding box center [1088, 212] width 54 height 28
type input "1433254.34"
click at [1531, 93] on icon "Save" at bounding box center [1528, 91] width 14 height 10
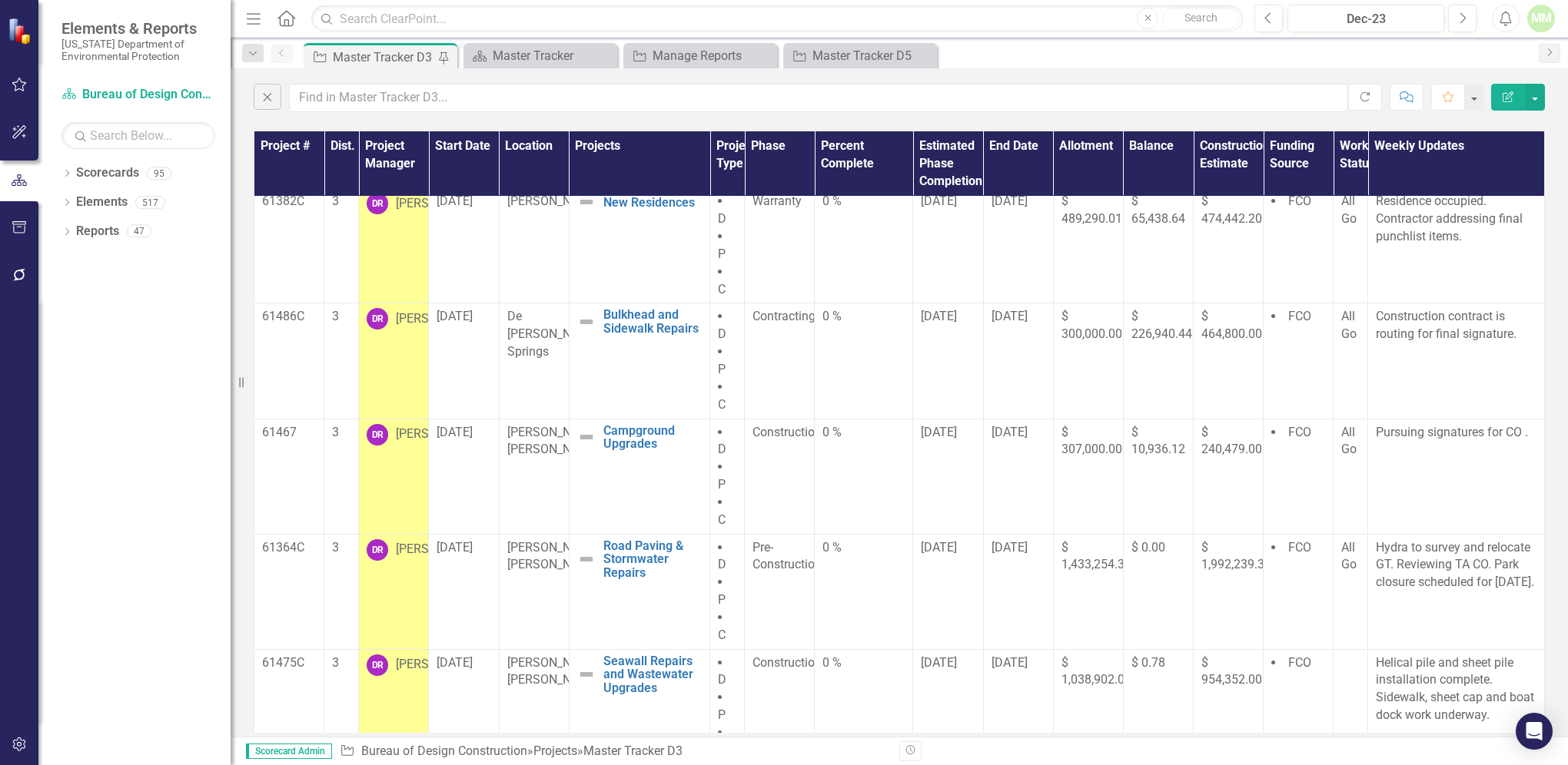
scroll to position [0, 0]
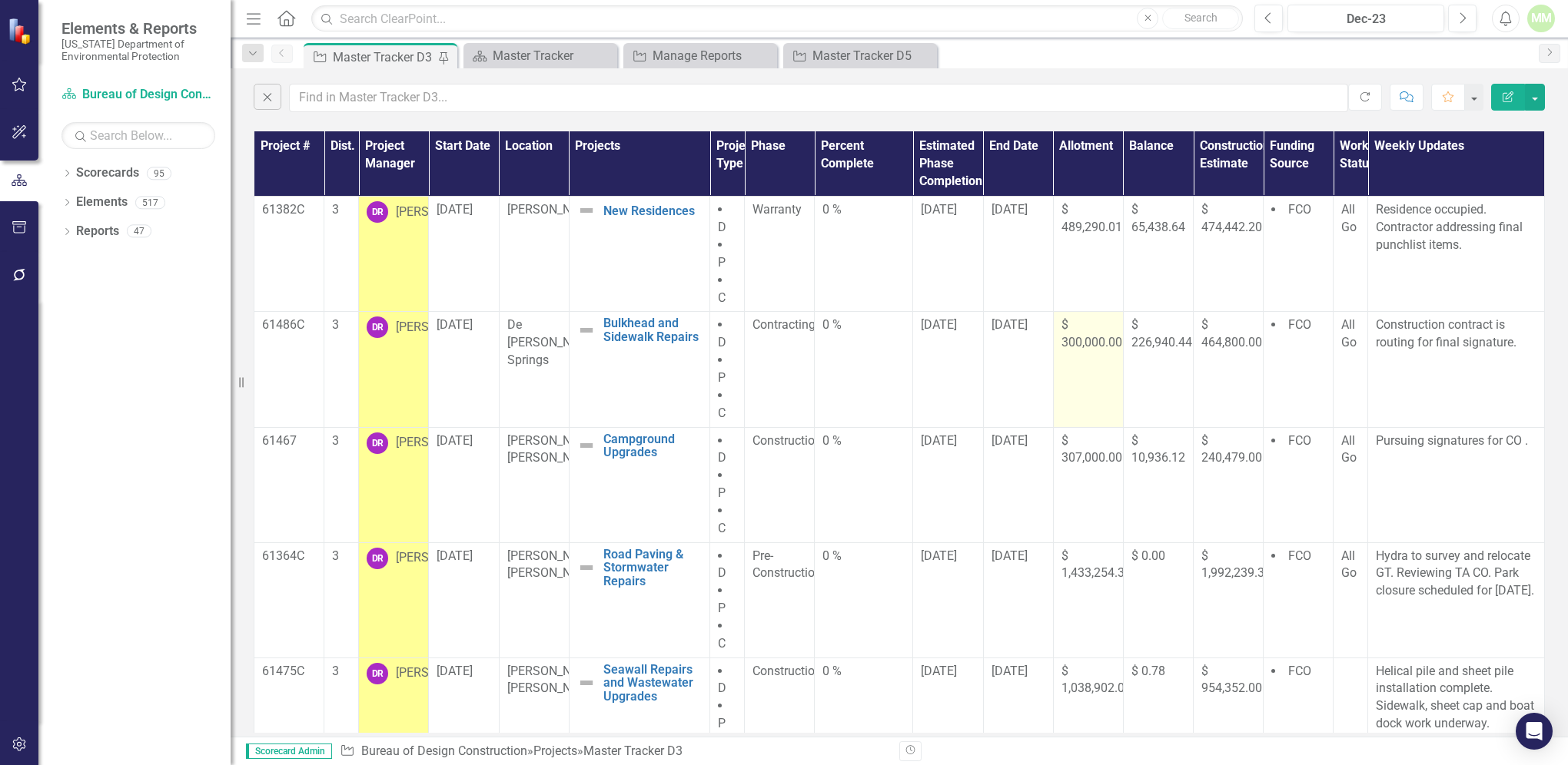
click at [1075, 341] on span "$ 300,000.00" at bounding box center [1091, 333] width 60 height 32
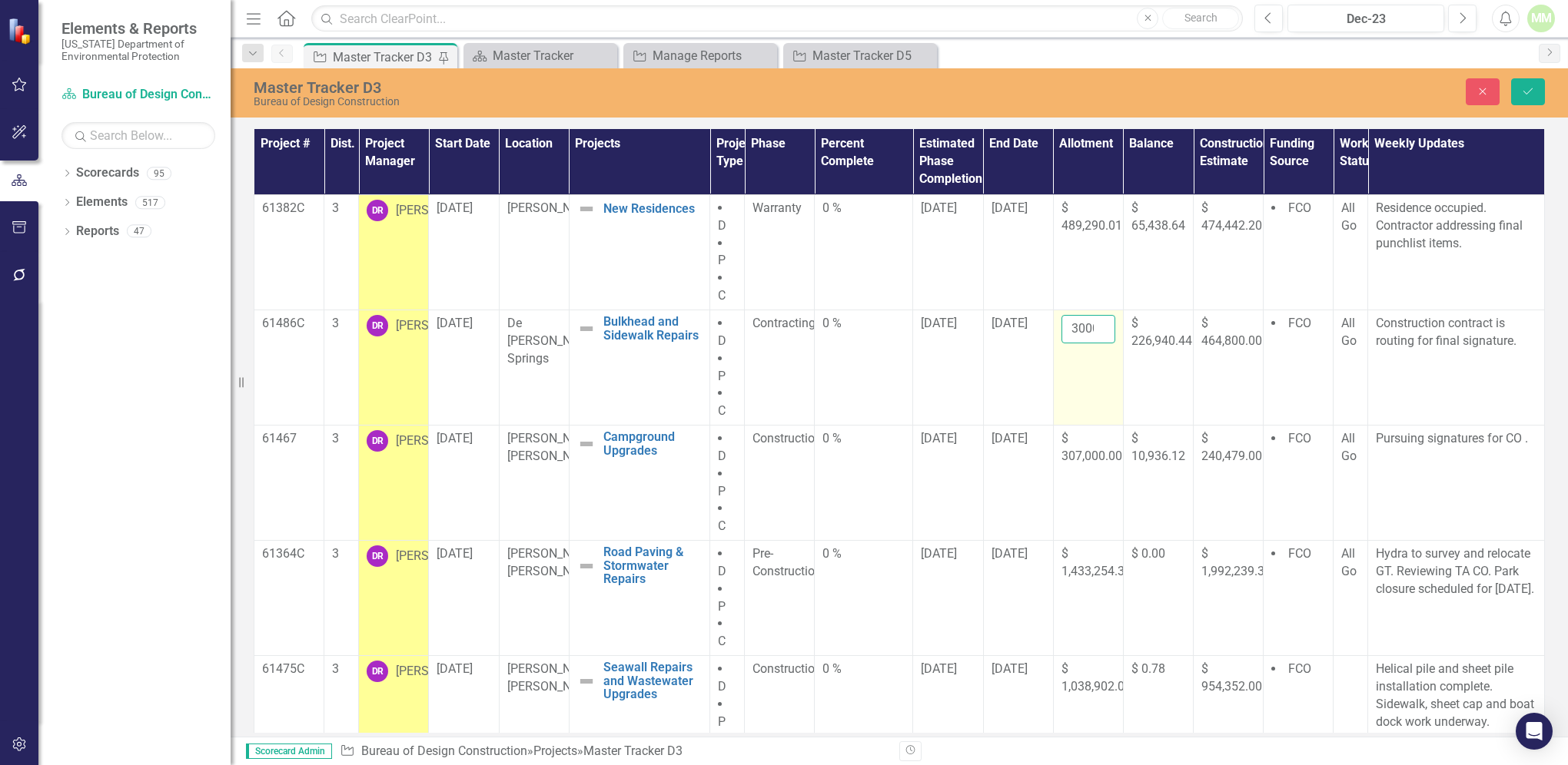
drag, startPoint x: 1075, startPoint y: 341, endPoint x: 1060, endPoint y: 323, distance: 23.4
click at [1062, 323] on input "300000" at bounding box center [1088, 329] width 54 height 28
drag, startPoint x: 1059, startPoint y: 326, endPoint x: 1092, endPoint y: 326, distance: 33.0
click at [1092, 326] on input "300000" at bounding box center [1088, 329] width 54 height 28
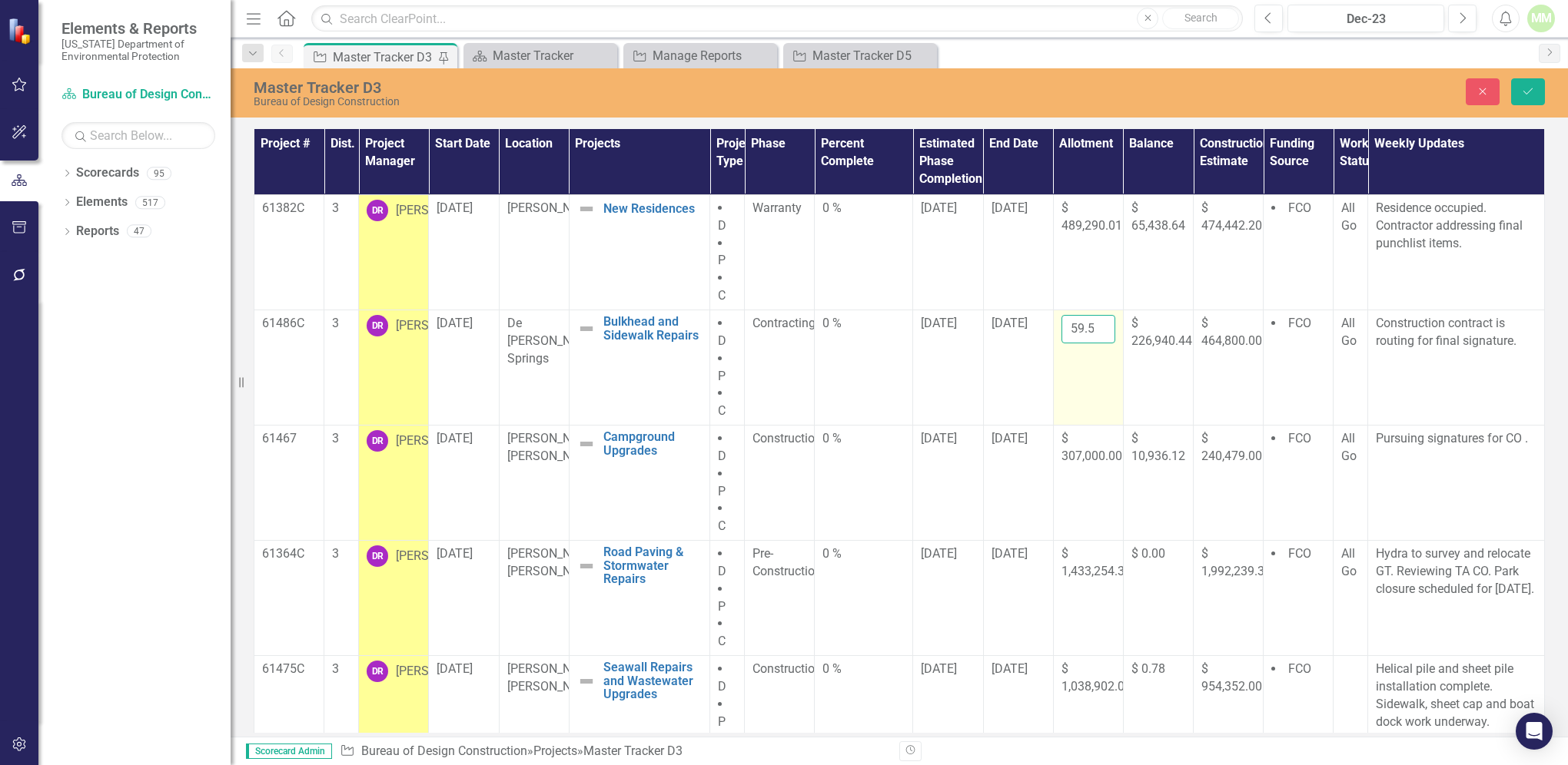
scroll to position [0, 35]
type input "626959.56"
click at [1531, 88] on icon "Save" at bounding box center [1528, 91] width 14 height 10
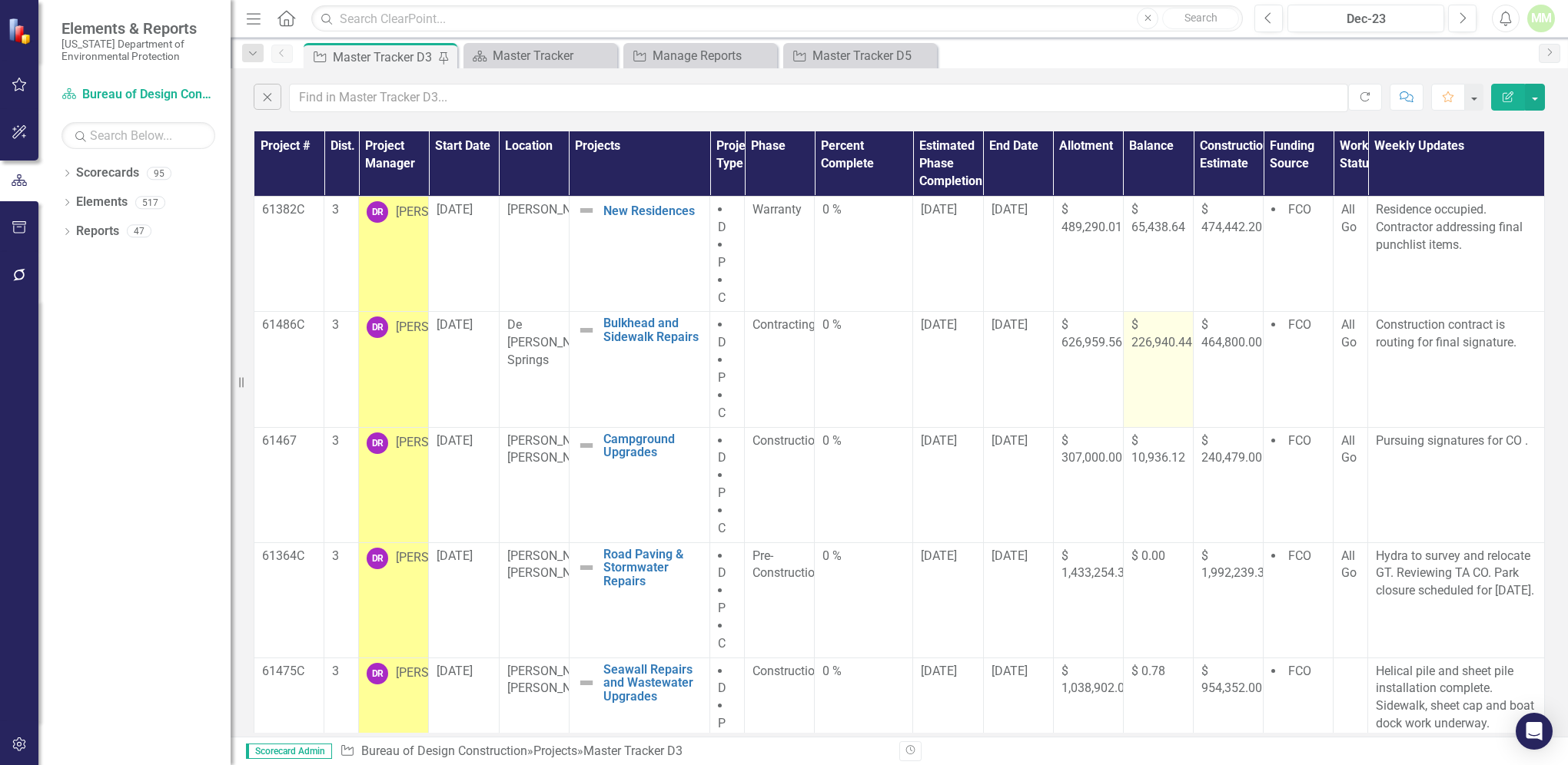
click at [1132, 339] on span "$ 226,940.44" at bounding box center [1162, 333] width 60 height 32
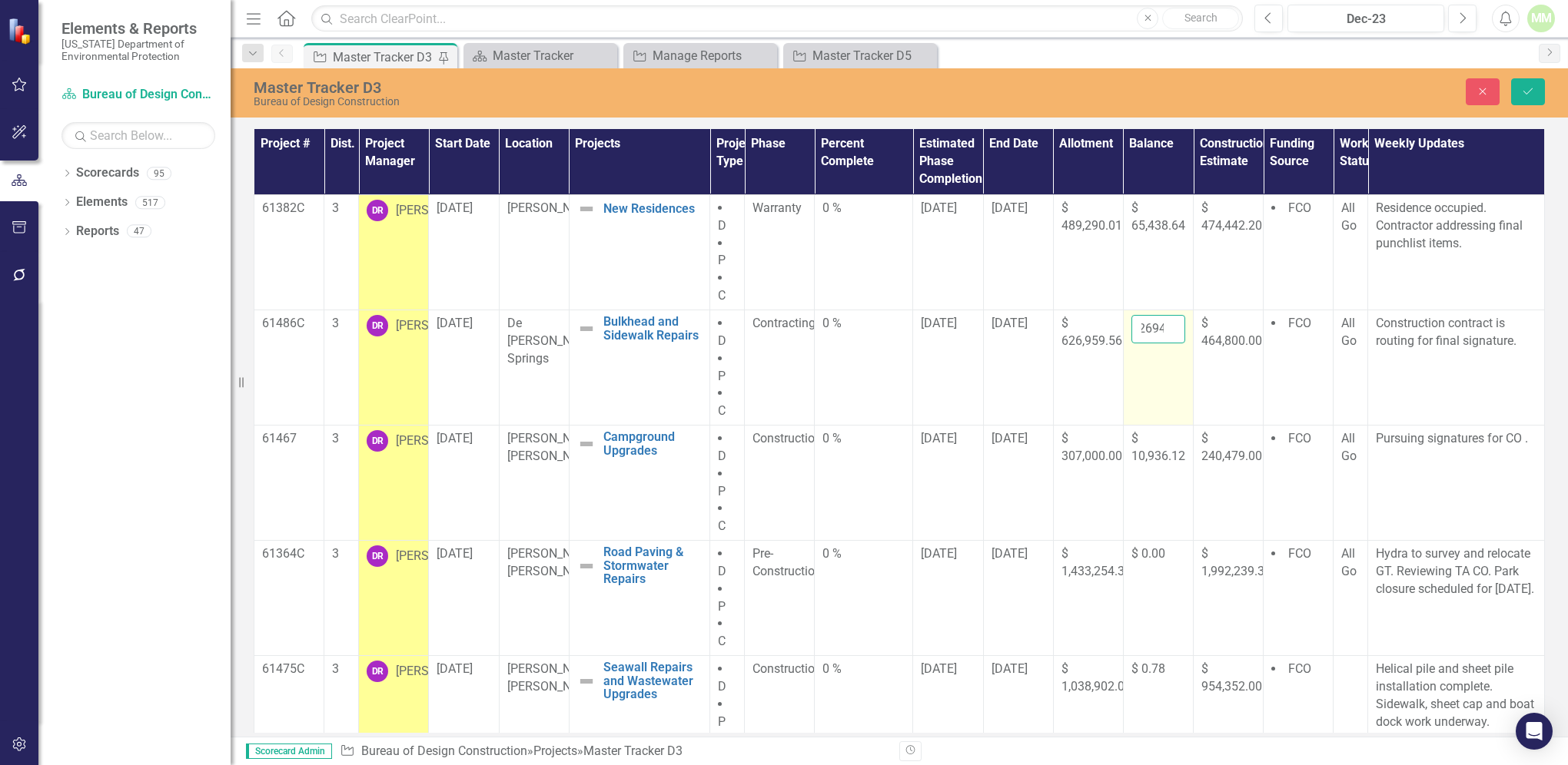
scroll to position [0, 36]
drag, startPoint x: 1132, startPoint y: 328, endPoint x: 1163, endPoint y: 327, distance: 31.0
click at [1163, 327] on input "226940.44" at bounding box center [1158, 329] width 54 height 28
type input "0.00"
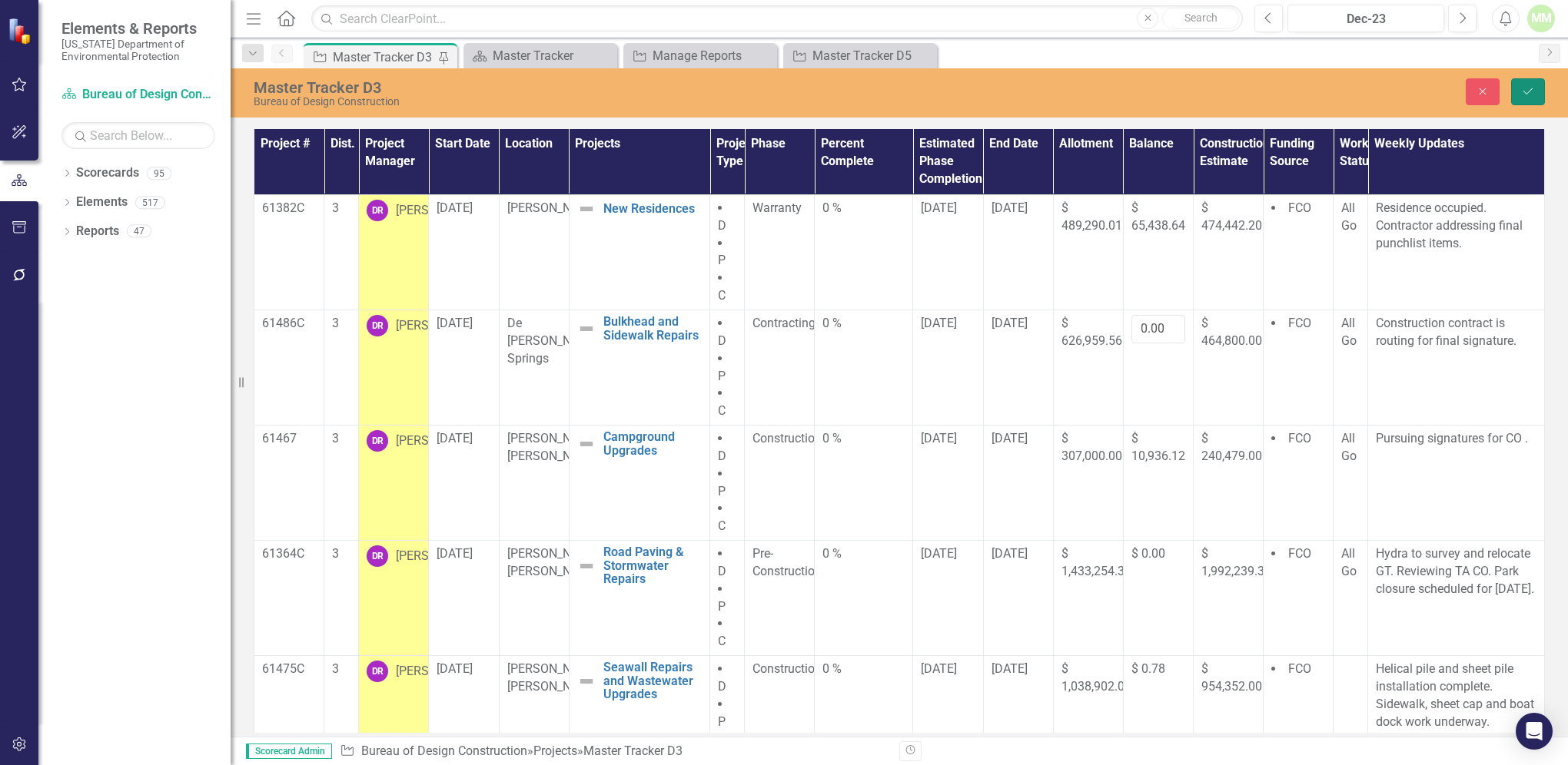
scroll to position [0, 0]
click at [1529, 89] on icon "Save" at bounding box center [1528, 91] width 14 height 10
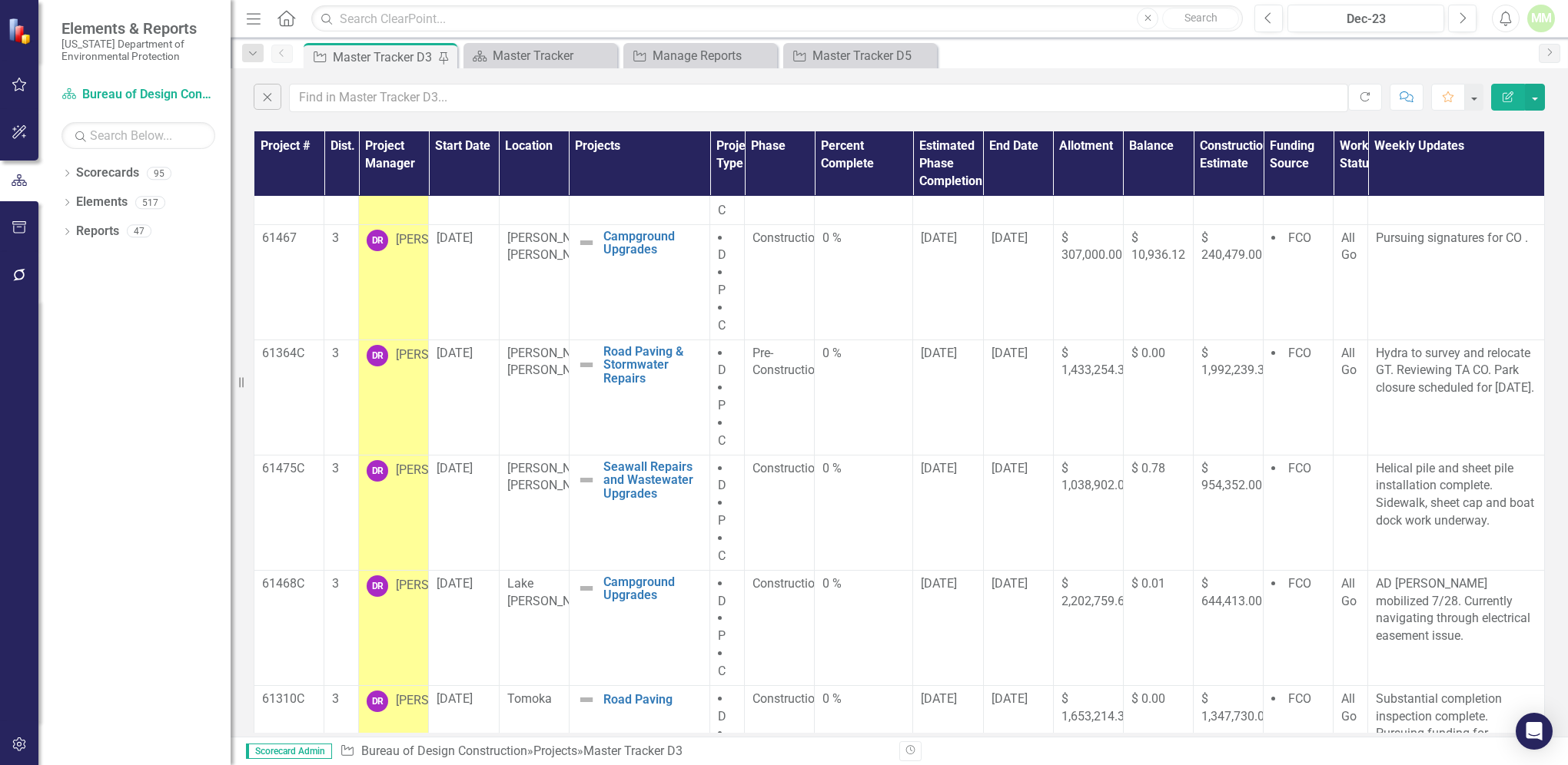
scroll to position [208, 0]
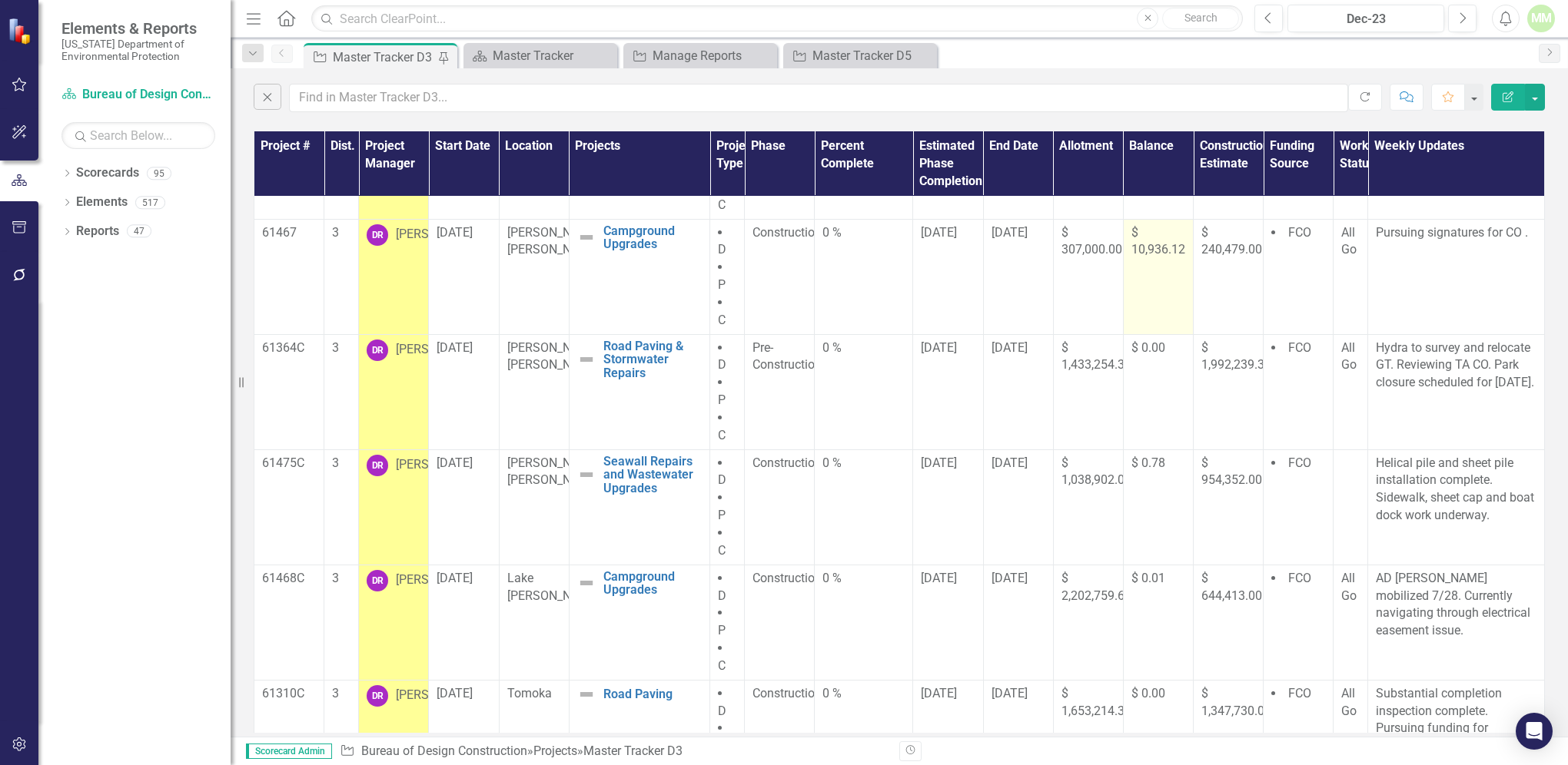
click at [1132, 253] on span "$ 10,936.12" at bounding box center [1158, 241] width 54 height 32
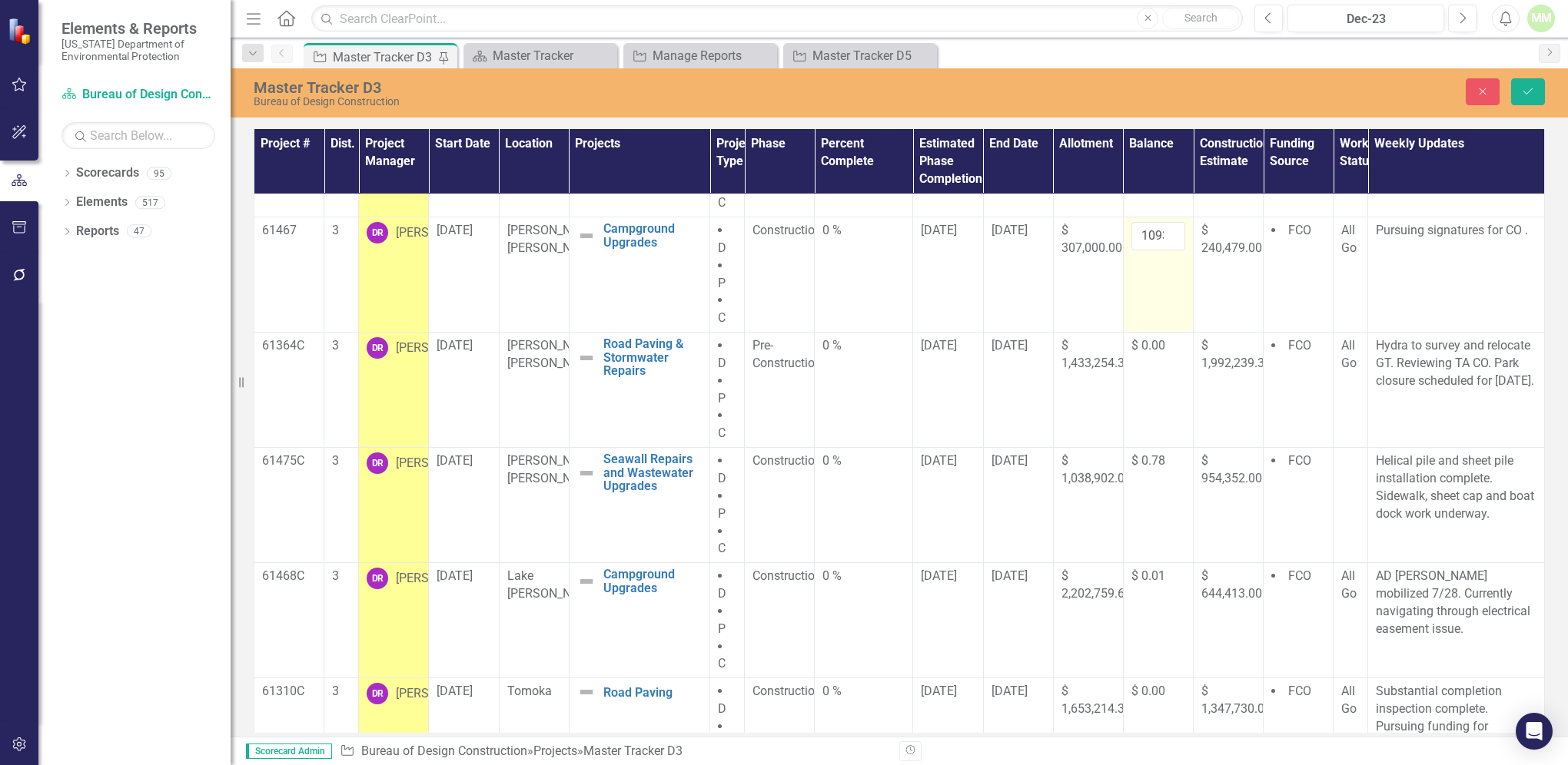
click at [1135, 256] on td "10936.12" at bounding box center [1157, 274] width 70 height 115
drag, startPoint x: 1132, startPoint y: 232, endPoint x: 1166, endPoint y: 240, distance: 34.9
click at [1166, 240] on input "10936.12" at bounding box center [1158, 236] width 54 height 28
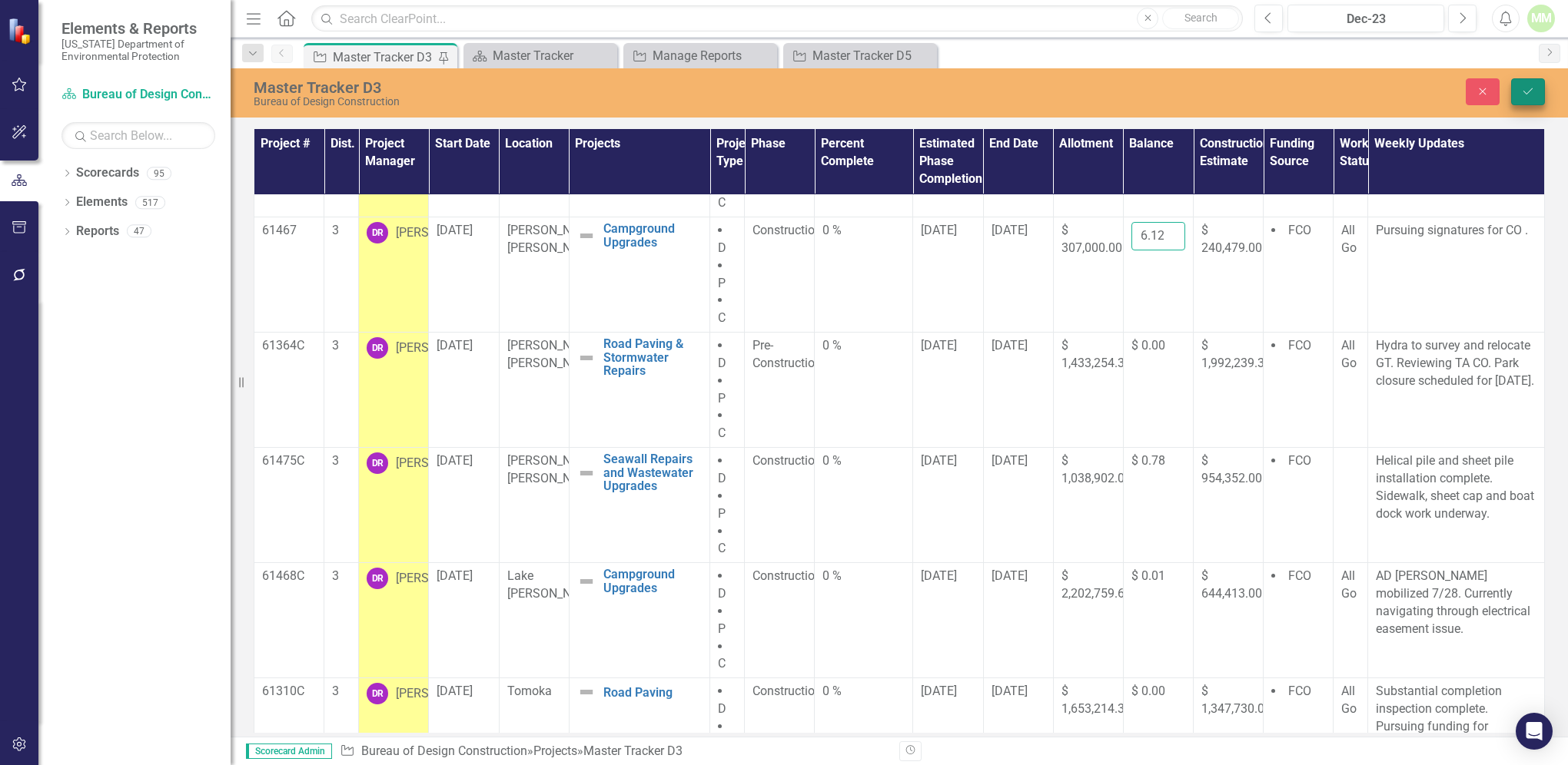
type input "7696.12"
click at [1525, 93] on icon "submit" at bounding box center [1528, 92] width 9 height 6
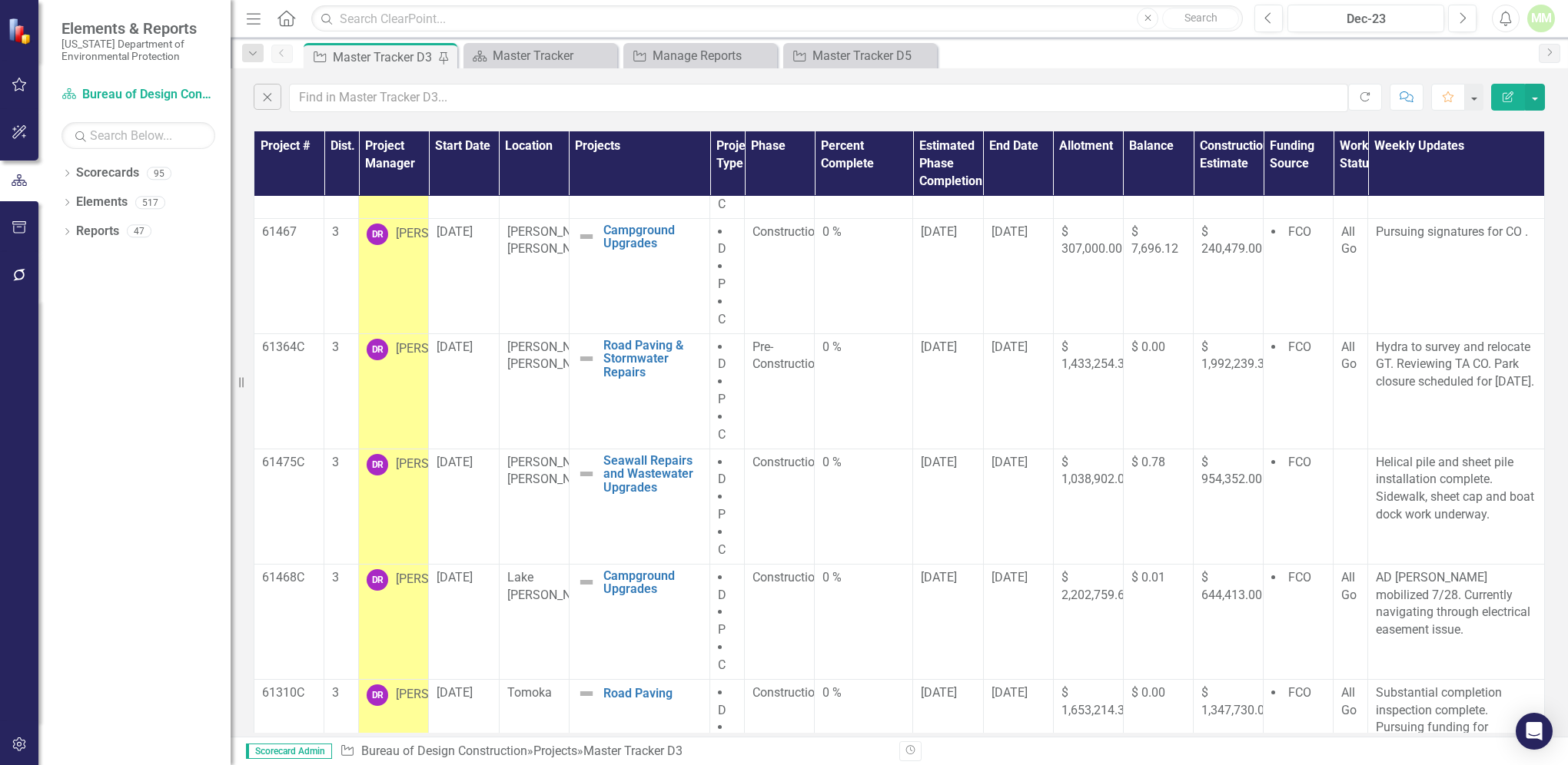
scroll to position [213, 0]
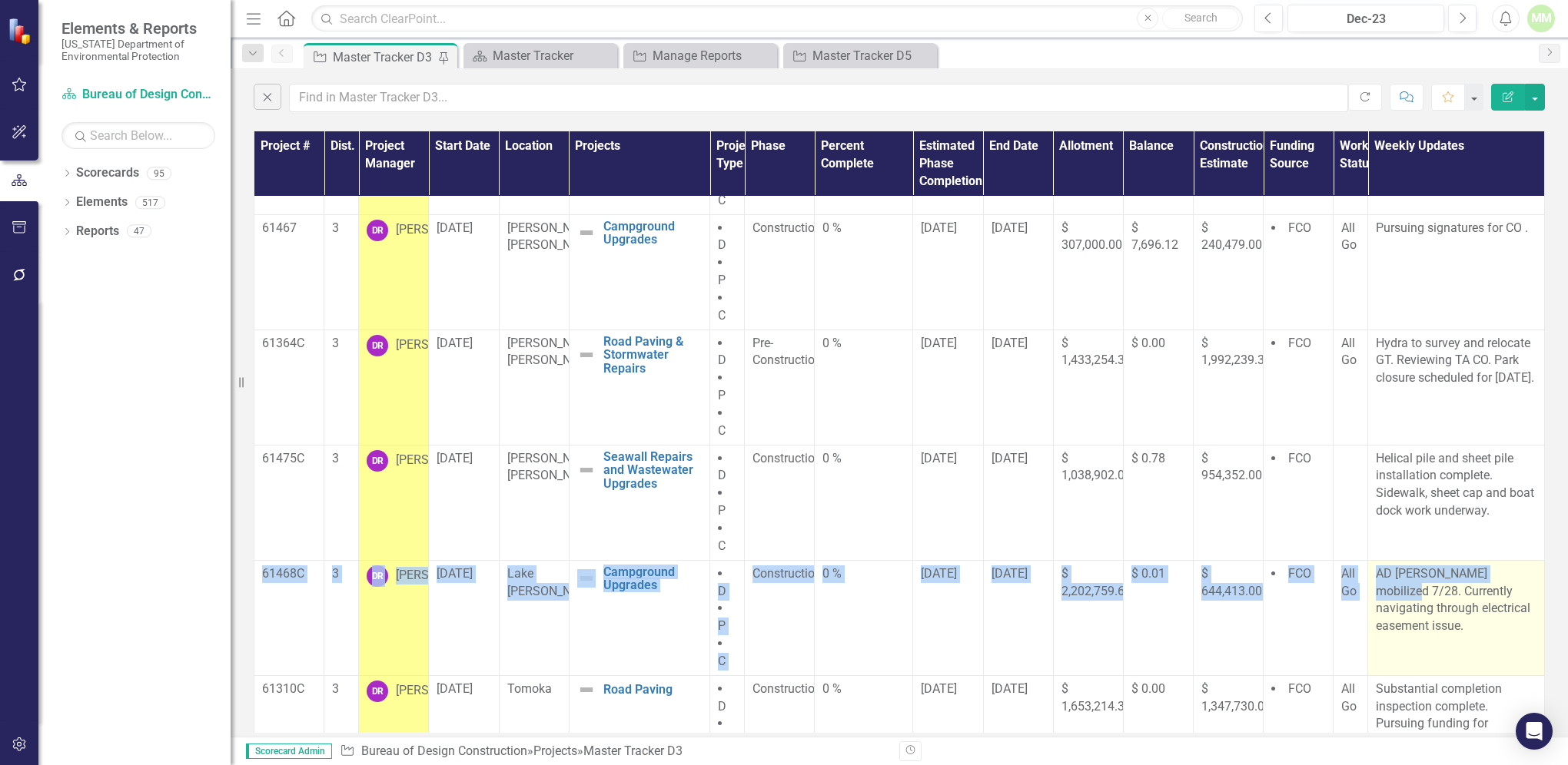
drag, startPoint x: 1533, startPoint y: 539, endPoint x: 1522, endPoint y: 576, distance: 38.6
click at [1522, 576] on tbody "61382C 3 DR Dominique Rouse 6/17/21 Anastasia New Residences Edit Edit Project …" at bounding box center [899, 427] width 1290 height 887
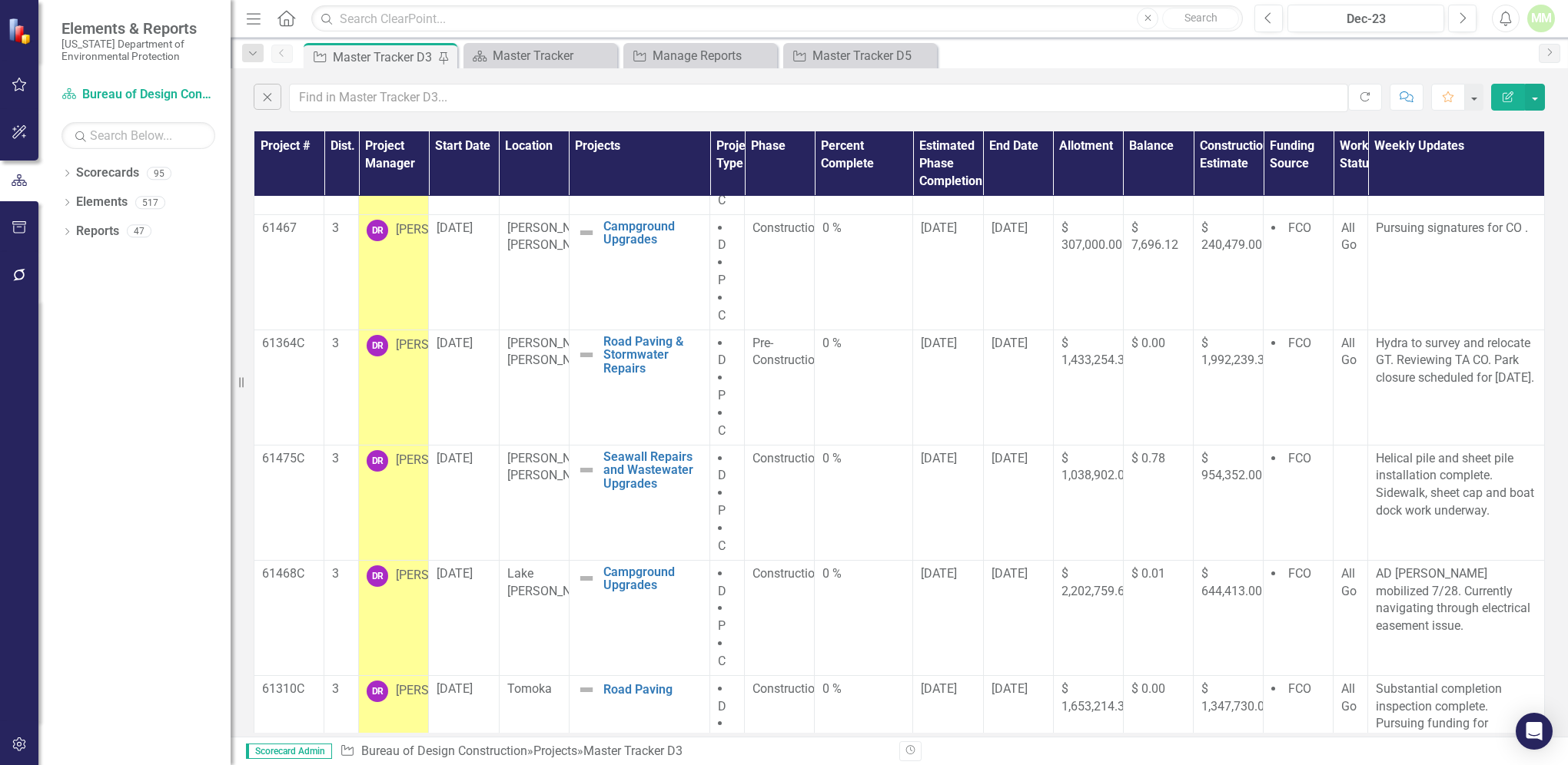
click at [61, 401] on div "Dropdown Scorecards 95 Dropdown Florida Department of Environmental Protection …" at bounding box center [134, 463] width 192 height 605
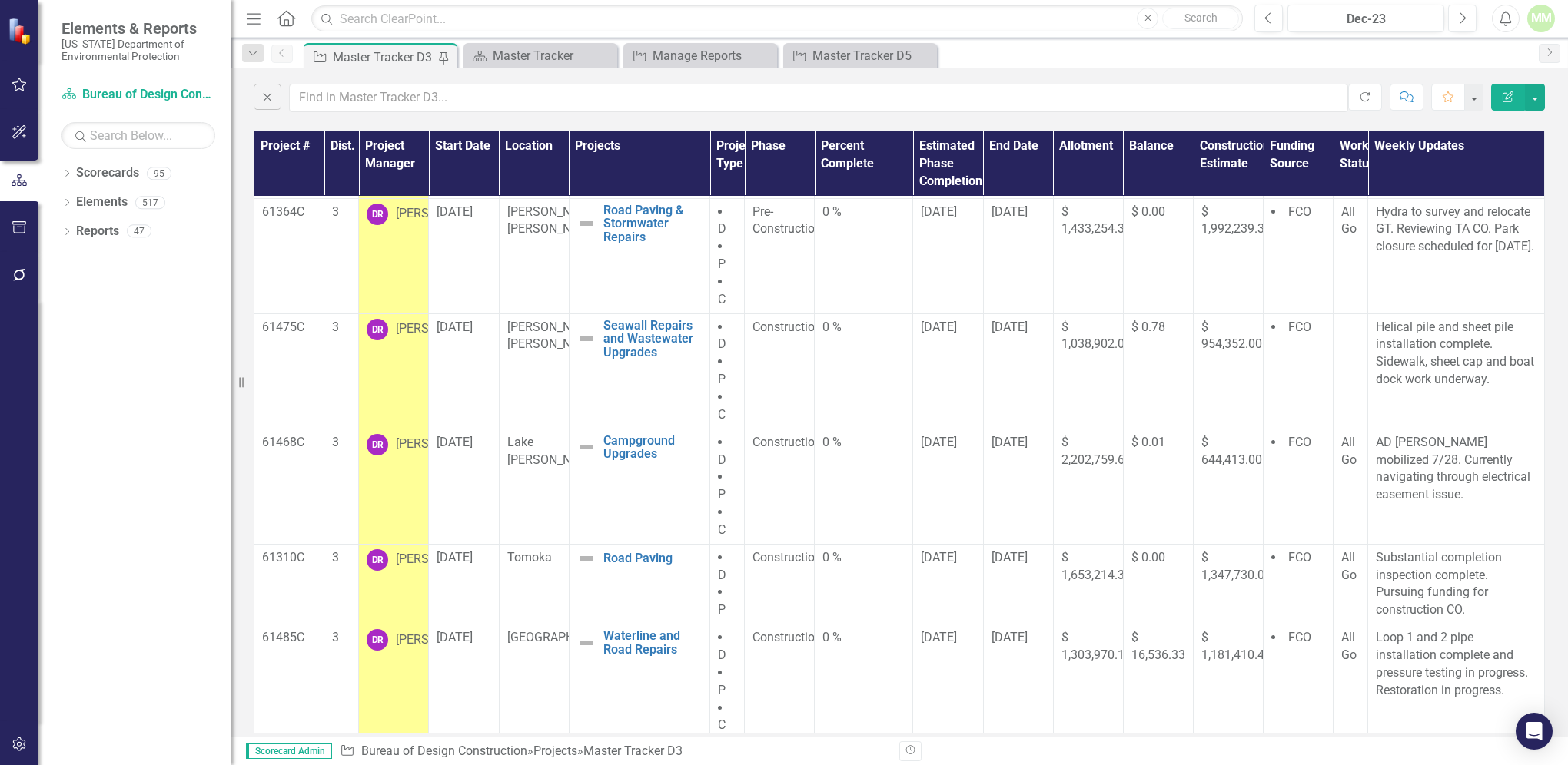
scroll to position [349, 0]
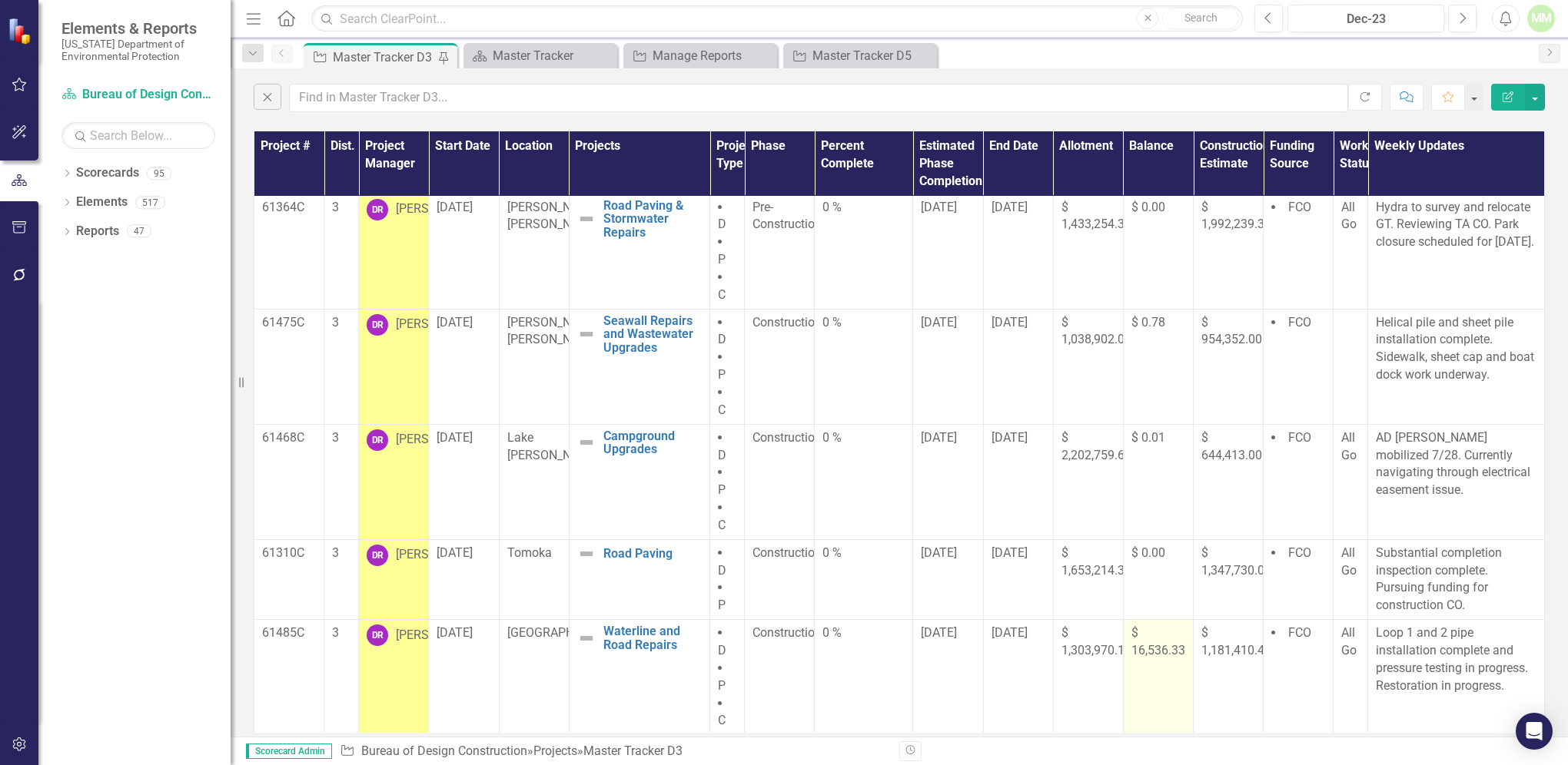
click at [1132, 654] on span "$ 16,536.33" at bounding box center [1158, 641] width 54 height 32
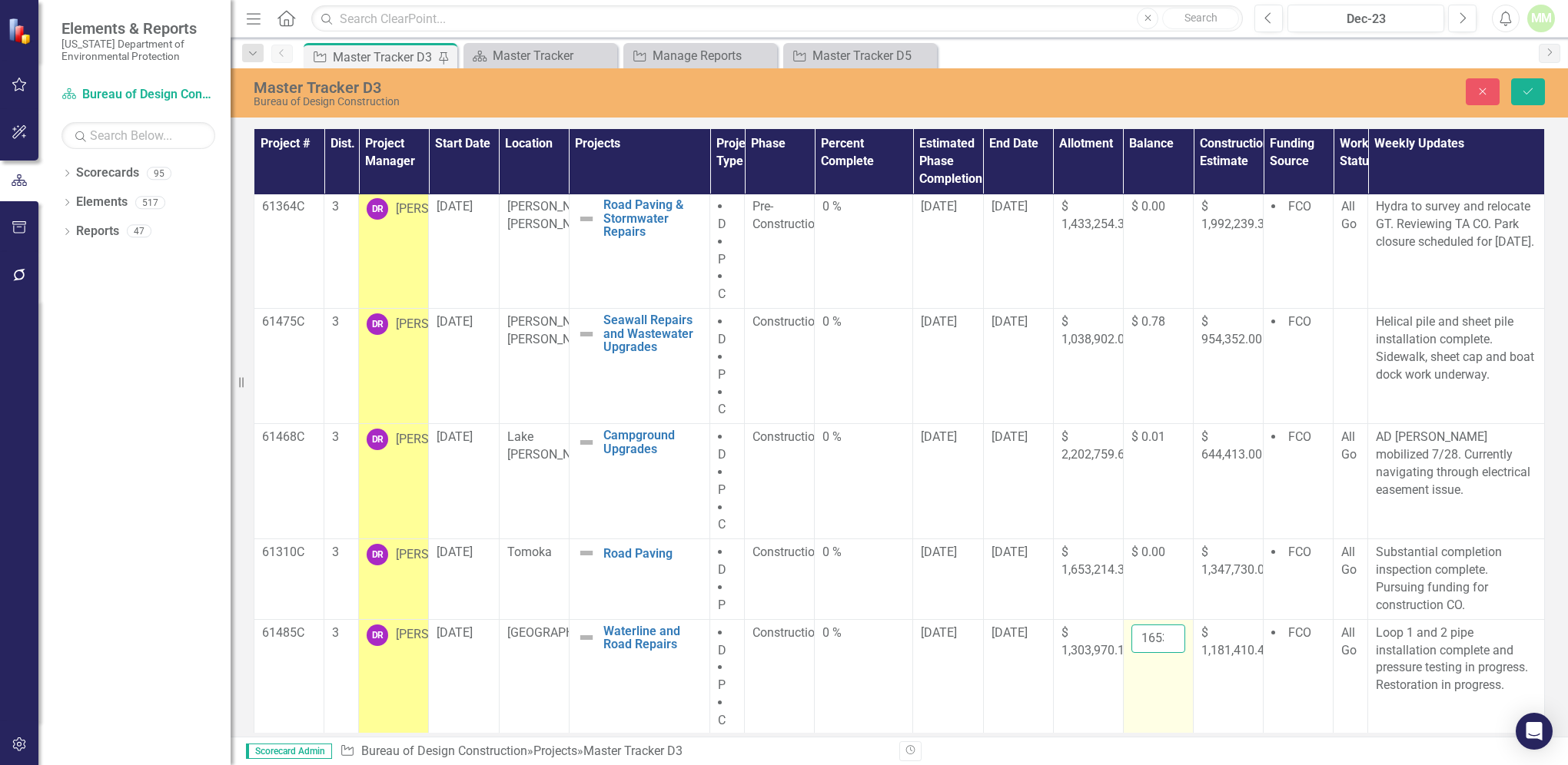
scroll to position [0, 29]
drag, startPoint x: 1126, startPoint y: 631, endPoint x: 1160, endPoint y: 631, distance: 34.0
click at [1160, 631] on input "16536.33" at bounding box center [1158, 638] width 54 height 28
type input "11221.68"
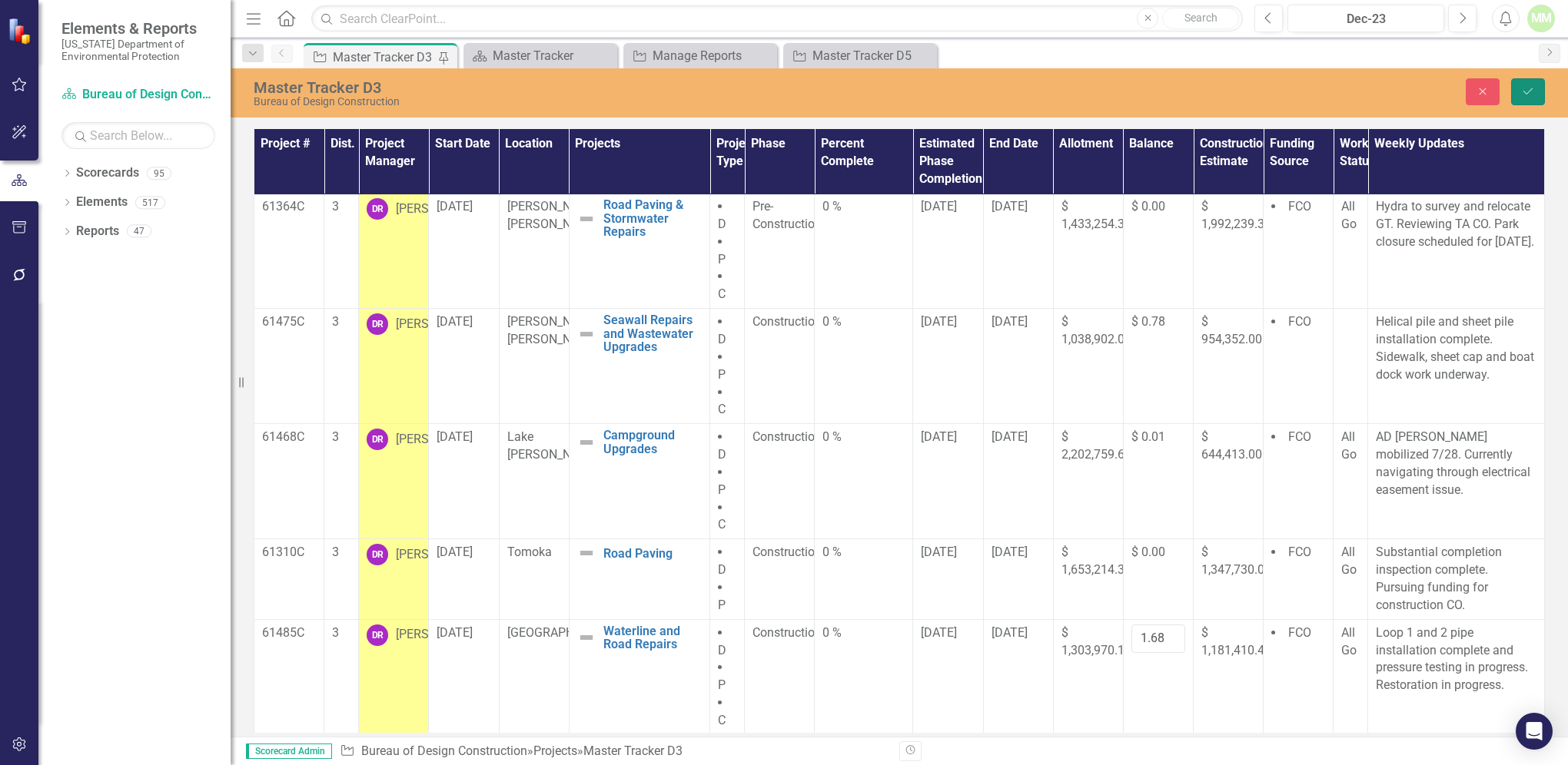
click at [1533, 95] on icon "Save" at bounding box center [1528, 91] width 14 height 10
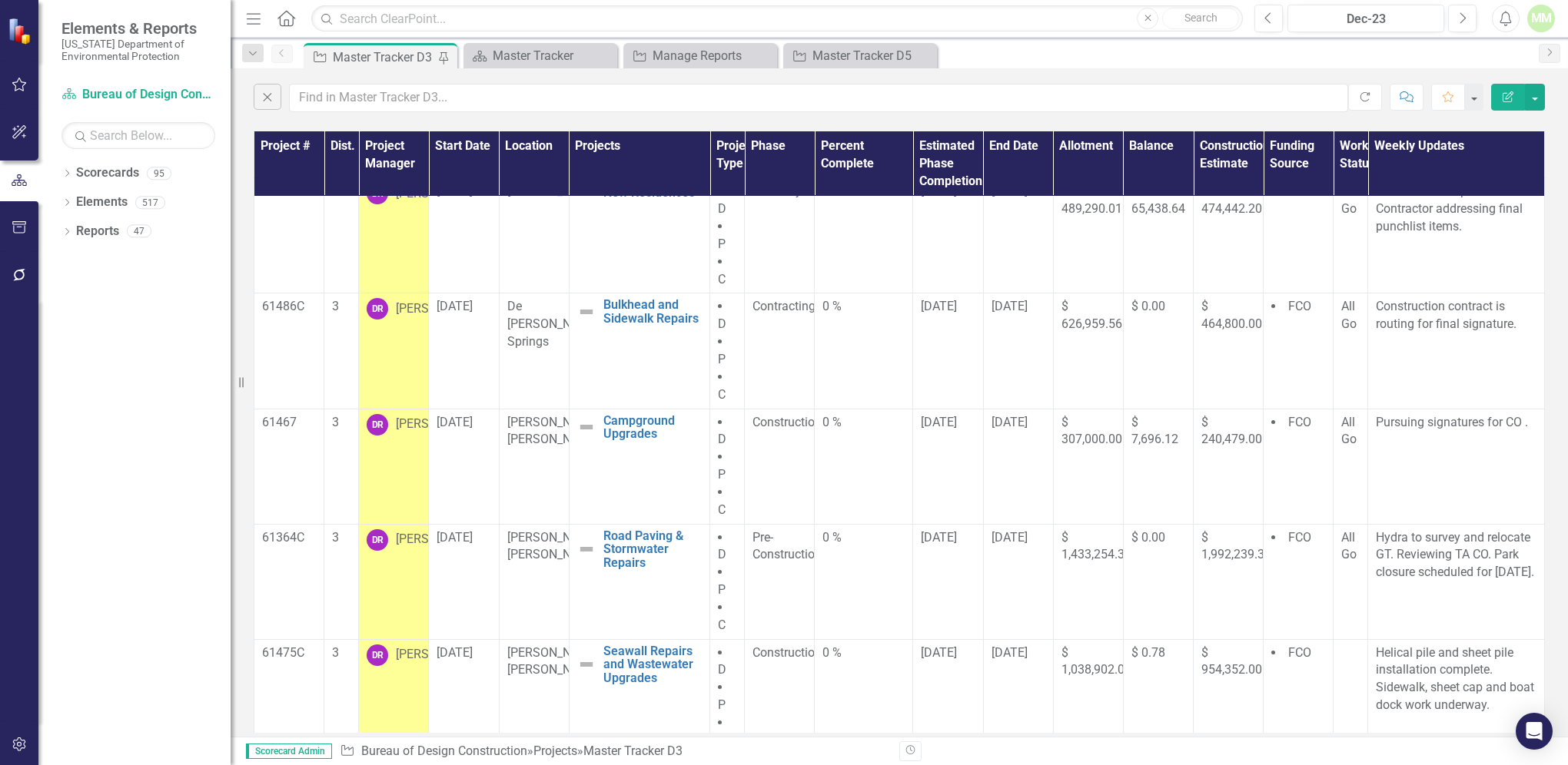
scroll to position [0, 0]
